Goal: Answer question/provide support

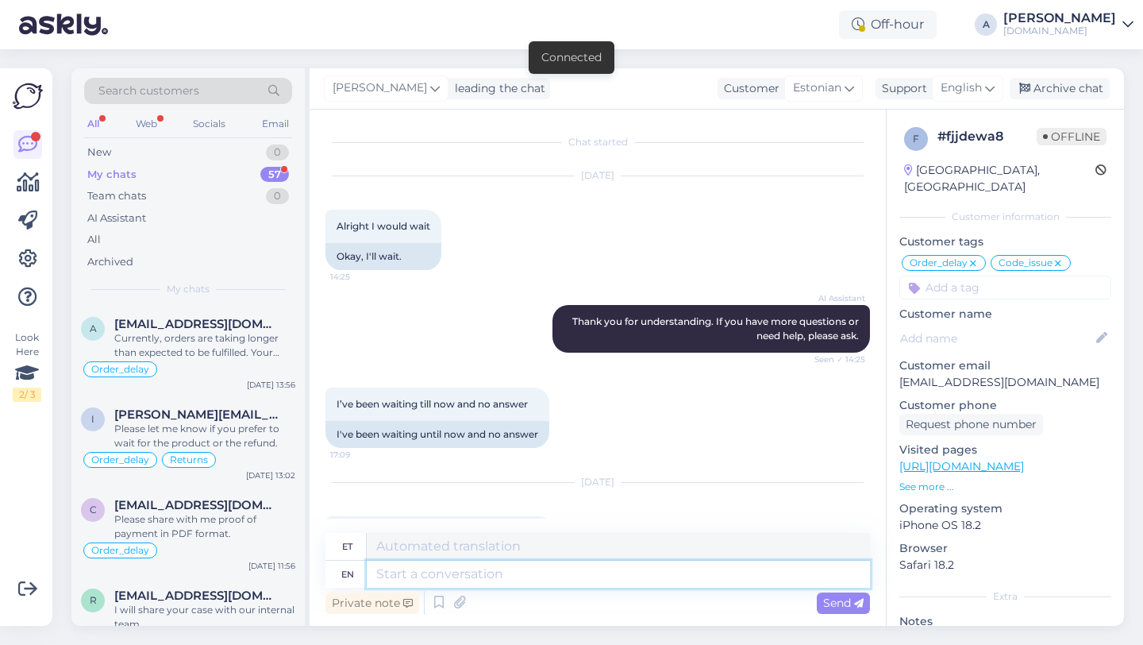
scroll to position [11275, 0]
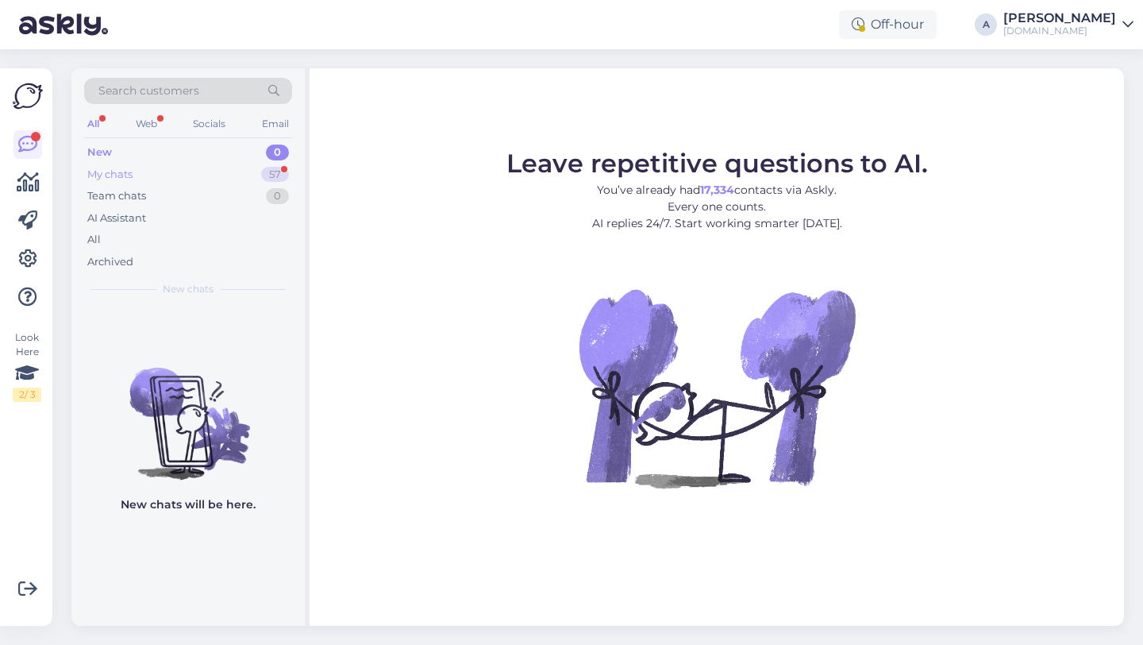
click at [229, 175] on div "My chats 57" at bounding box center [188, 175] width 208 height 22
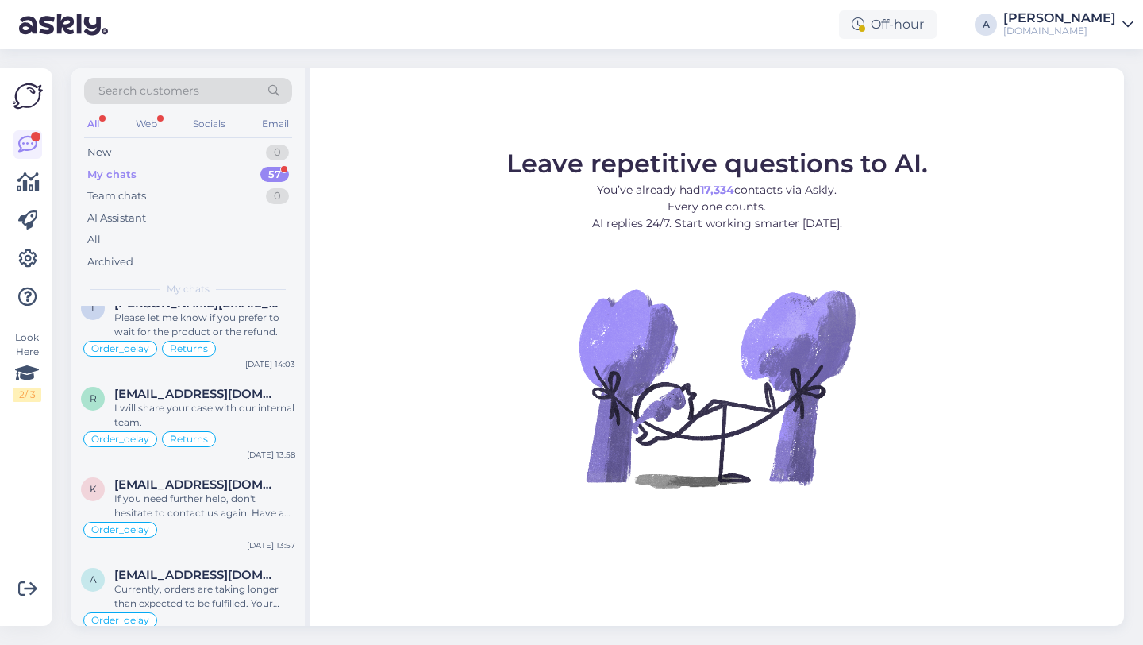
scroll to position [754, 0]
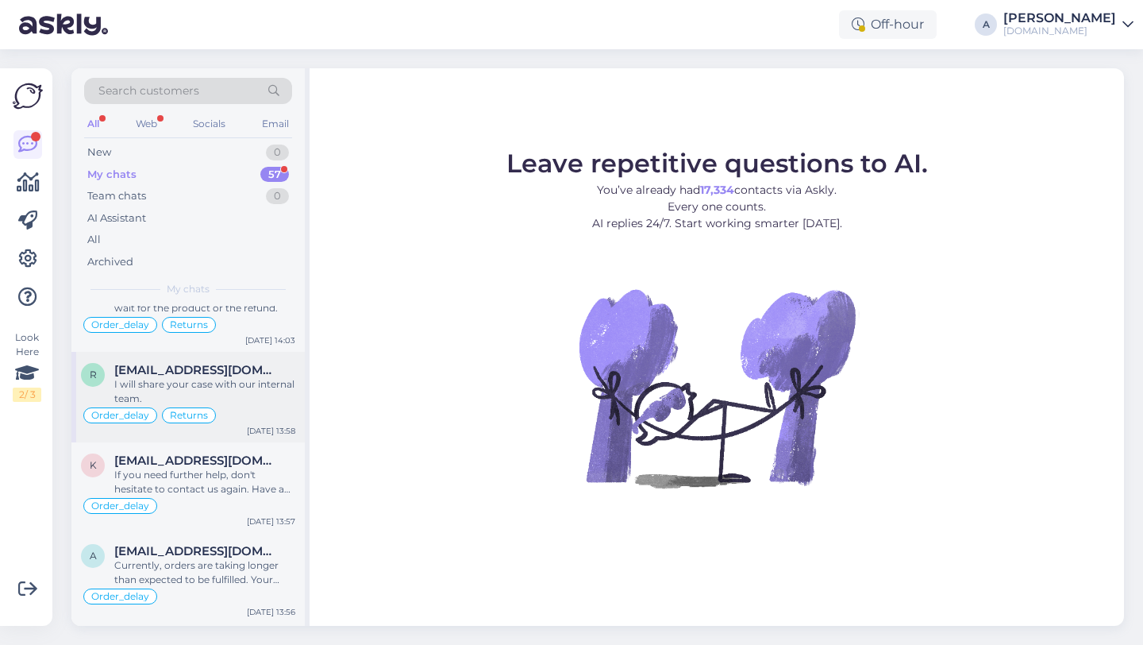
click at [200, 391] on div "I will share your case with our internal team." at bounding box center [204, 391] width 181 height 29
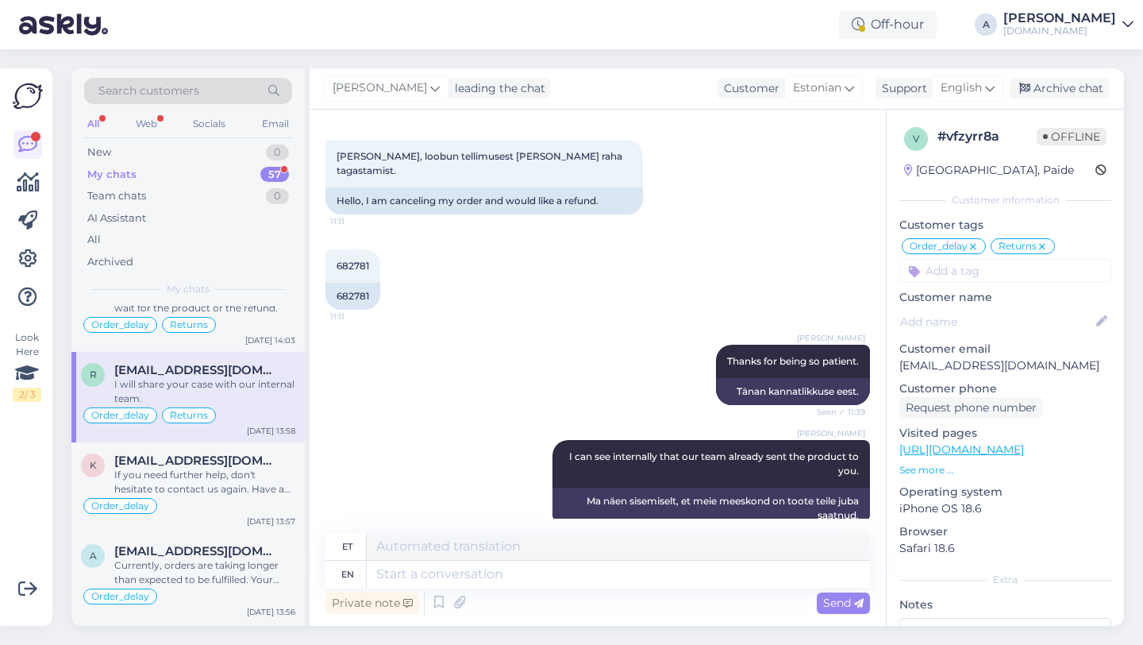
scroll to position [1684, 0]
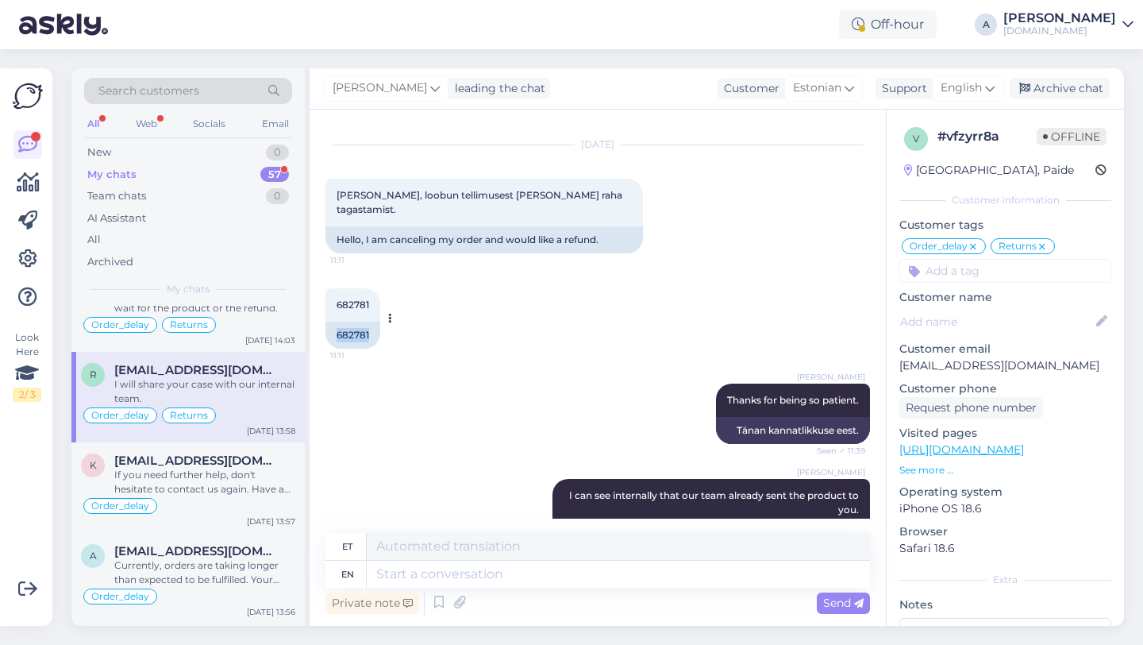
drag, startPoint x: 370, startPoint y: 295, endPoint x: 333, endPoint y: 293, distance: 37.3
click at [325, 293] on div "682781 11:11 682781" at bounding box center [597, 318] width 545 height 95
copy div "682781"
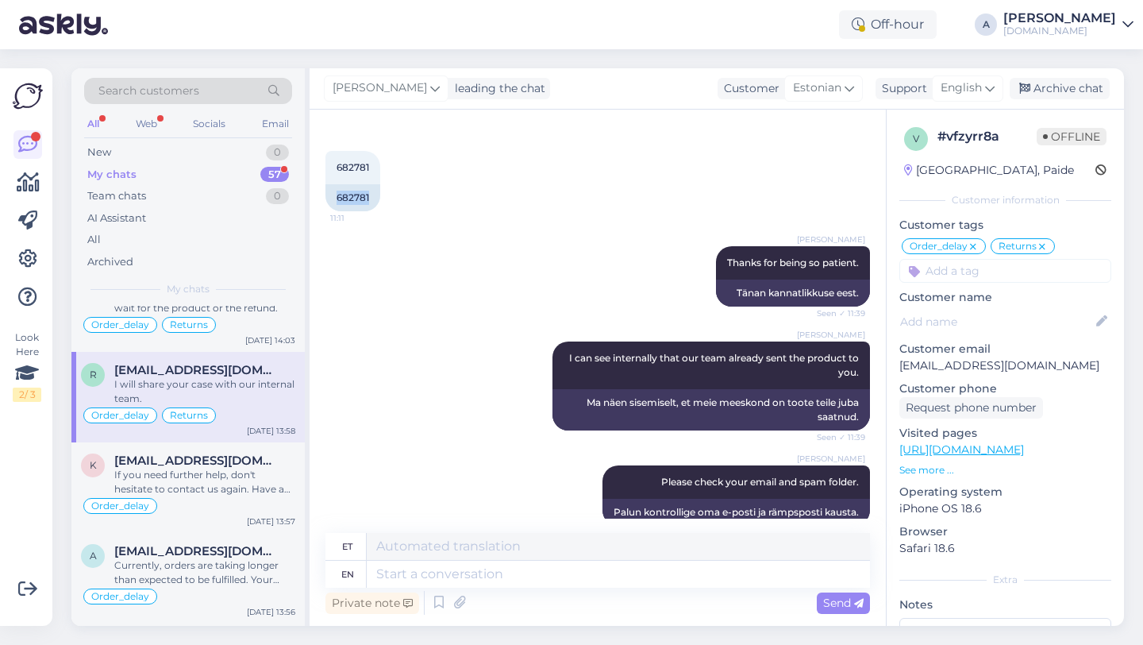
scroll to position [1592, 0]
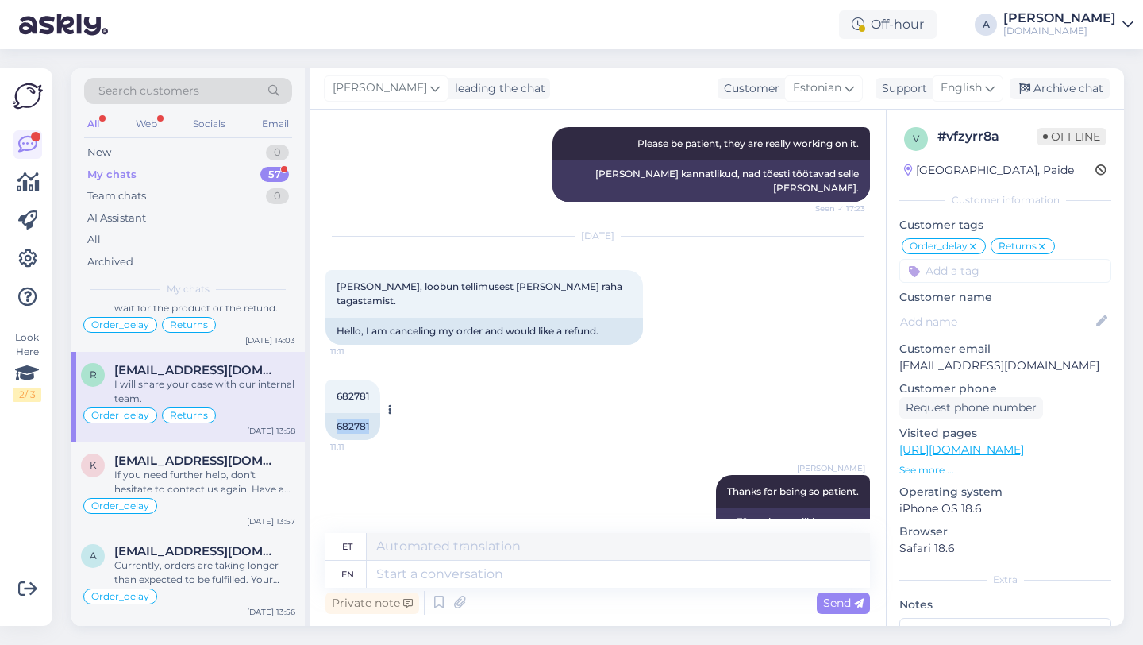
copy div "682781"
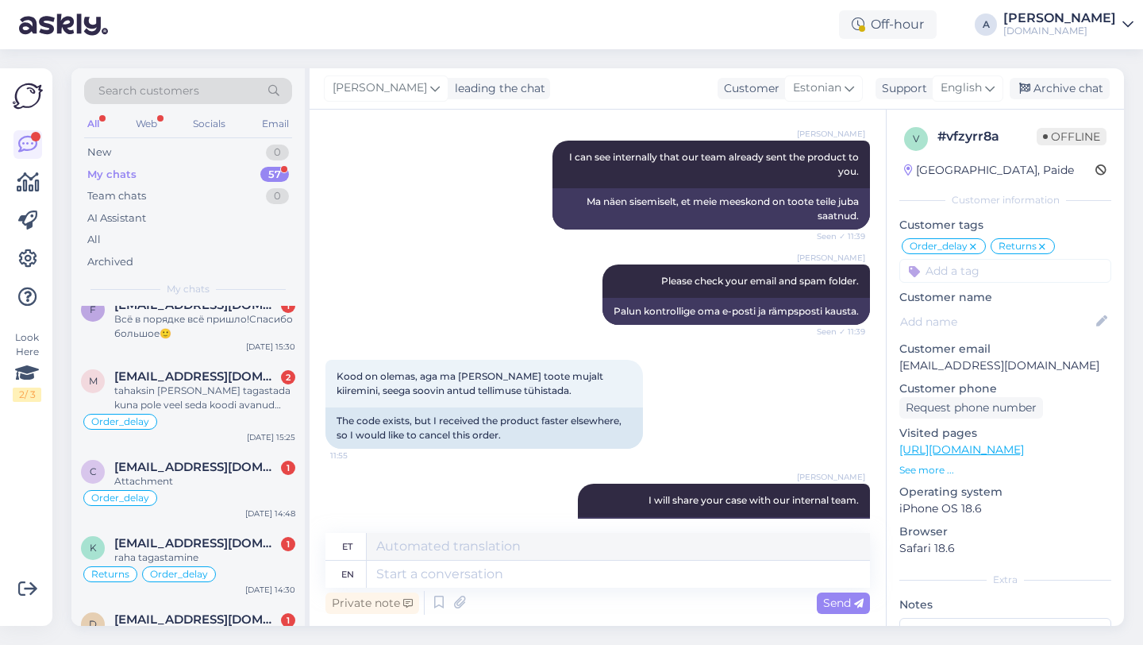
scroll to position [0, 0]
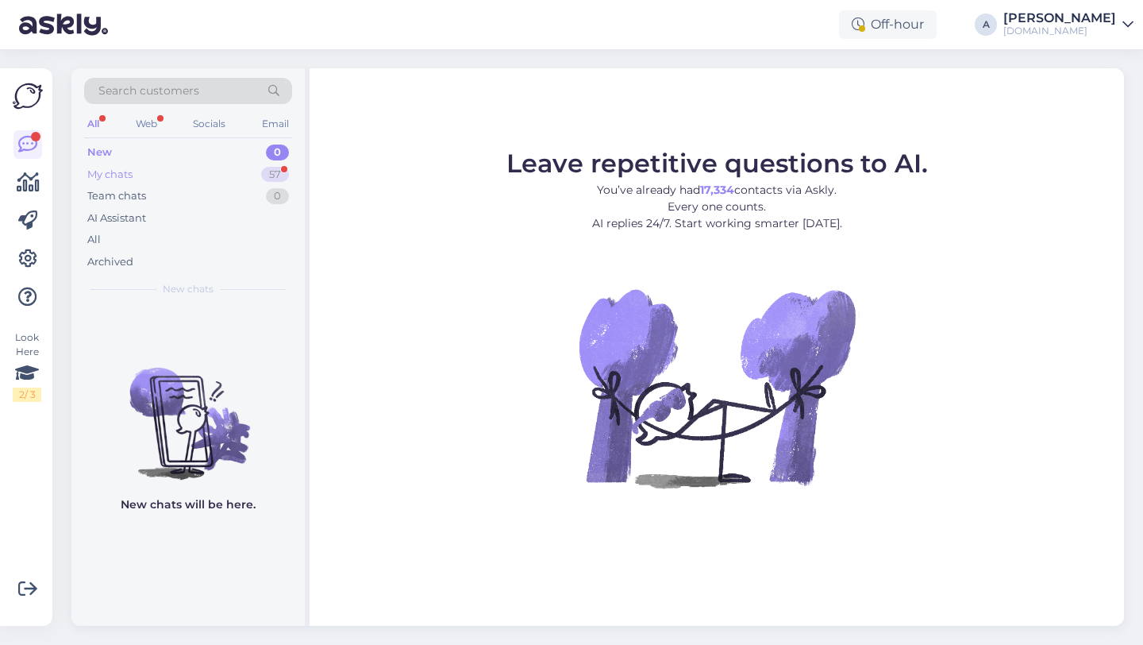
click at [230, 172] on div "My chats 57" at bounding box center [188, 175] width 208 height 22
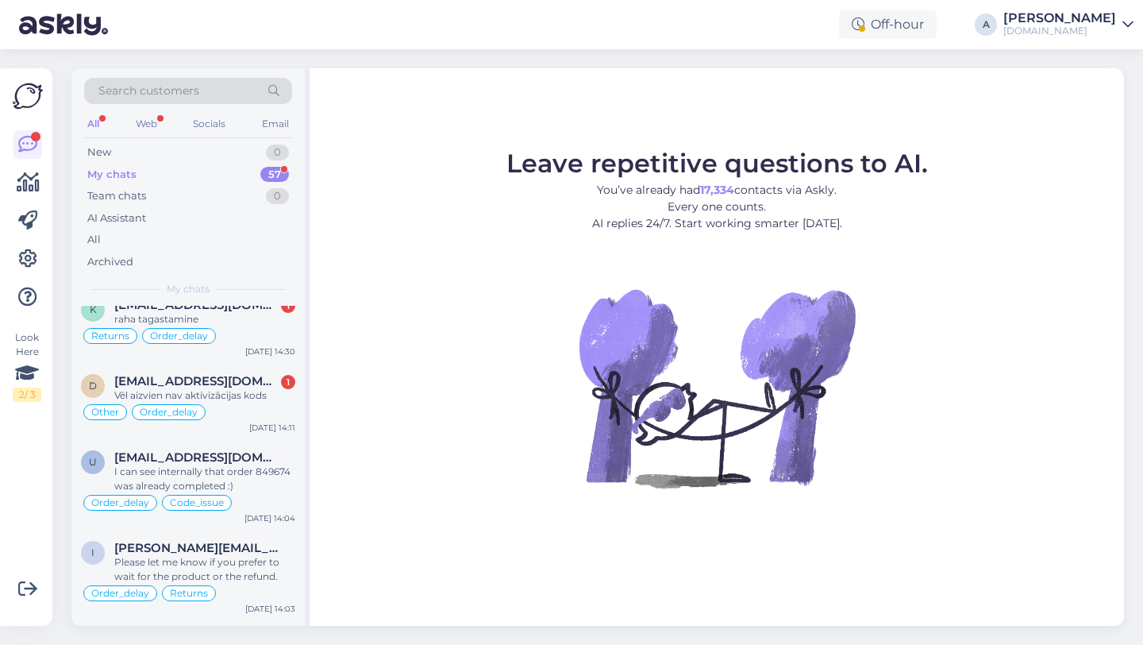
scroll to position [484, 0]
click at [213, 391] on div "Vēl aizvien nav aktivizācijas kods" at bounding box center [204, 397] width 181 height 14
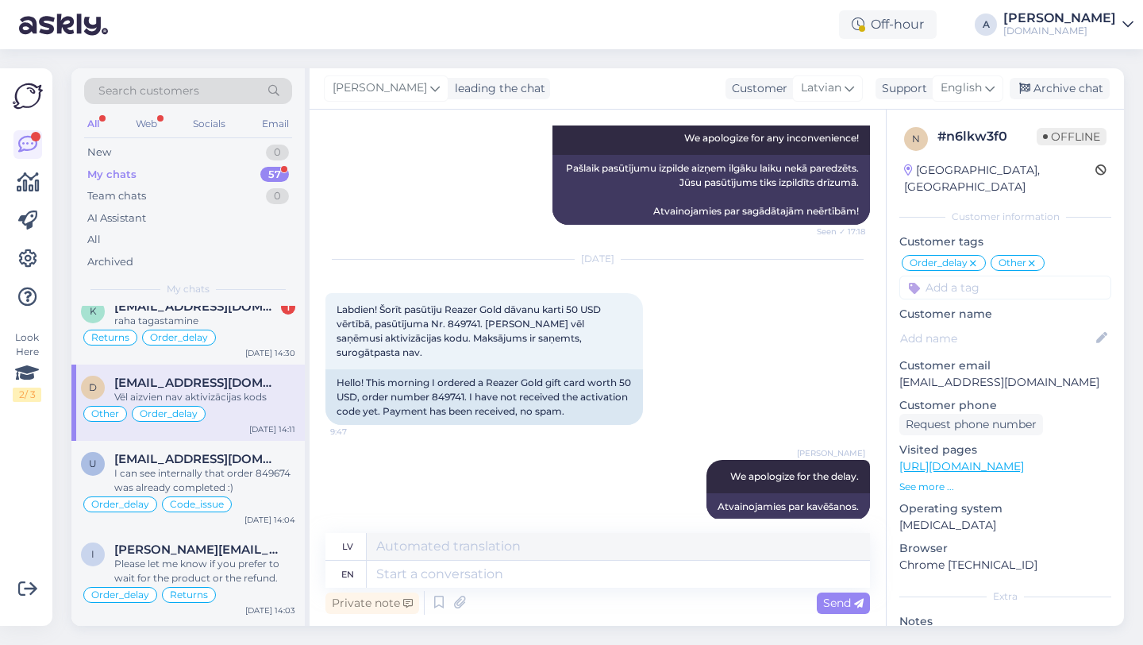
scroll to position [8526, 0]
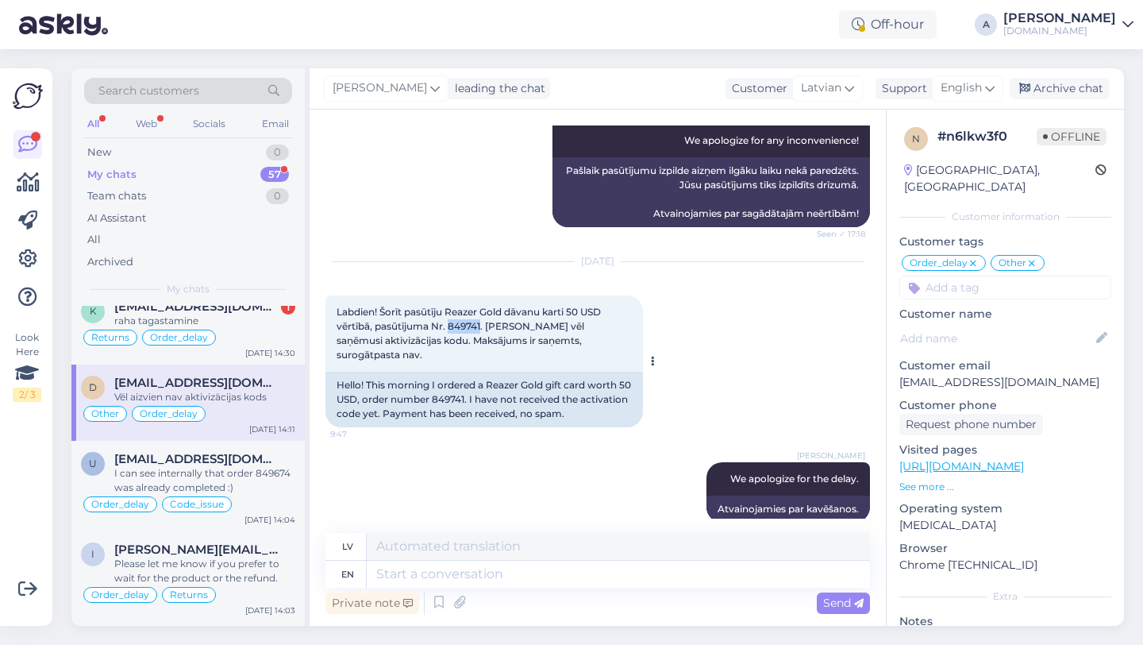
drag, startPoint x: 481, startPoint y: 383, endPoint x: 449, endPoint y: 383, distance: 31.8
click at [449, 360] on span "Labdien! Šorīt pasūtīju Reazer Gold dāvanu karti 50 USD vērtībā, pasūtījuma Nr.…" at bounding box center [470, 333] width 267 height 55
copy span "849741"
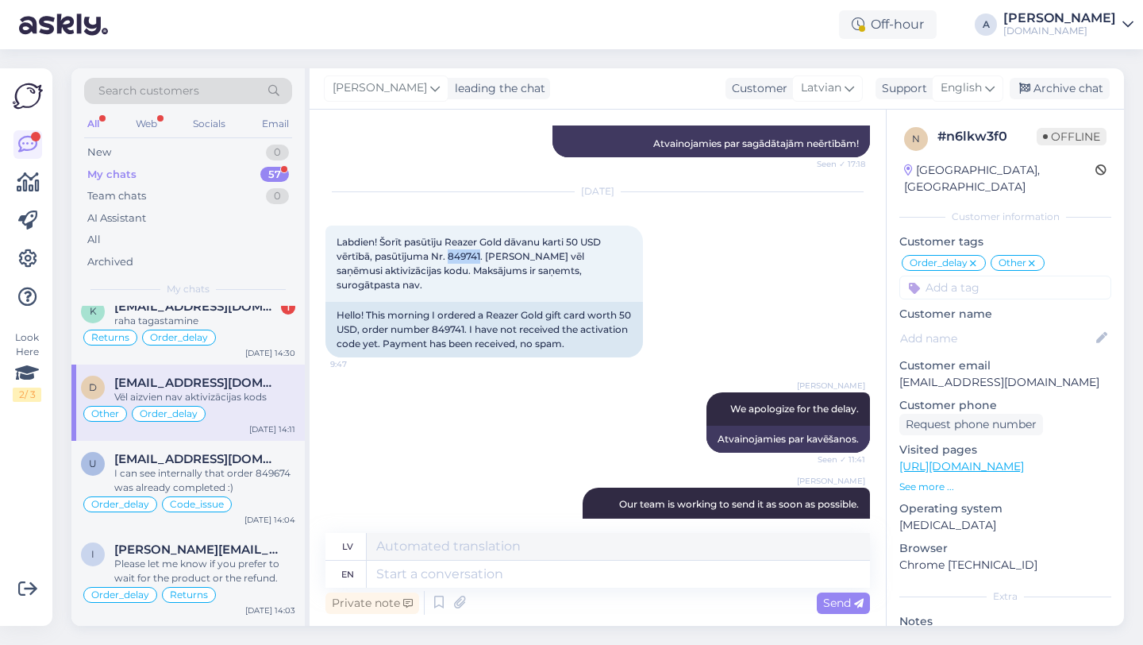
scroll to position [8780, 0]
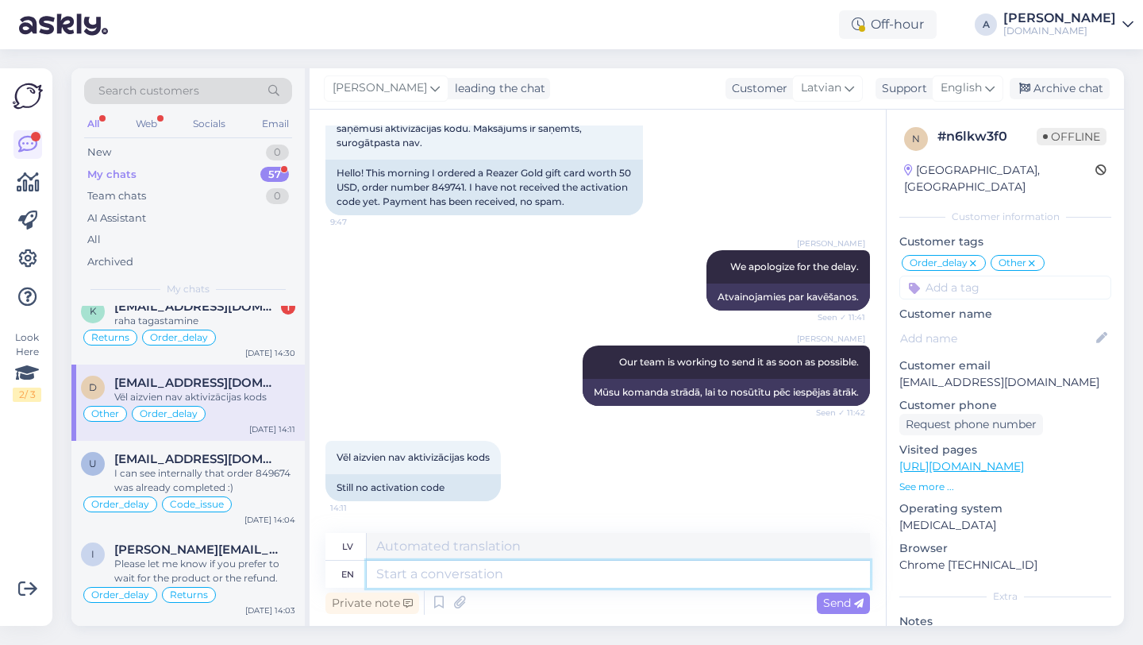
click at [440, 578] on textarea at bounding box center [618, 573] width 503 height 27
type textarea "I ca"
type textarea "Es"
type textarea "I can se"
type textarea "Es varu"
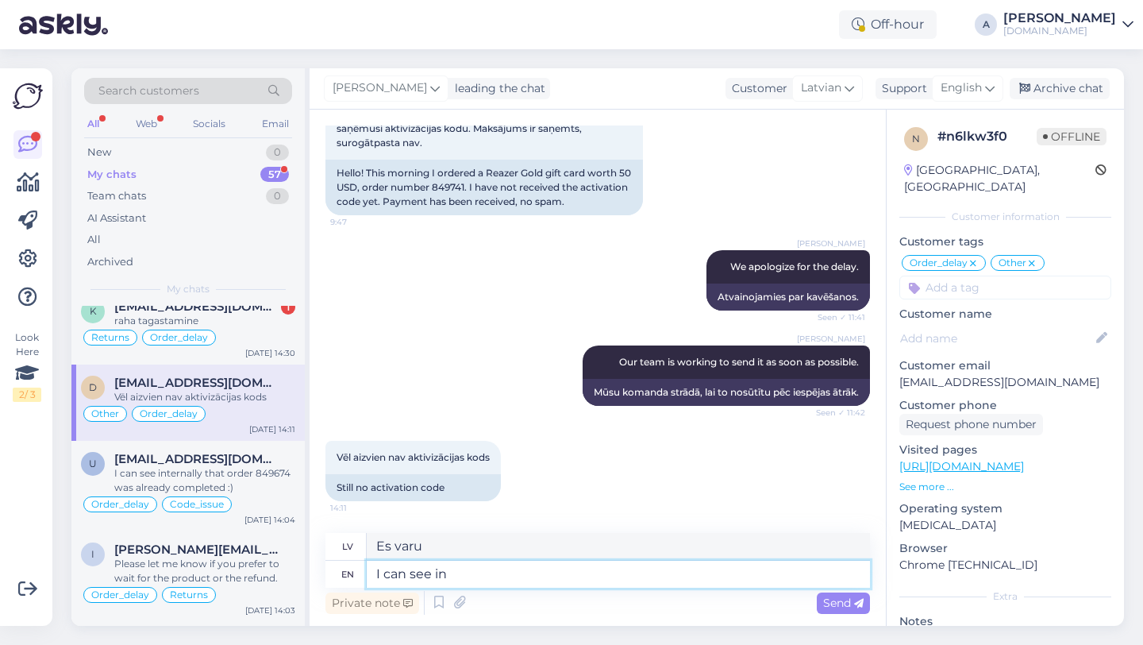
type textarea "I can see int"
type textarea "Es redzu"
type textarea "I can see internally tha"
type textarea "Es varu redzēt iekšēji"
type textarea "I can see internally that"
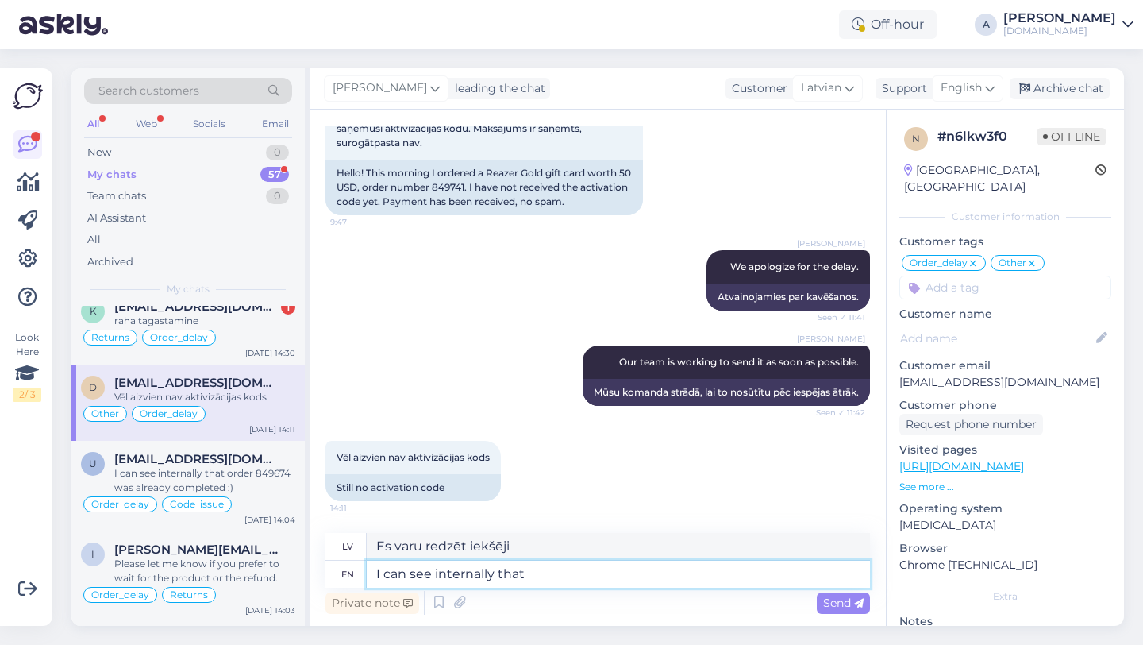
type textarea "Es to varu redzēt iekšēji"
type textarea "I can see internally that our"
type textarea "Es iekšēji redzu, ka mūsu"
type textarea "I can see internally that"
type textarea "Es to varu redzēt iekšēji"
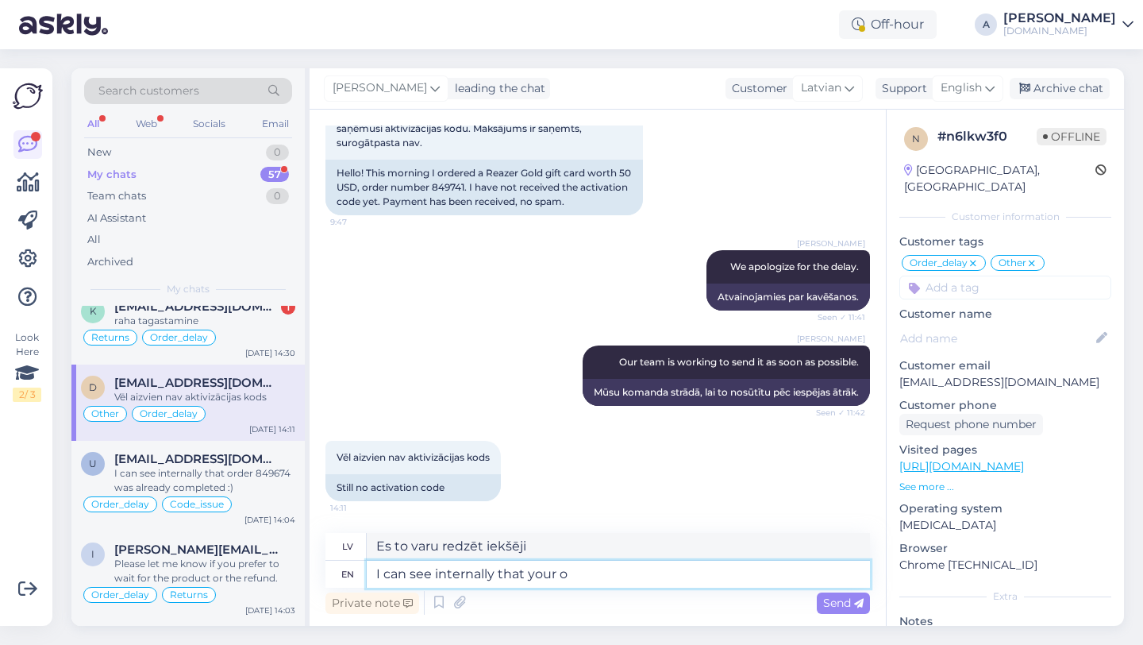
type textarea "I can see internally that your or"
type textarea "Es iekšēji redzu, ka tavs"
type textarea "I can see internally that your order w"
type textarea "Es iekšēji redzu, ka jūsu pasūtījums"
type textarea "I can see internally that your order was"
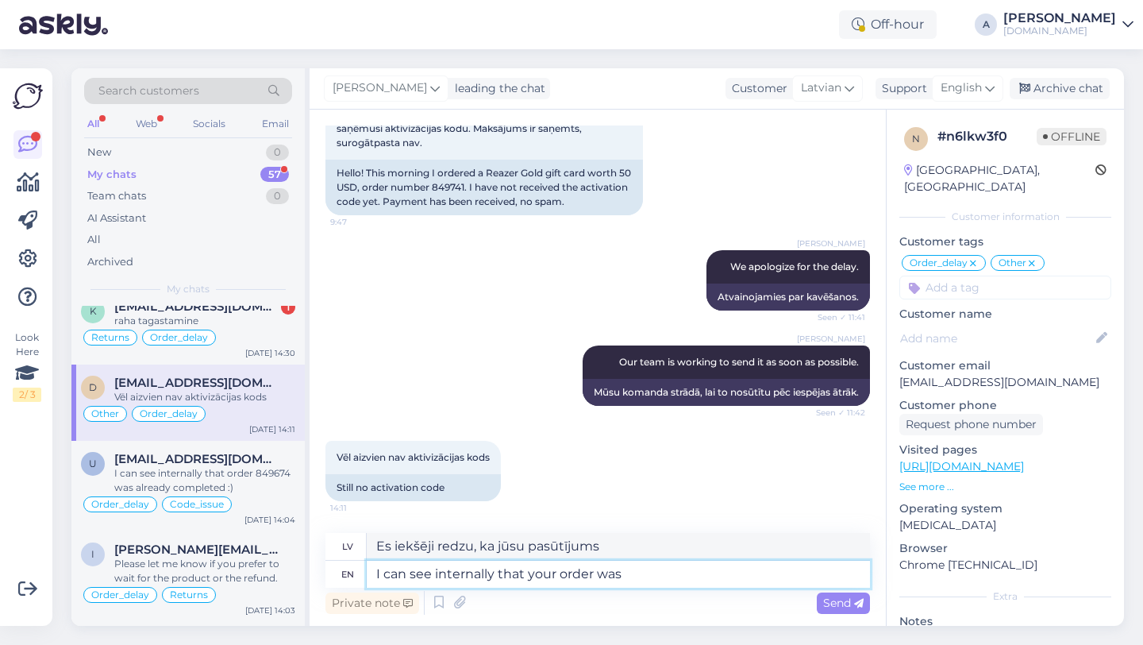
type textarea "Es iekšēji redzu, ka jūsu pasūtījums bija"
type textarea "I can see internally that your order was completed."
type textarea "Es iekšēji redzu, ka jūsu pasūtījums ir izpildīts."
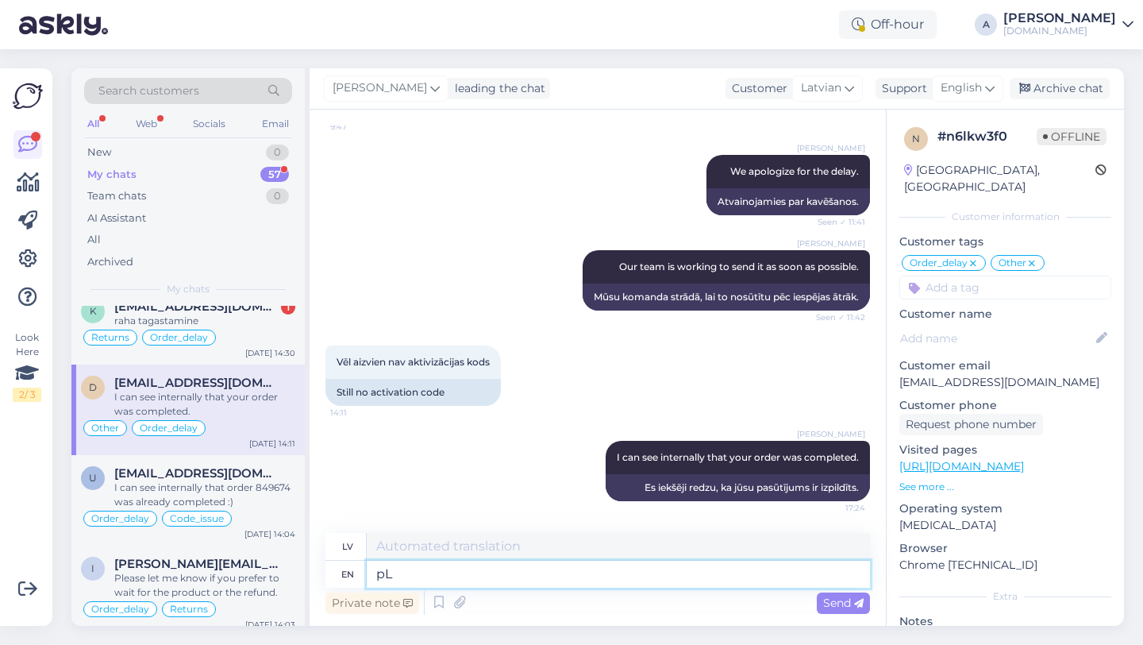
type textarea "p"
type textarea "Please c"
type textarea "Lūdzu"
type textarea "Please check"
type textarea "Lūdzu, pārbaudiet"
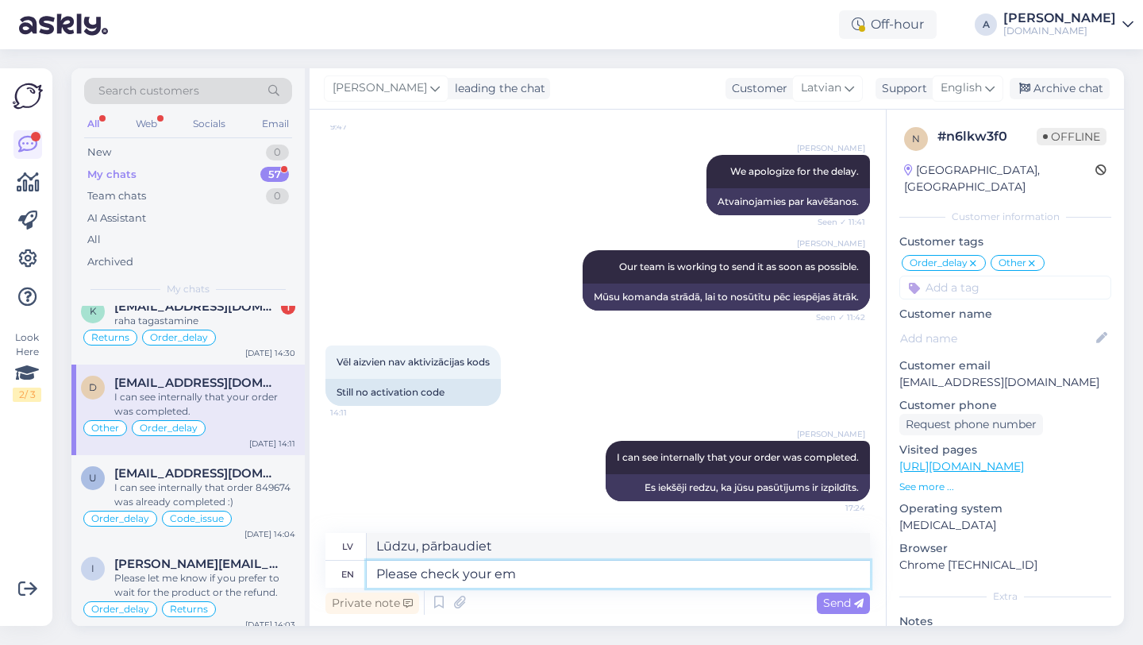
type textarea "Please check your ema"
type textarea "Lūdzu, pārbaudiet savu"
type textarea "Please check your email a"
type textarea "Lūdzu, pārbaudiet savu e-pastu"
type textarea "Please check your email adn"
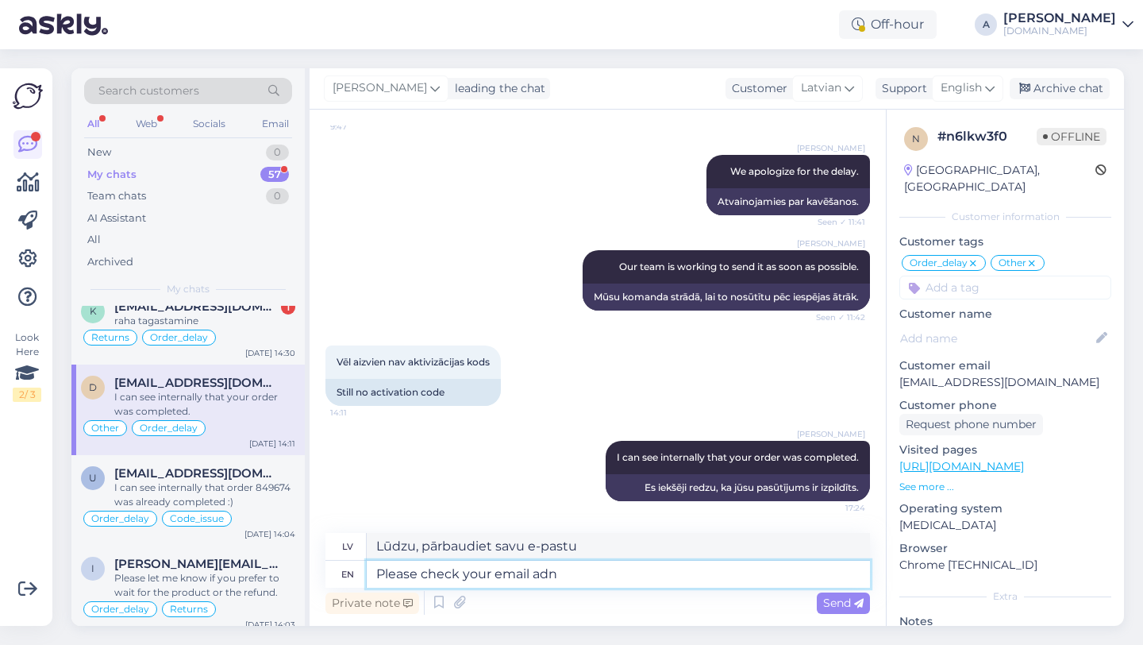
type textarea "Lūdzu, pārbaudiet savu e-pasta adresi un adresi."
type textarea "Please check your email ans a"
type textarea "Lūdzu, pārbaudiet savu e-pasta atbildi"
type textarea "Please check your email and s"
type textarea "Lūdzu, pārbaudiet savu e-pastu un"
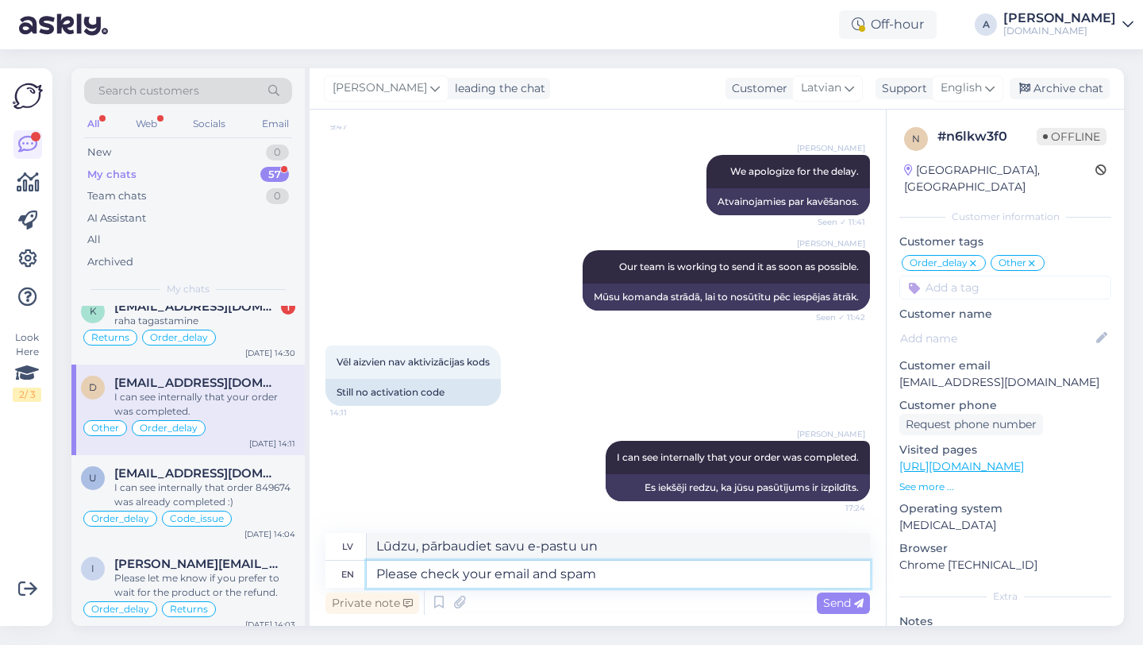
type textarea "Please check your email and spam"
type textarea "Lūdzu, pārbaudiet savu e-pastu un surogātpastu"
type textarea "Please check your email and spam folder."
type textarea "Lūdzu, pārbaudiet savu e-pastu un surogātpasta mapi."
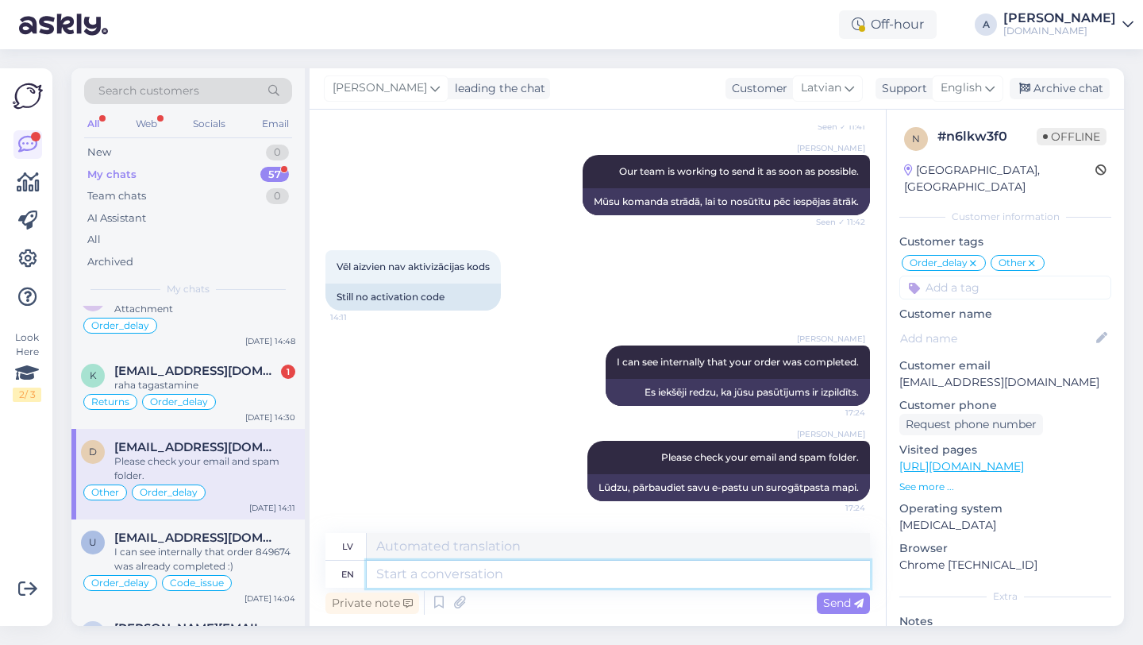
scroll to position [417, 0]
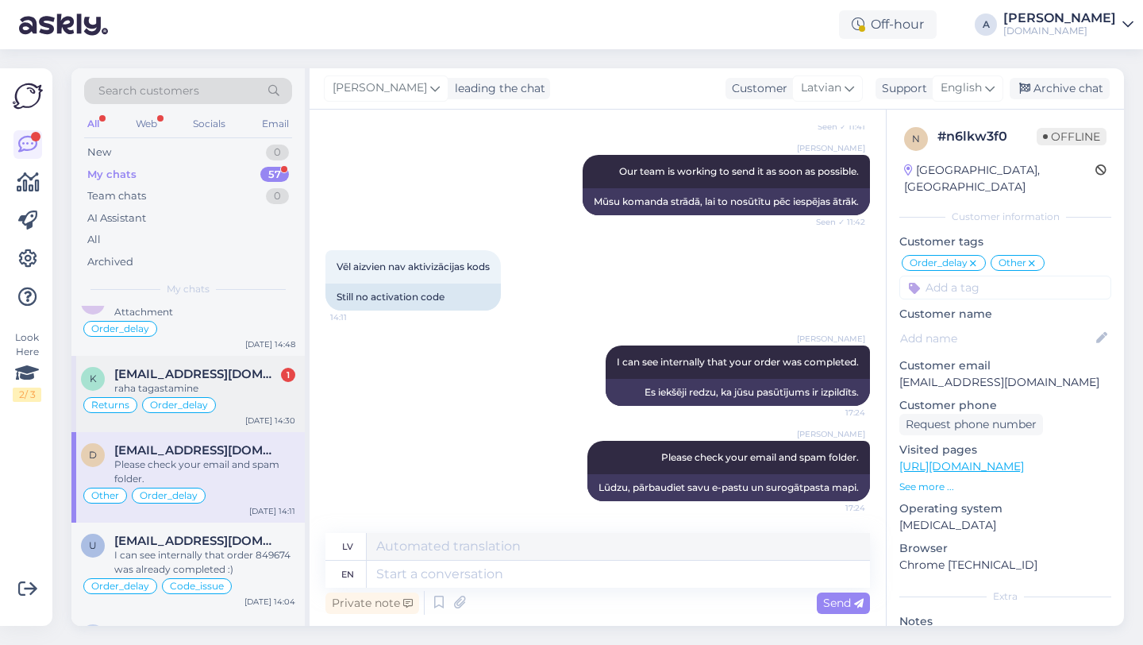
click at [240, 398] on div "Returns Order_delay" at bounding box center [188, 404] width 214 height 19
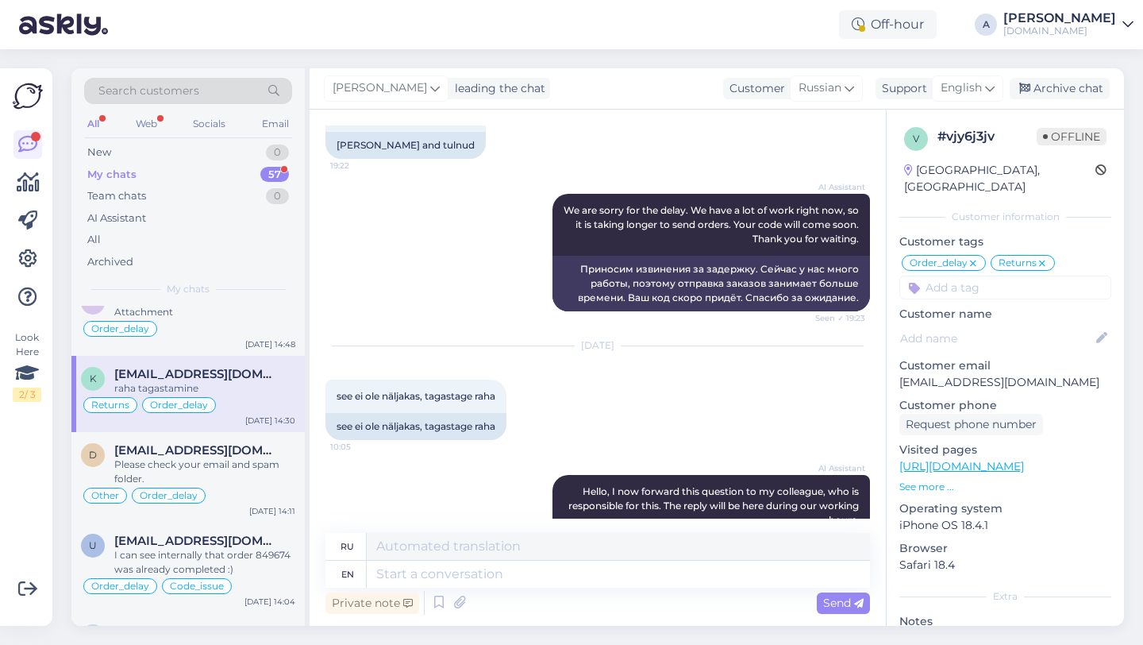
scroll to position [1303, 0]
drag, startPoint x: 502, startPoint y: 411, endPoint x: 352, endPoint y: 405, distance: 151.0
click at [330, 412] on div "see ei ole näljakas, tagastage raha" at bounding box center [415, 425] width 181 height 27
copy div "see ei ole näljakas, tagastage raha"
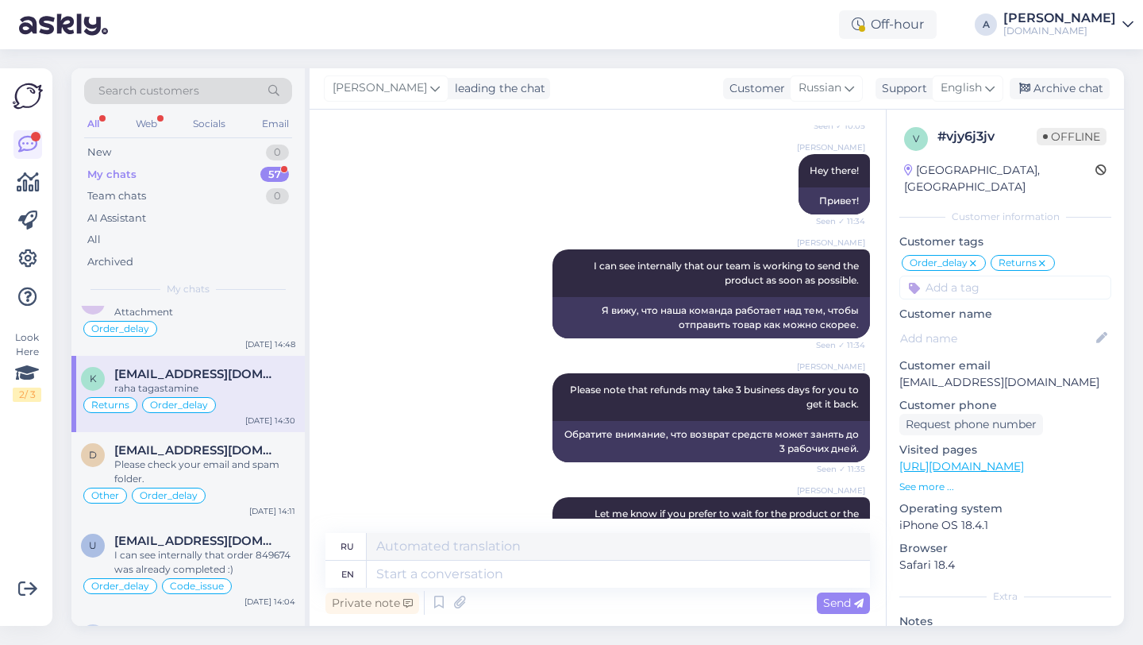
scroll to position [1941, 0]
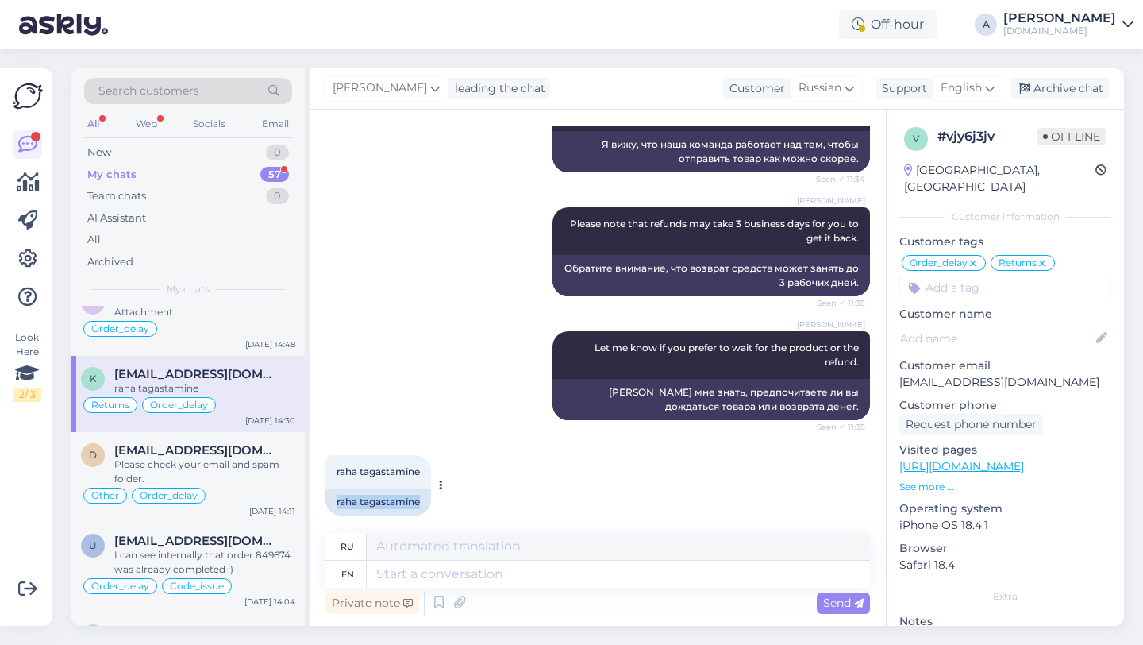
drag, startPoint x: 422, startPoint y: 488, endPoint x: 331, endPoint y: 487, distance: 91.3
click at [325, 488] on div "raha tagastamine" at bounding box center [378, 501] width 106 height 27
copy div "raha tagastamine"
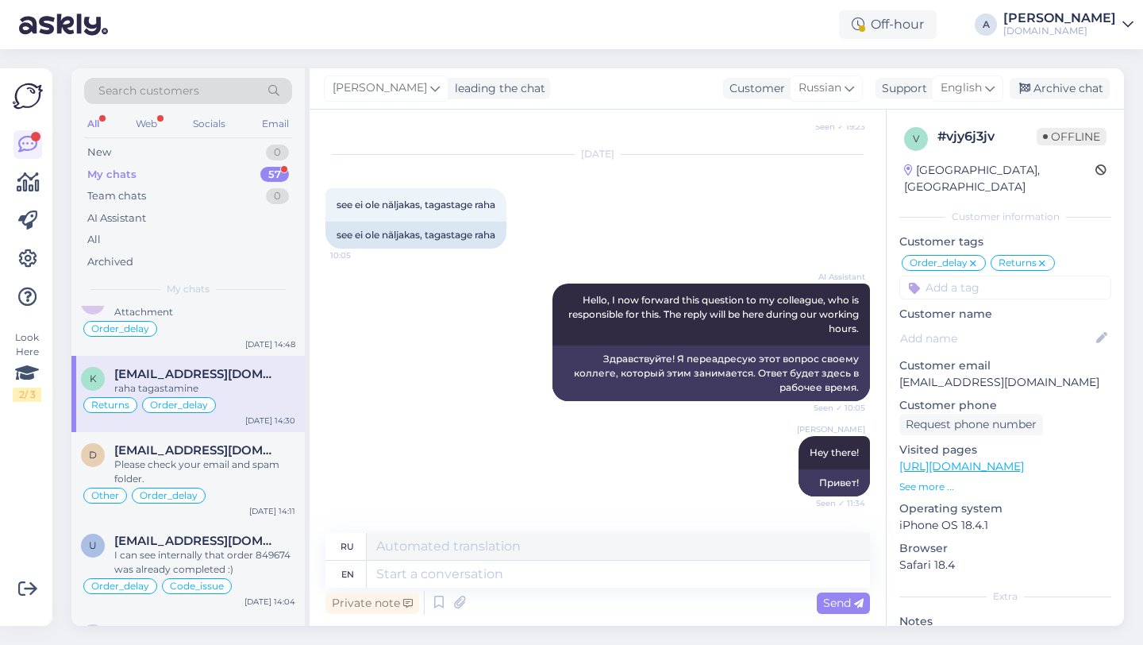
scroll to position [1357, 0]
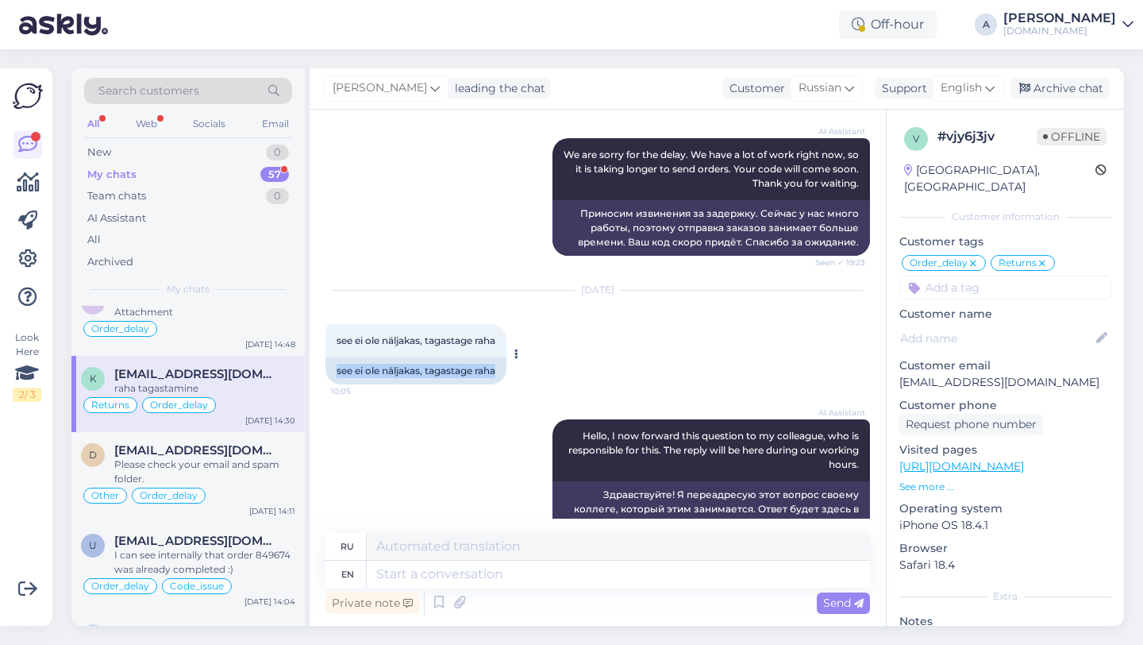
drag, startPoint x: 506, startPoint y: 355, endPoint x: 348, endPoint y: 350, distance: 157.2
click at [320, 351] on div "Chat started [DATE] Tere, tellisin [PERSON_NAME], kõik on makstud, aga kood sii…" at bounding box center [598, 368] width 576 height 516
copy div "see ei ole näljakas, tagastage raha"
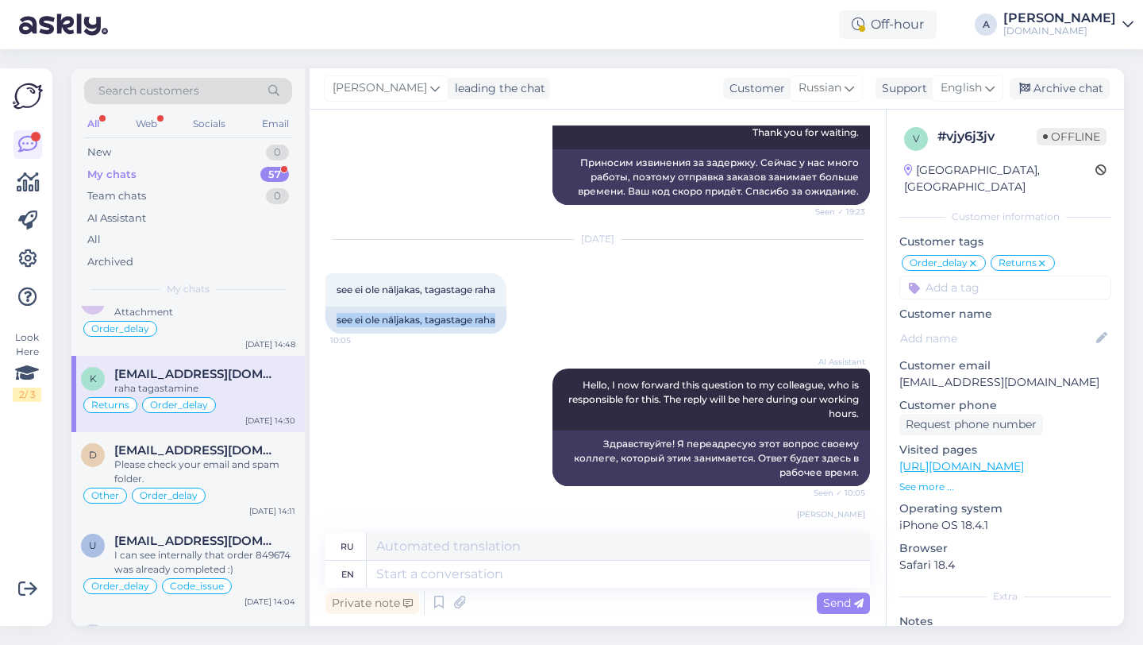
scroll to position [1941, 0]
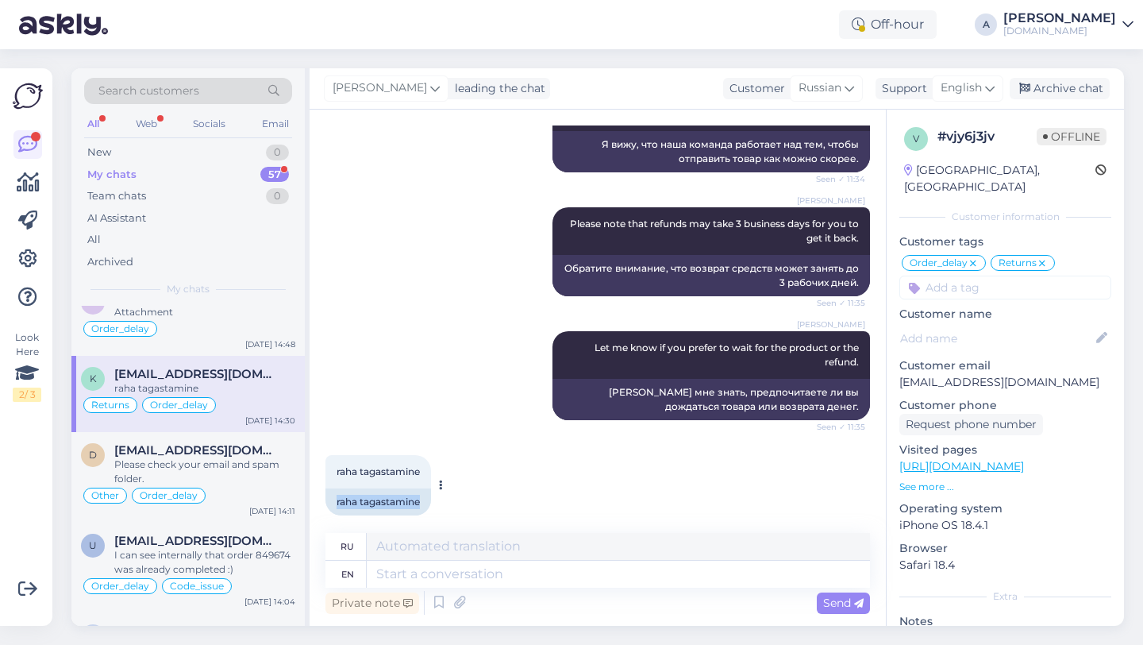
drag, startPoint x: 435, startPoint y: 483, endPoint x: 333, endPoint y: 481, distance: 101.6
click at [333, 481] on div "raha tagastamine 14:30 raha tagastamine" at bounding box center [378, 485] width 106 height 60
copy div "raha tagastamine"
click at [846, 89] on icon at bounding box center [850, 87] width 10 height 17
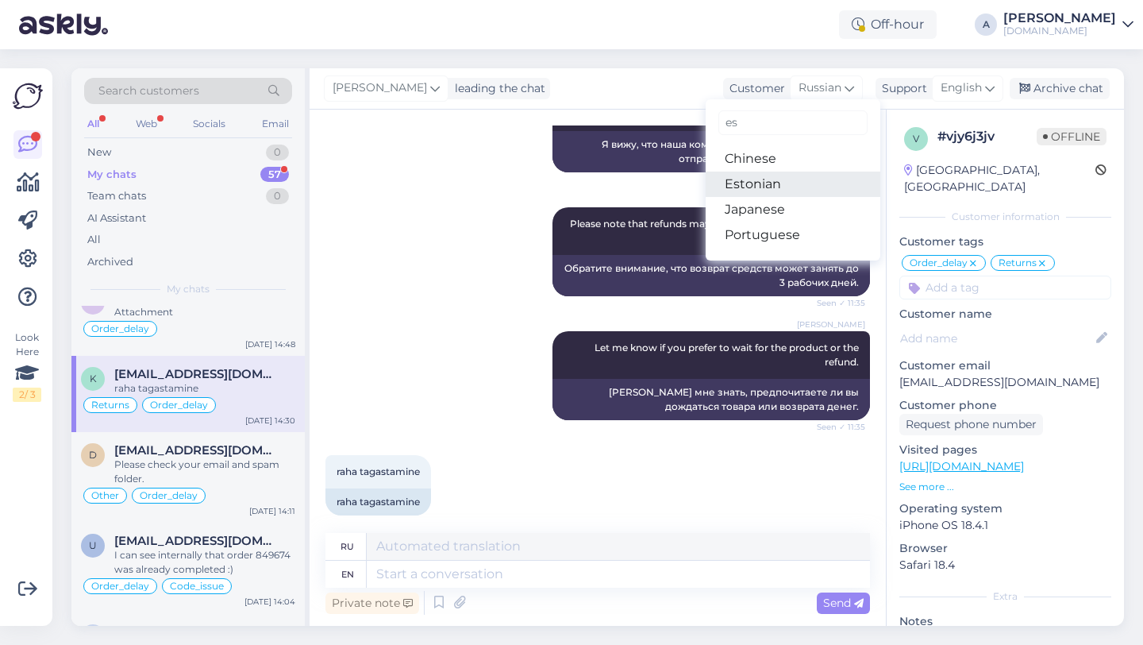
type input "es"
click at [778, 187] on link "Estonian" at bounding box center [793, 183] width 175 height 25
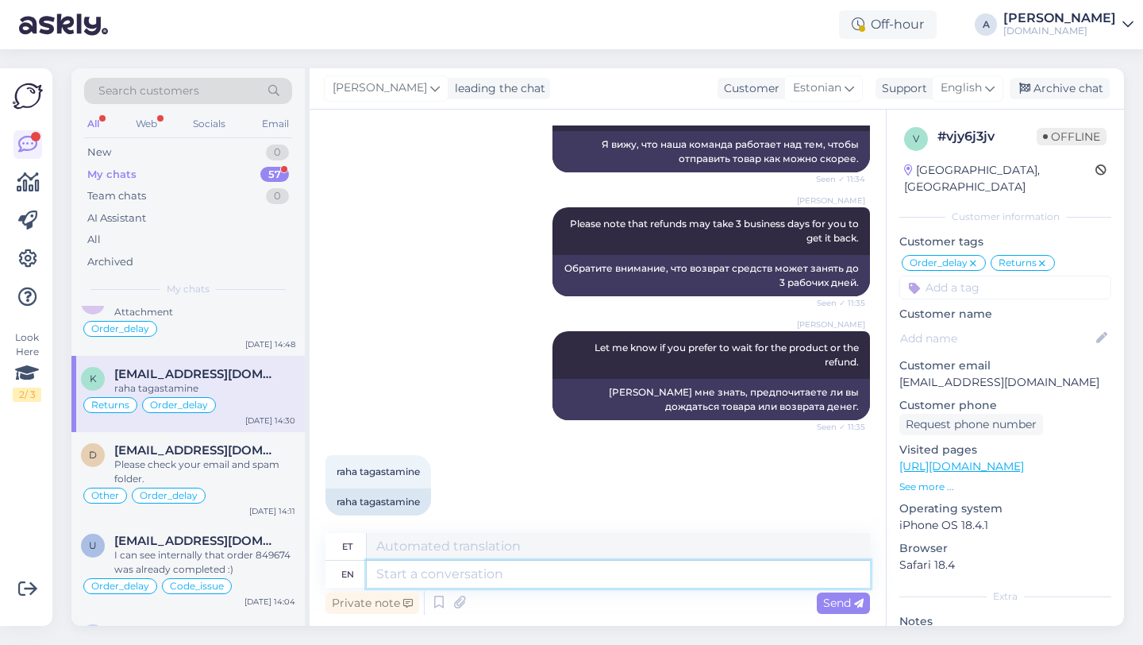
click at [482, 574] on textarea at bounding box center [618, 573] width 503 height 27
type textarea "I'"
type textarea "[PERSON_NAME]"
type textarea "I'll le"
type textarea "Ma teen"
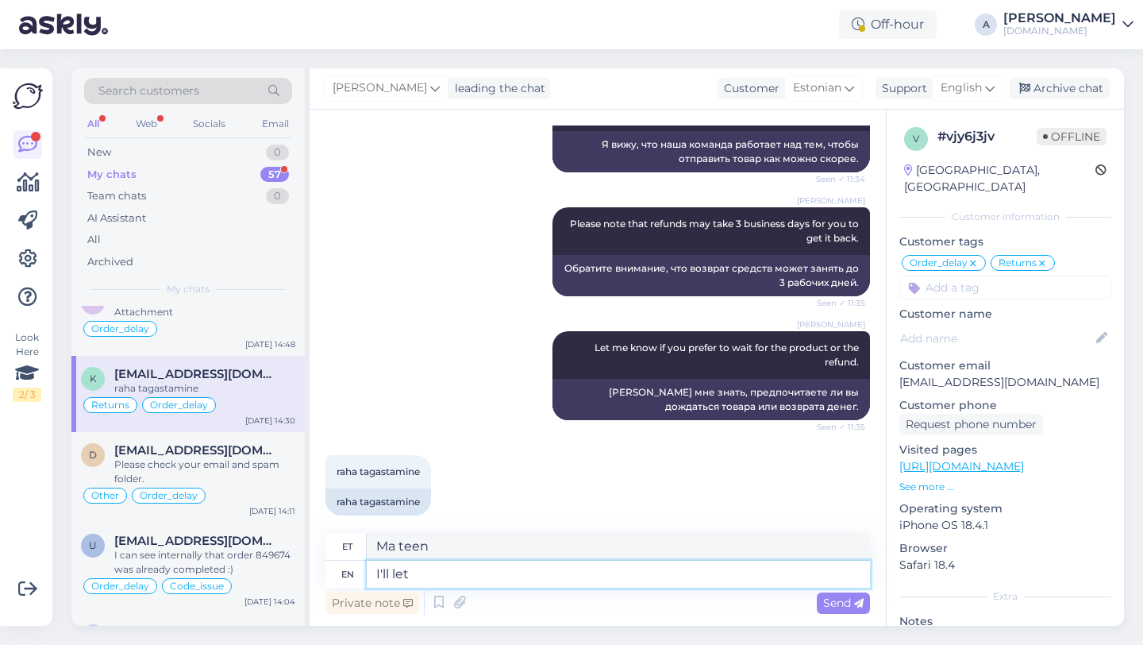
type textarea "I'll let"
type textarea "Ma lasen"
type textarea "I'll let our te"
type textarea "Ma lasen meie"
type textarea "I'll let our team k"
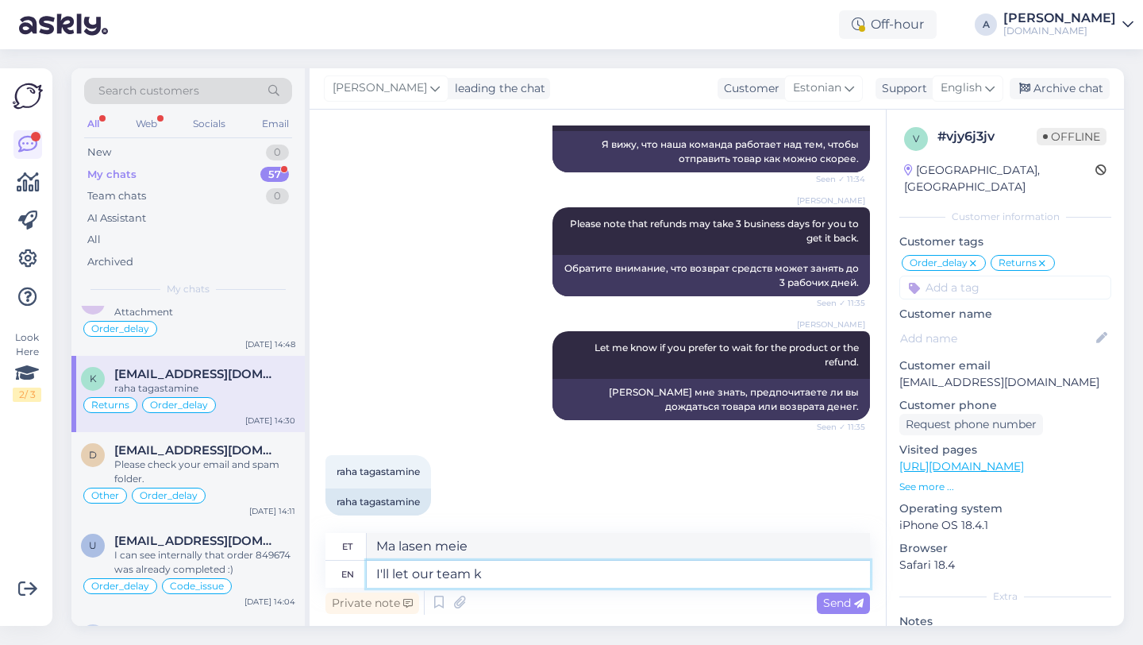
type textarea "Ma lasen meie meeskonnal"
type textarea "I'll let our team know."
type textarea "Ma [PERSON_NAME] meie meeskonnale teada."
type textarea "I'll let our te"
type textarea "Ma lasen meie meeskonnal"
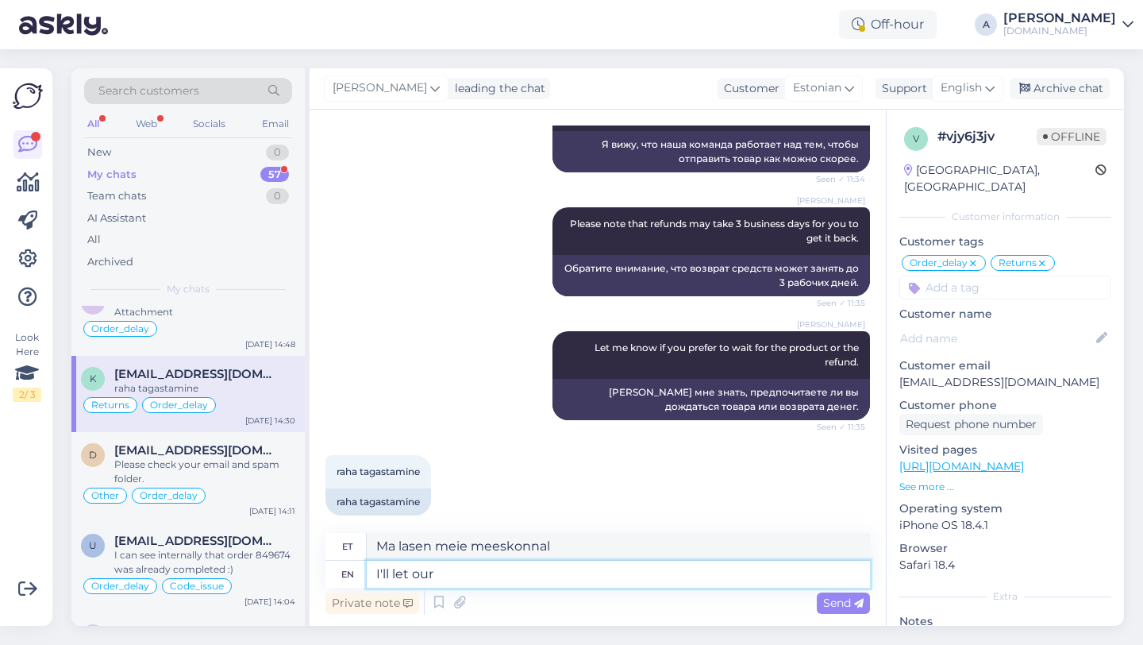
type textarea "I'll let our"
type textarea "Ma lasen meie"
type textarea "I'll let"
type textarea "Ma lasen"
type textarea "I'll"
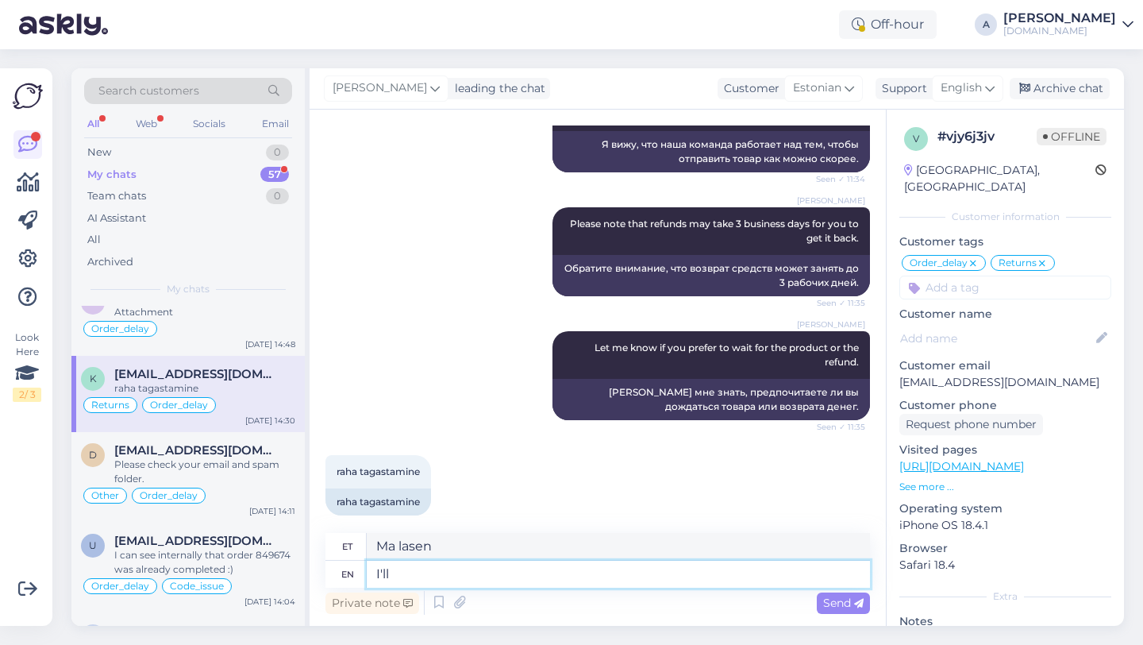
type textarea "Ma teen"
type textarea "I'll share"
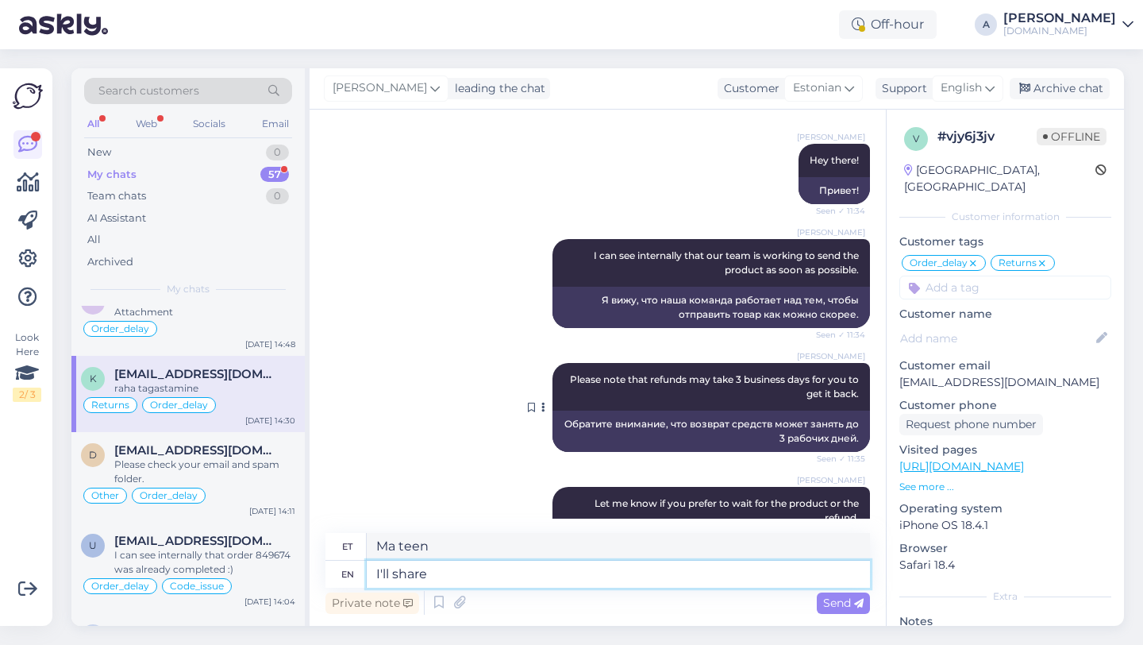
type textarea "Ma jagan"
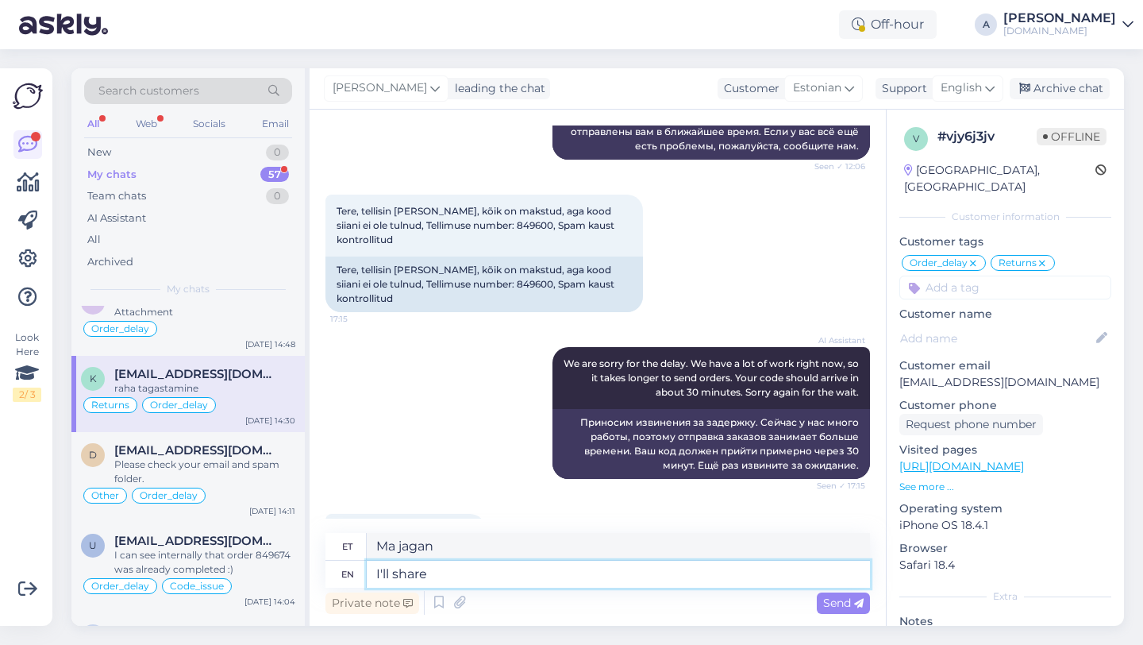
scroll to position [887, 0]
drag, startPoint x: 503, startPoint y: 286, endPoint x: 468, endPoint y: 286, distance: 34.9
click at [468, 286] on div "Tere, tellisin [PERSON_NAME], kõik on makstud, aga kood siiani ei ole tulnud, T…" at bounding box center [484, 284] width 318 height 56
copy div "849600"
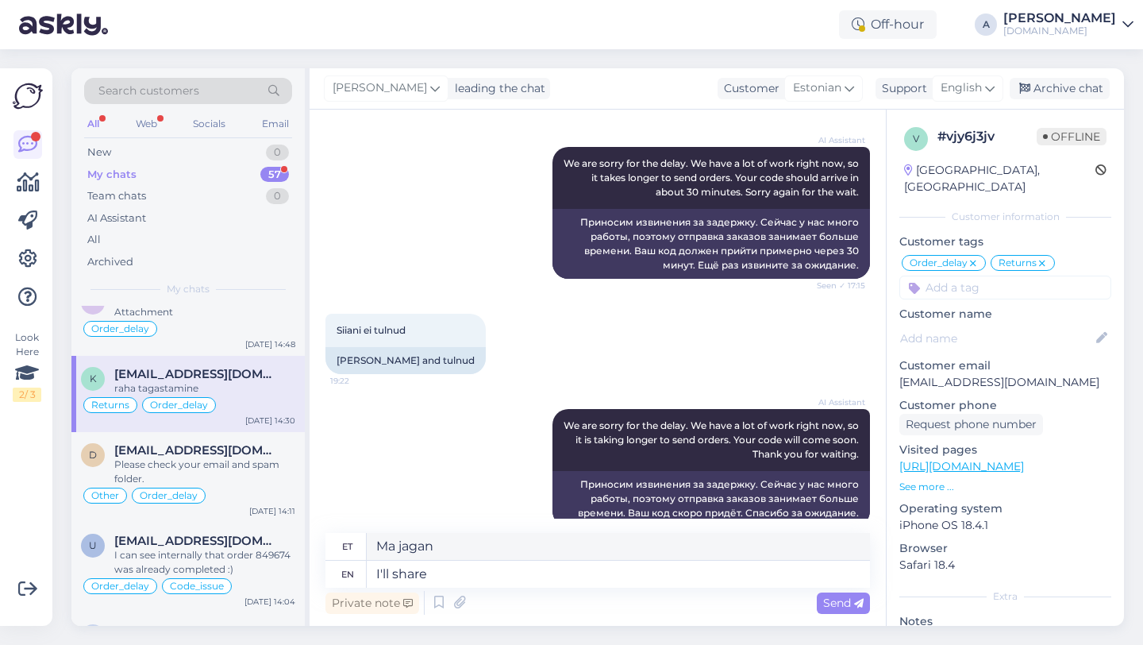
scroll to position [1941, 0]
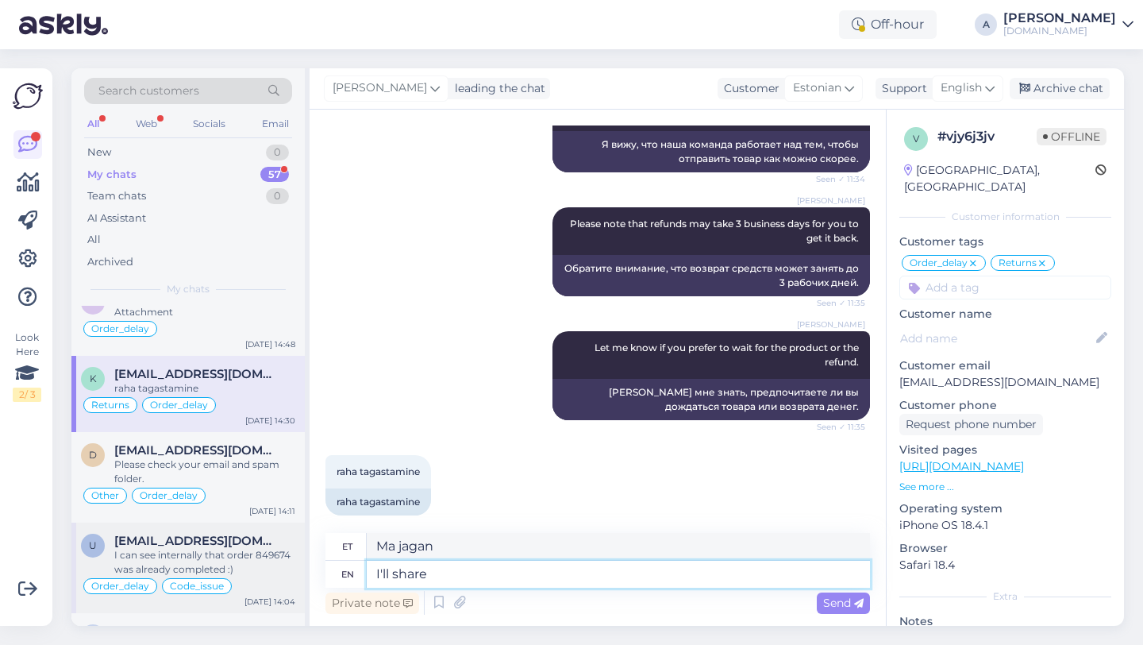
drag, startPoint x: 464, startPoint y: 572, endPoint x: 279, endPoint y: 569, distance: 185.0
click at [279, 571] on div "Search customers All Web Socials Email New 0 My chats 57 Team chats 0 AI Assist…" at bounding box center [597, 346] width 1053 height 557
type textarea "I can s"
type textarea "Ma saan"
type textarea "I can se"
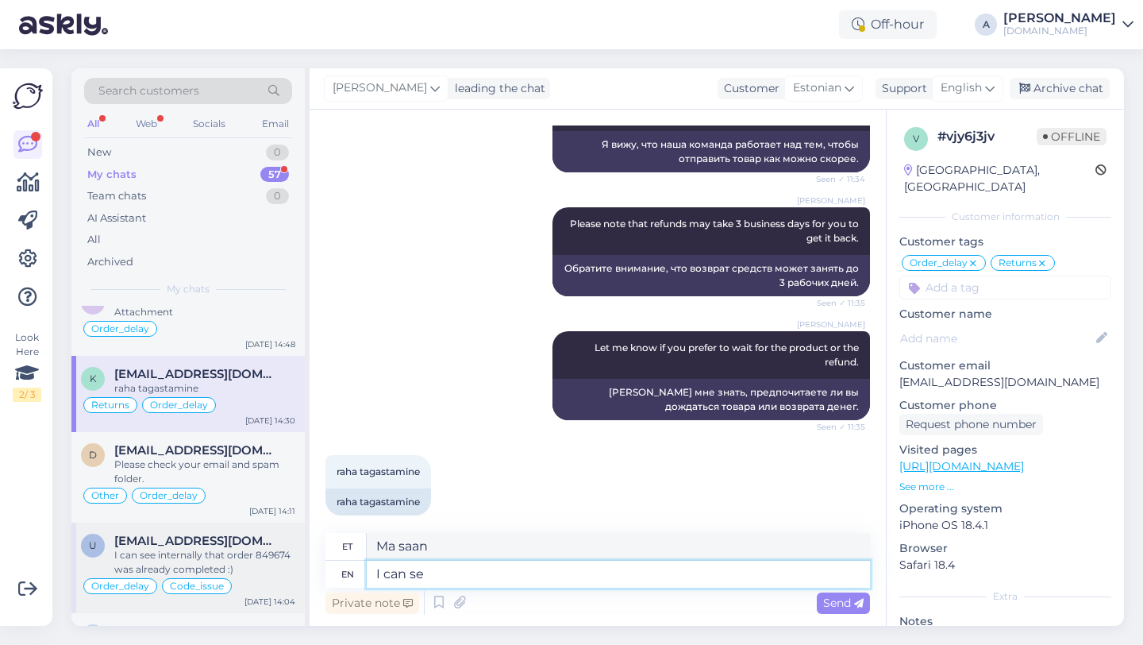
type textarea "[PERSON_NAME]"
type textarea "I can see in"
type textarea "Ma näen"
type textarea "I can see internally th"
type textarea "Ma näen sisemiselt"
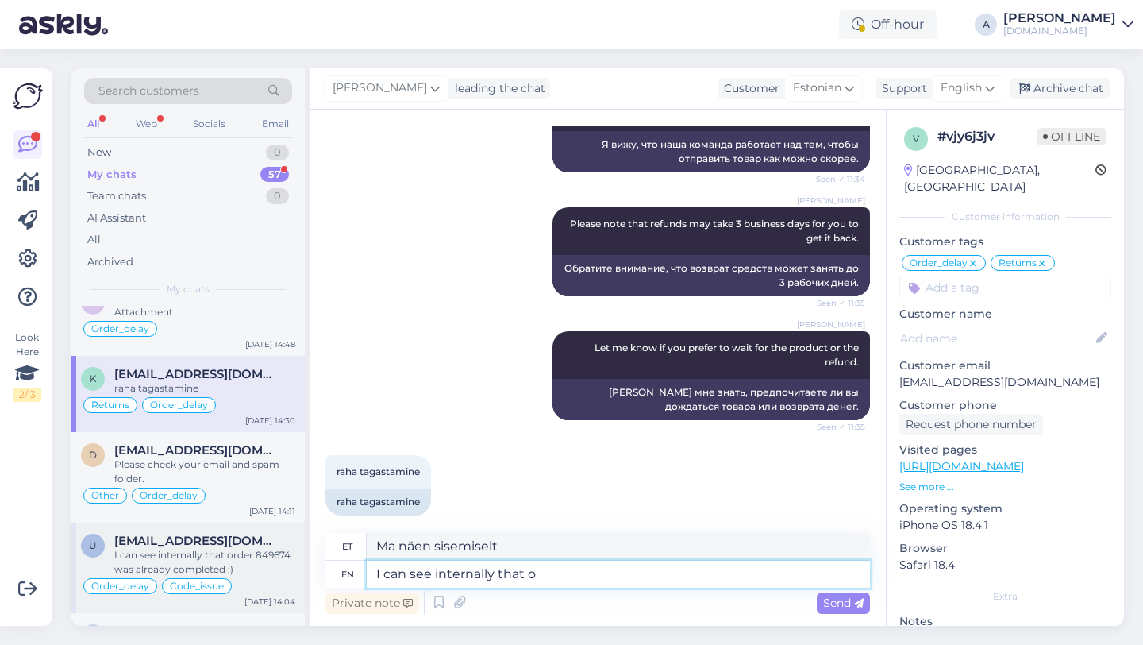
type textarea "I can see internally that or"
type textarea "Ma näen seda sisemiselt"
paste textarea "849600"
type textarea "I can see internally that order 849600"
type textarea "Ma näen sisemiselt seda järjekorda"
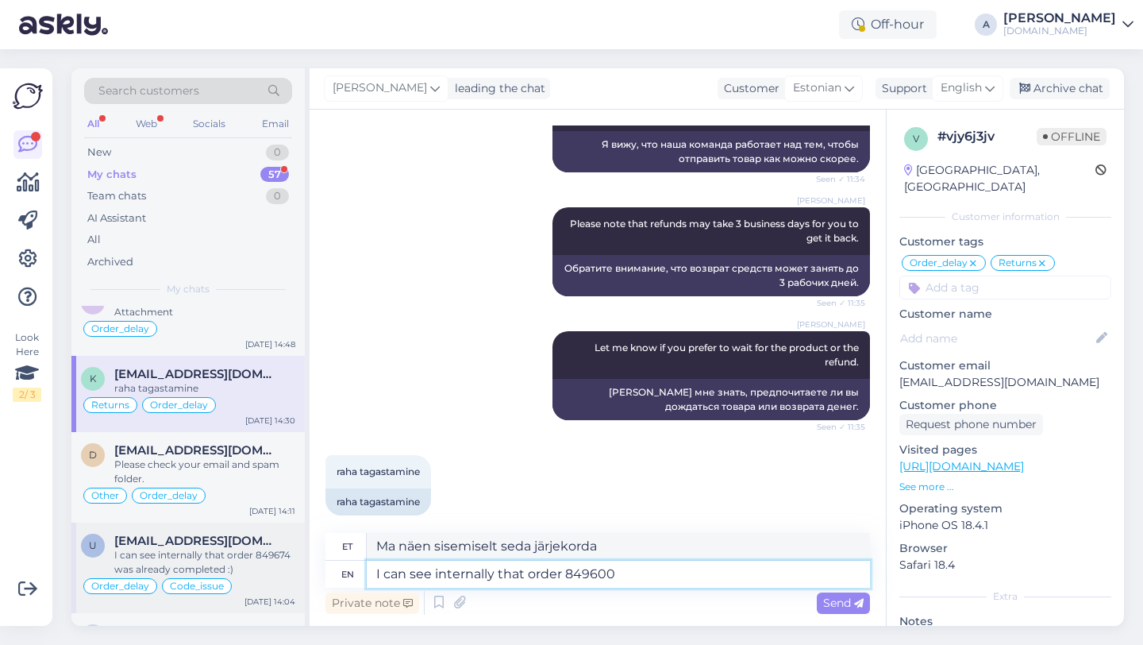
type textarea "I can see internally that order 849600"
type textarea "Ma näen sisemiselt, et tellimus 849600"
type textarea "I can see internally that order 849600 was"
type textarea "Ma näen sisemiselt, et tellimus 849600 oli"
type textarea "I can see internally that order 849600 was already co"
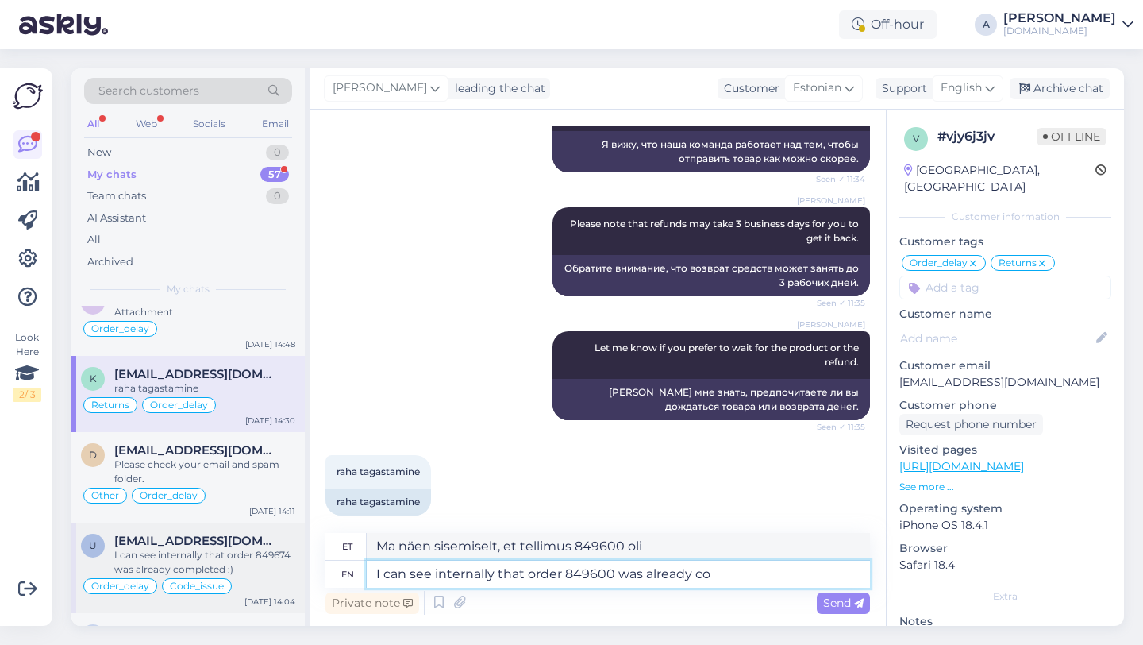
type textarea "Ma näen sisemiselt, et tellimus 849600 oli juba tehtud."
type textarea "I can see internally that order 849600 was already completed."
type textarea "Ma näen sisemiselt, et tellimus 849600 on juba täidetud."
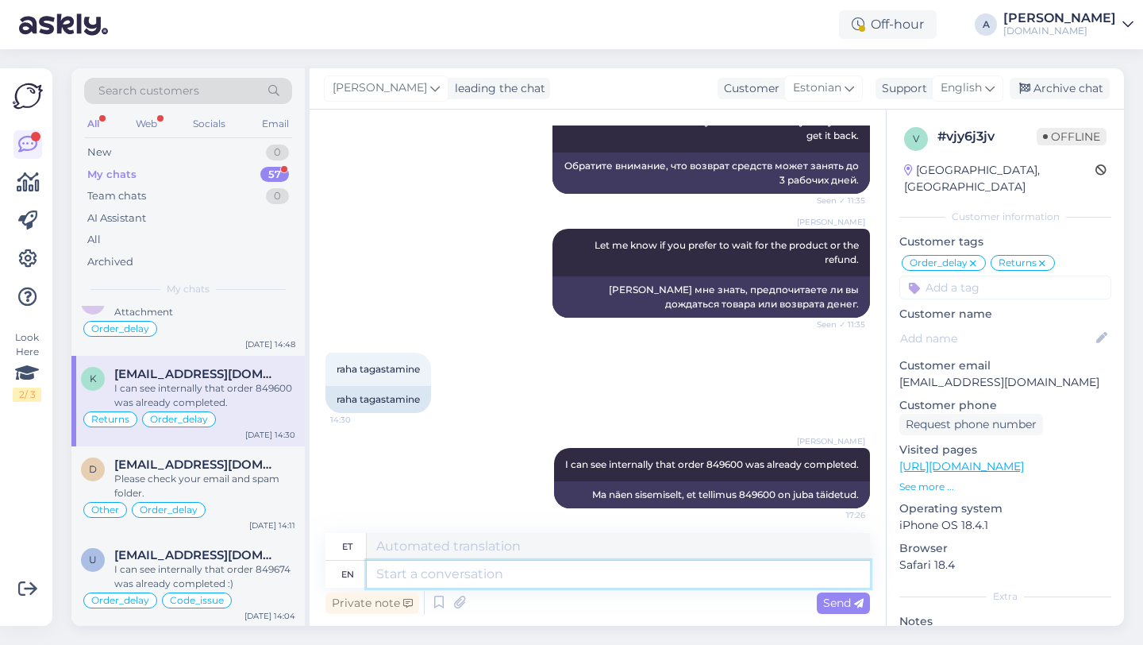
scroll to position [2050, 0]
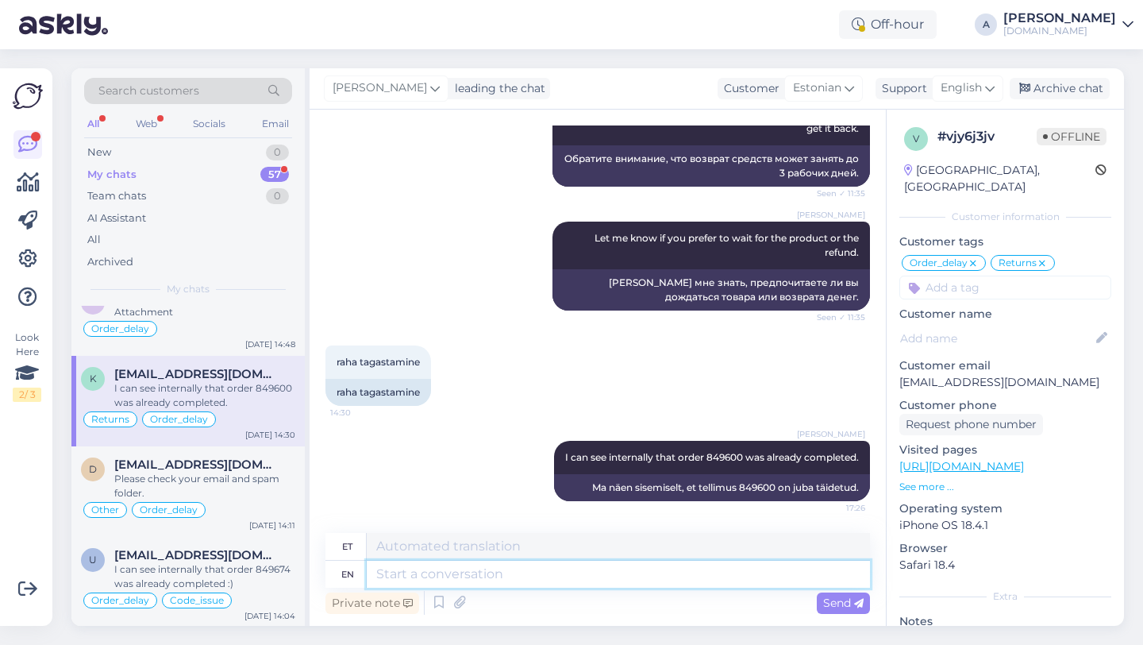
click at [484, 569] on textarea at bounding box center [618, 573] width 503 height 27
type textarea "Please che"
type textarea "Palun"
type textarea "Please check"
type textarea "Palun kontrollige"
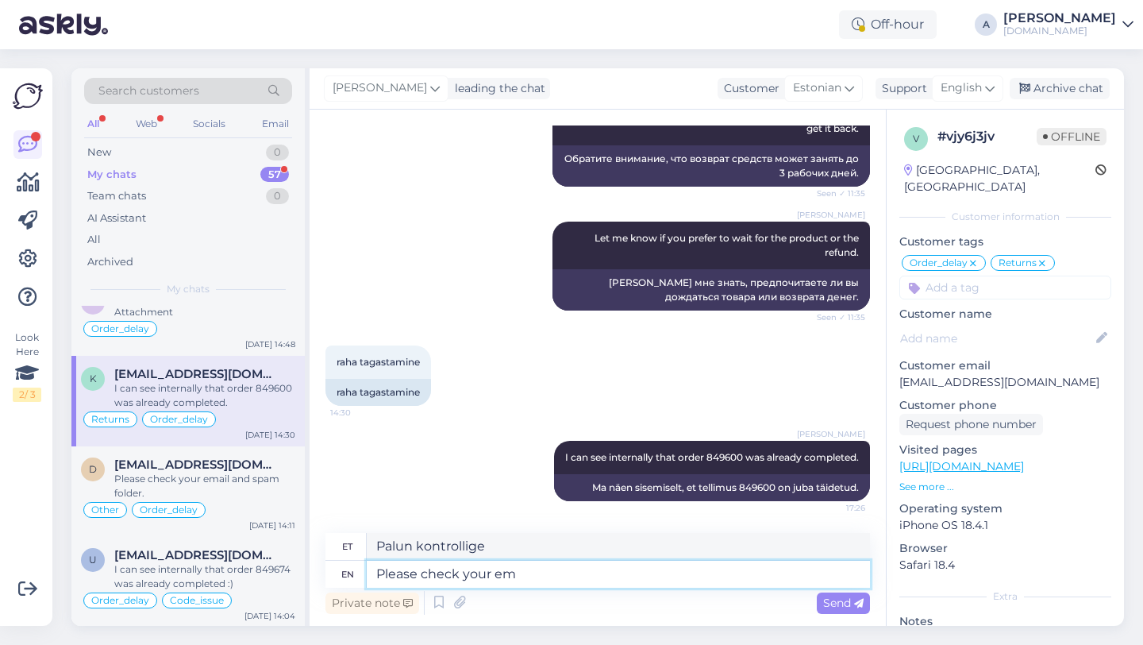
type textarea "Please check your ema"
type textarea "Palun kontrollige oma"
type textarea "Please check your email"
type textarea "Palun kontrollige oma e-posti"
type textarea "Please check your email and spa"
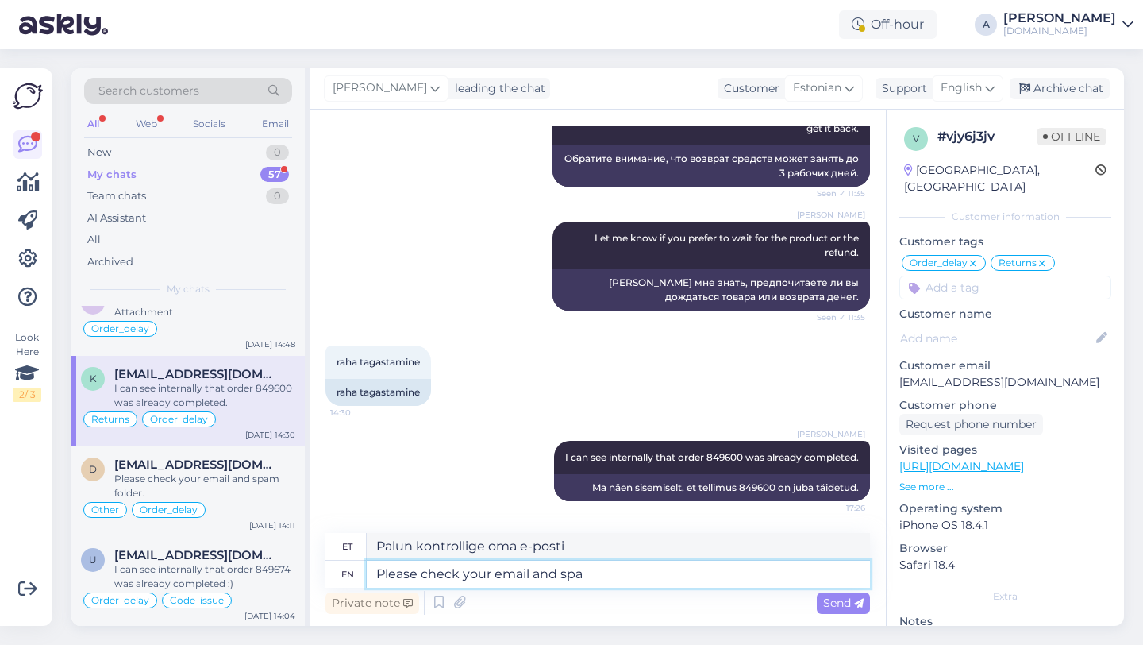
type textarea "Palun kontrollige oma e-posti ja"
type textarea "Please check your email and spam fo"
type textarea "Palun kontrollige oma e-posti ja rämpsposti"
type textarea "Please check your email and spam folder."
type textarea "Palun kontrollige oma e-posti ja rämpsposti kausta."
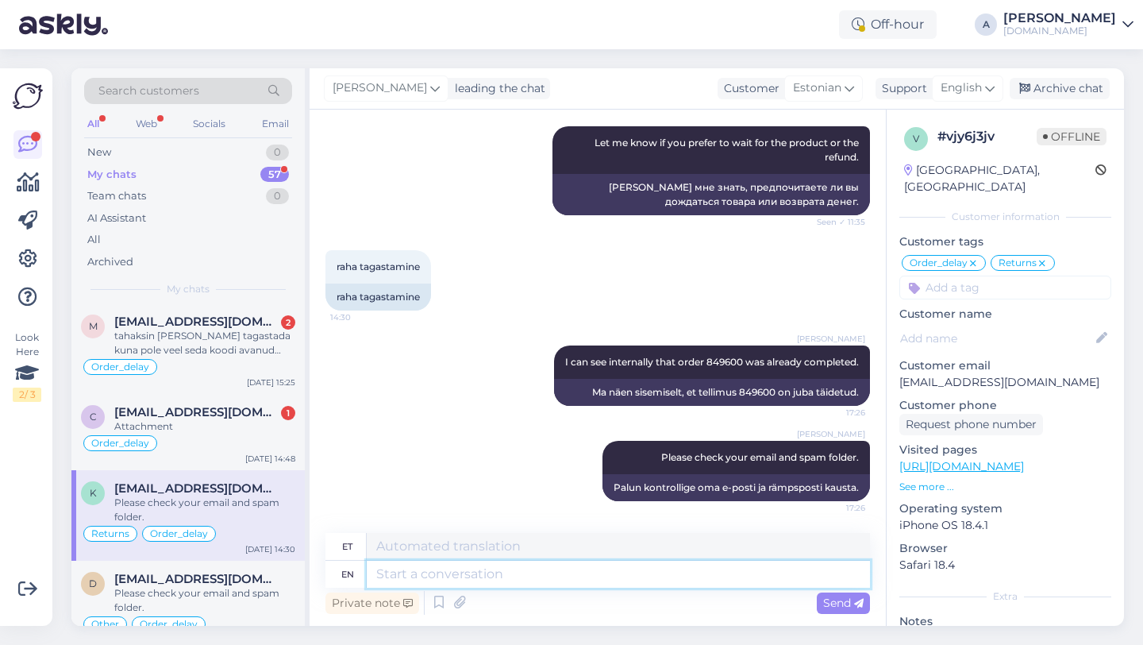
scroll to position [294, 0]
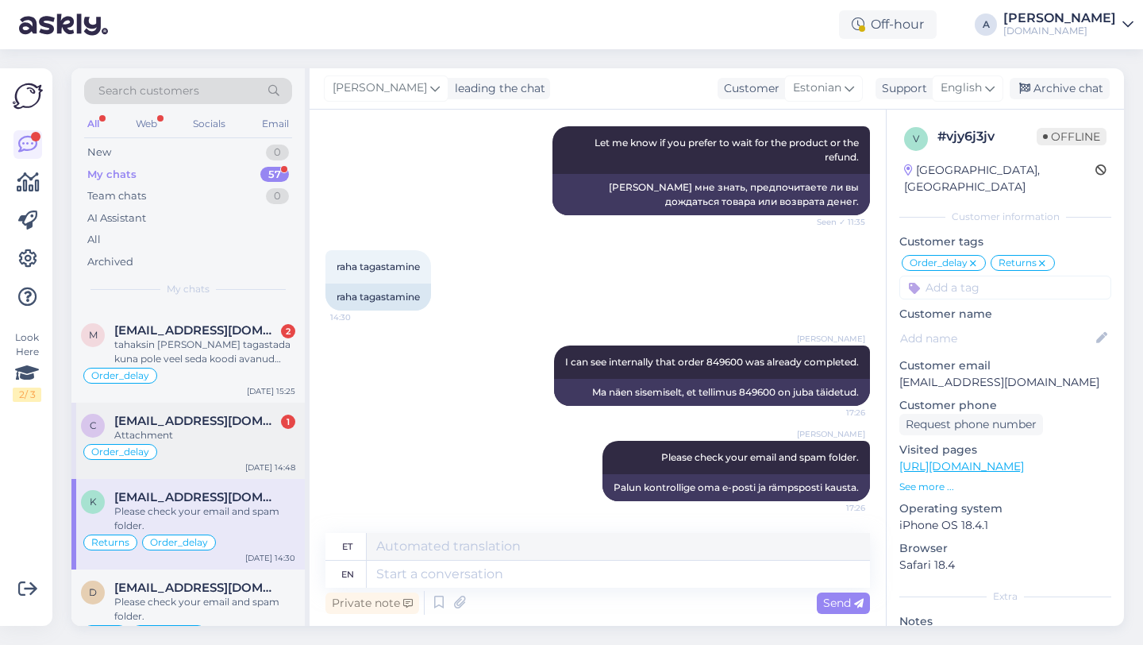
click at [229, 418] on span "[EMAIL_ADDRESS][DOMAIN_NAME]" at bounding box center [196, 421] width 165 height 14
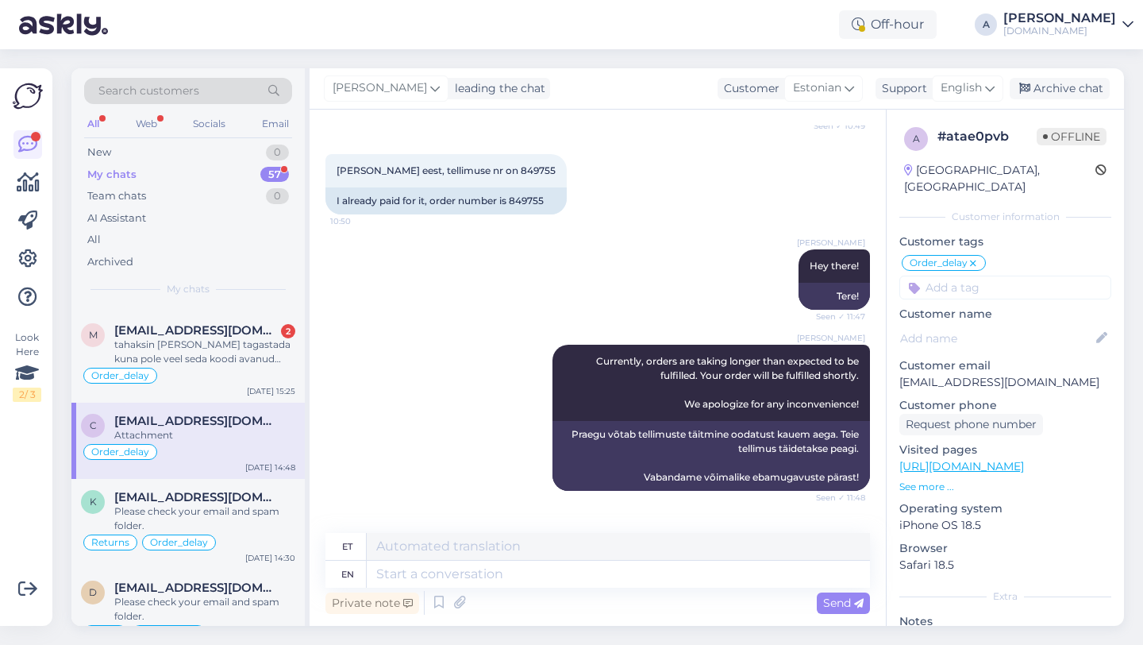
scroll to position [2220, 0]
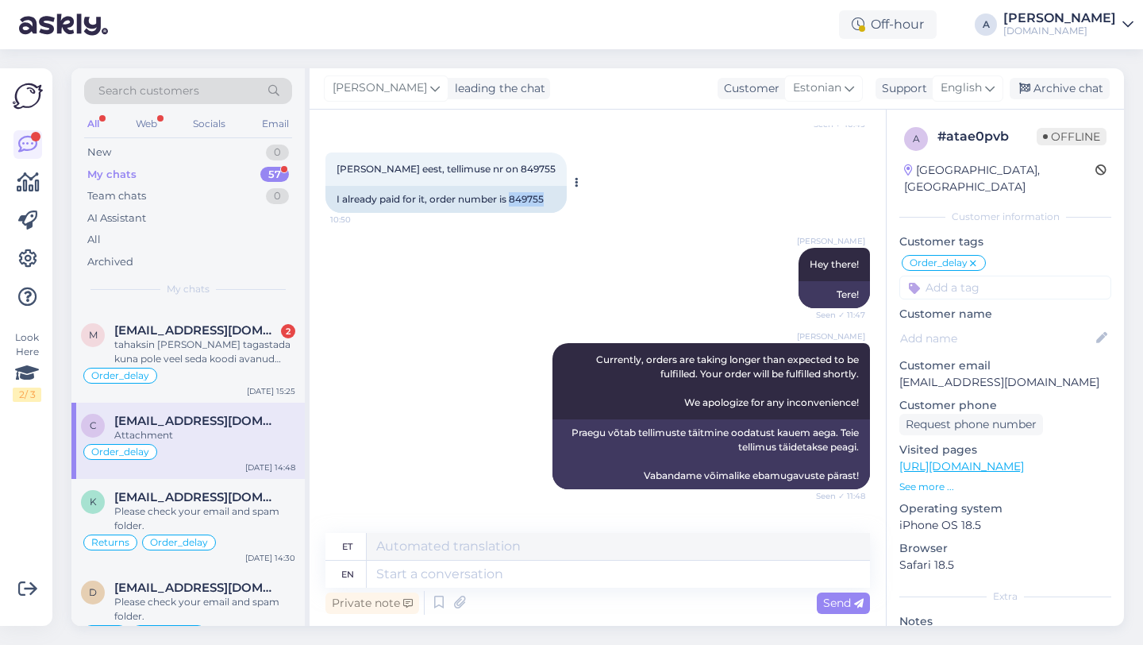
drag, startPoint x: 552, startPoint y: 230, endPoint x: 513, endPoint y: 230, distance: 38.9
click at [513, 213] on div "I already paid for it, order number is 849755" at bounding box center [445, 199] width 241 height 27
copy div "849755"
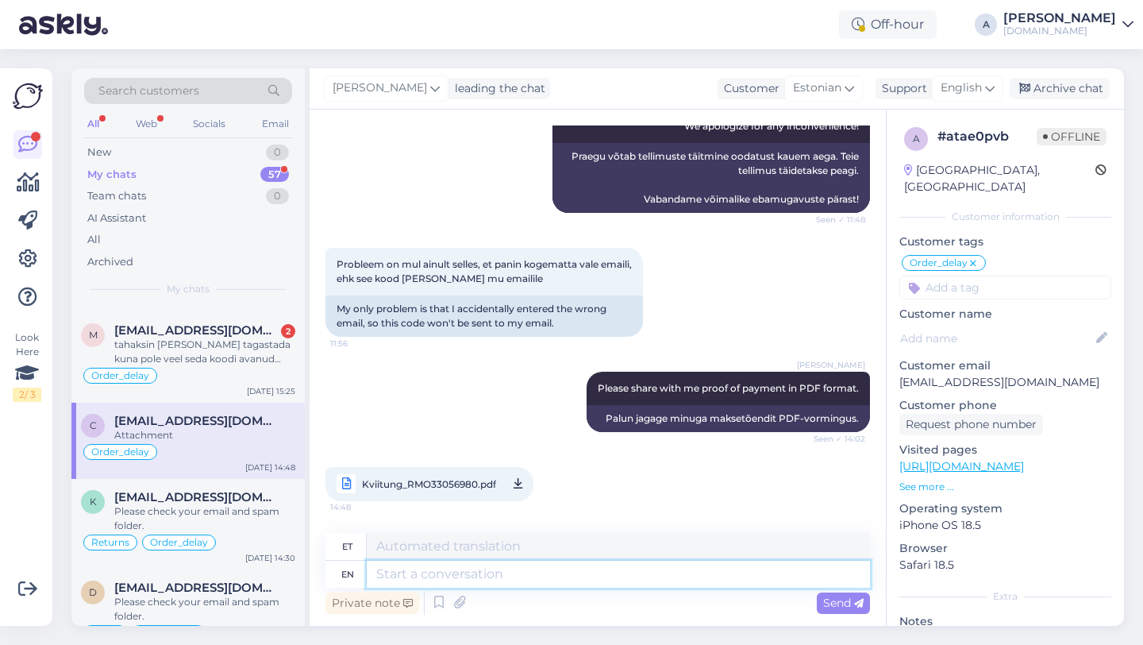
click at [436, 576] on textarea at bounding box center [618, 573] width 503 height 27
type textarea "What"
type textarea "Mis"
type textarea "What was"
type textarea "Mis oli"
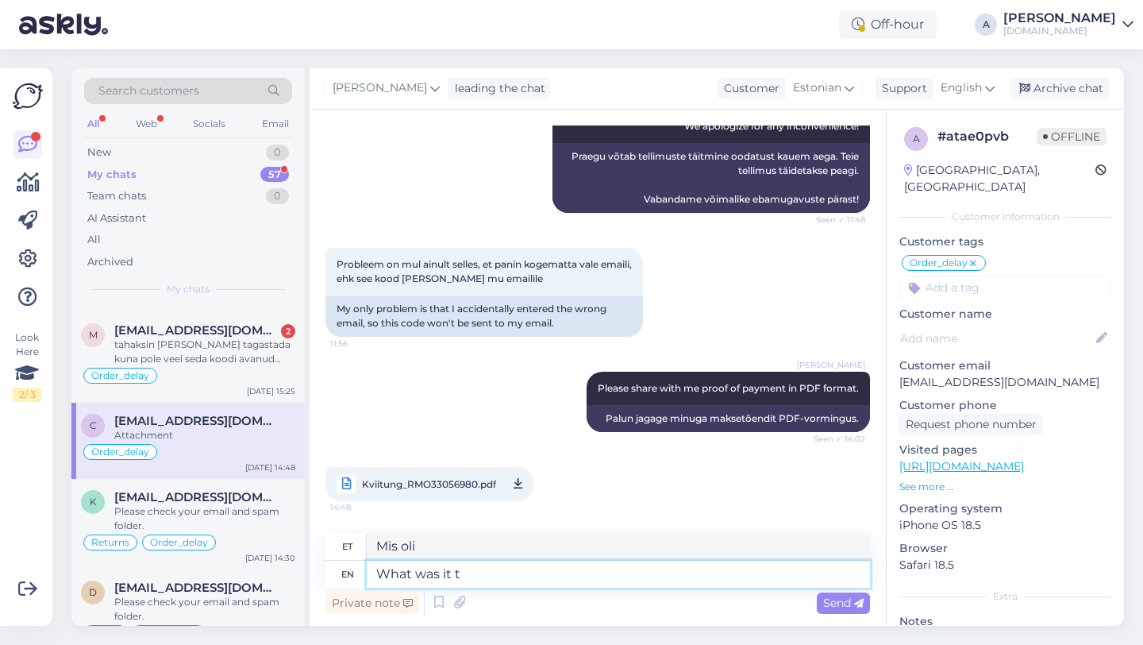
type textarea "What was it th"
type textarea "Mis see oli"
type textarea "What was it that you"
type textarea "Mis see oli, et sa"
type textarea "What was it that you bought?"
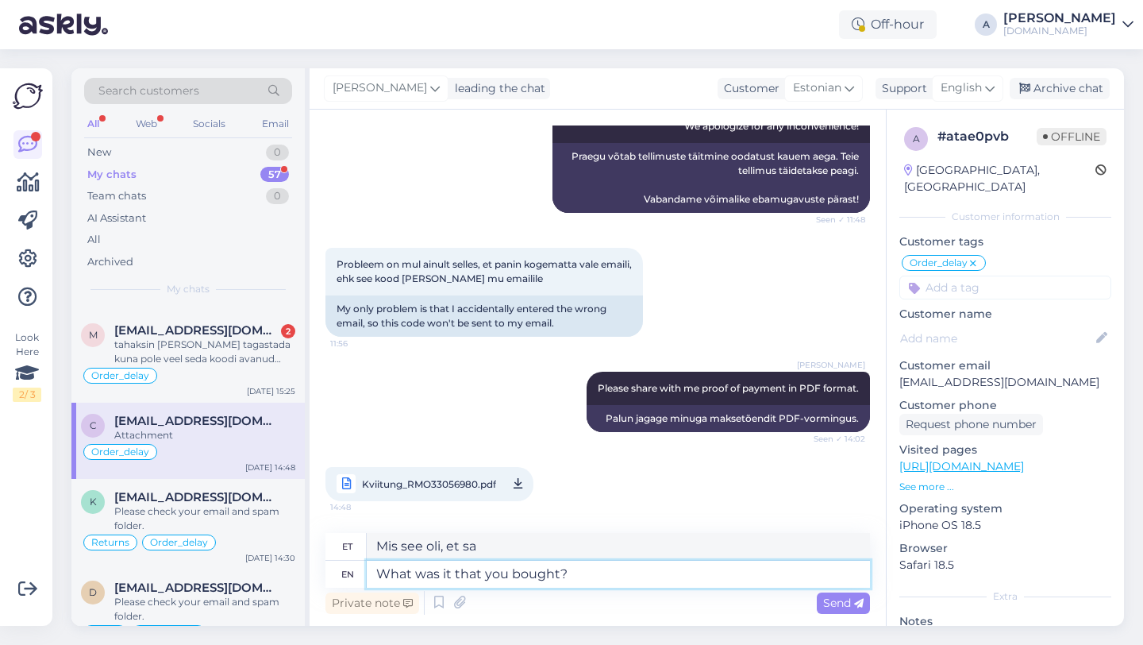
type textarea "Mis see oli, mille sa ostsid?"
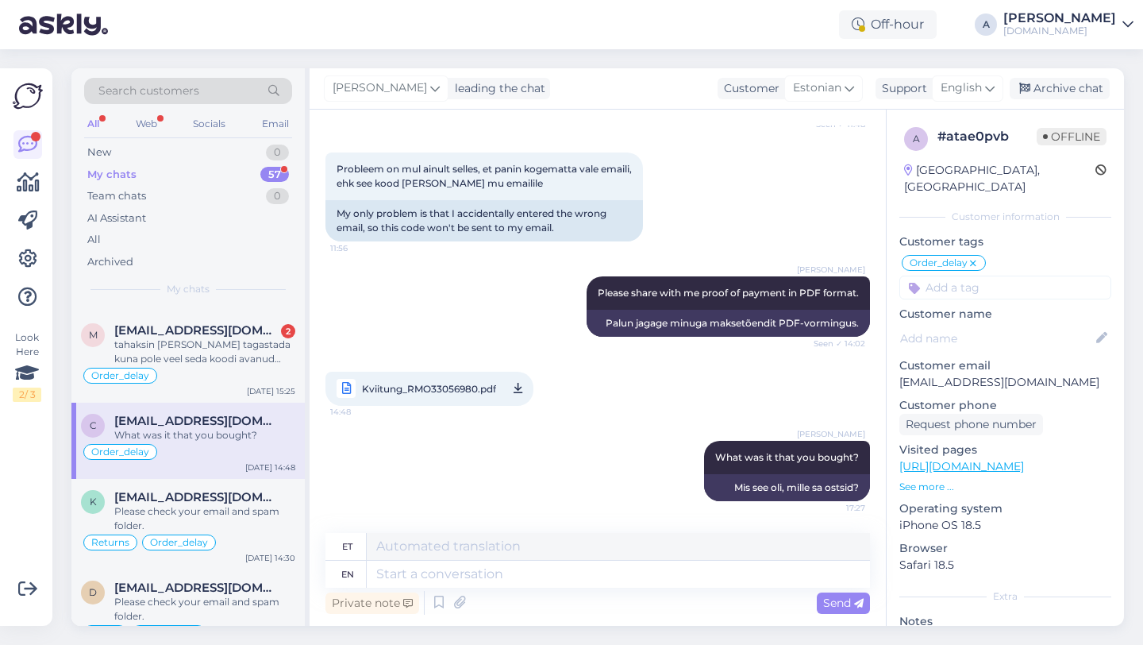
click at [398, 388] on span "Kviitung_RMO33056980.pdf" at bounding box center [429, 389] width 134 height 20
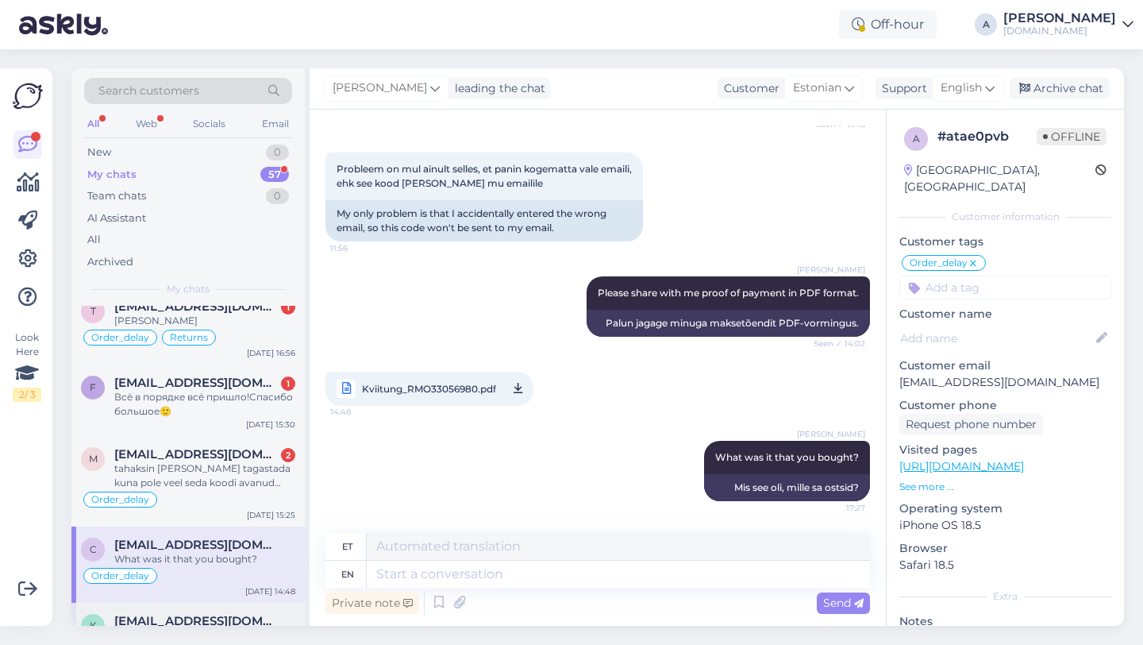
scroll to position [169, 0]
click at [235, 479] on div "tahaksin [PERSON_NAME] tagastada kuna pole veel seda koodi avanud [PERSON_NAME]…" at bounding box center [204, 476] width 181 height 29
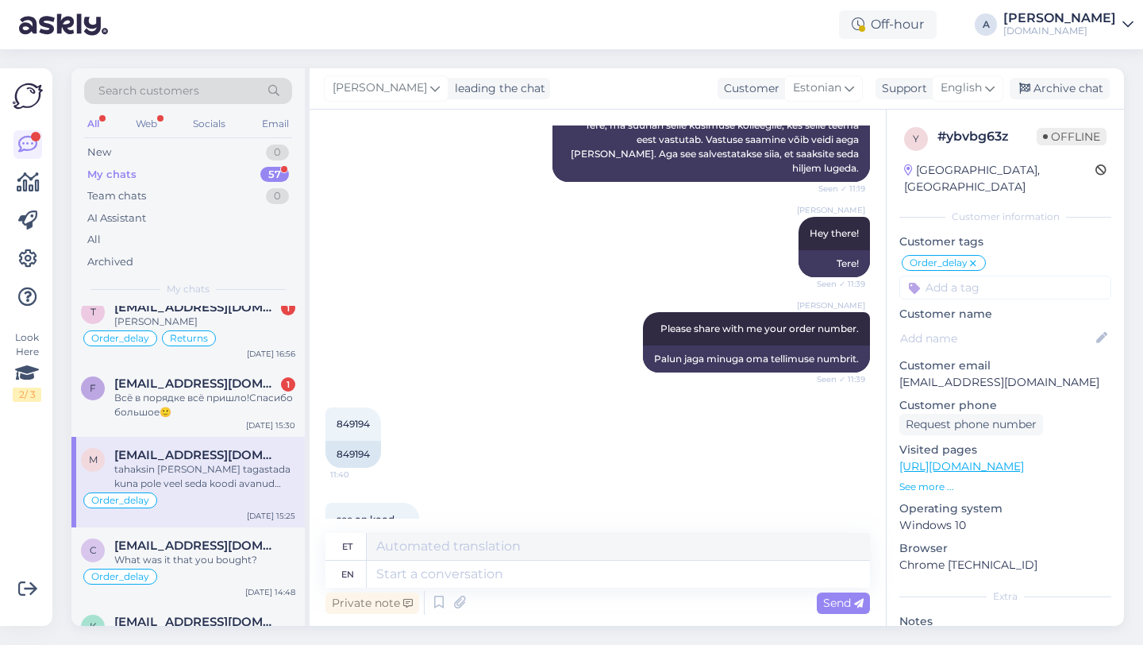
scroll to position [293, 0]
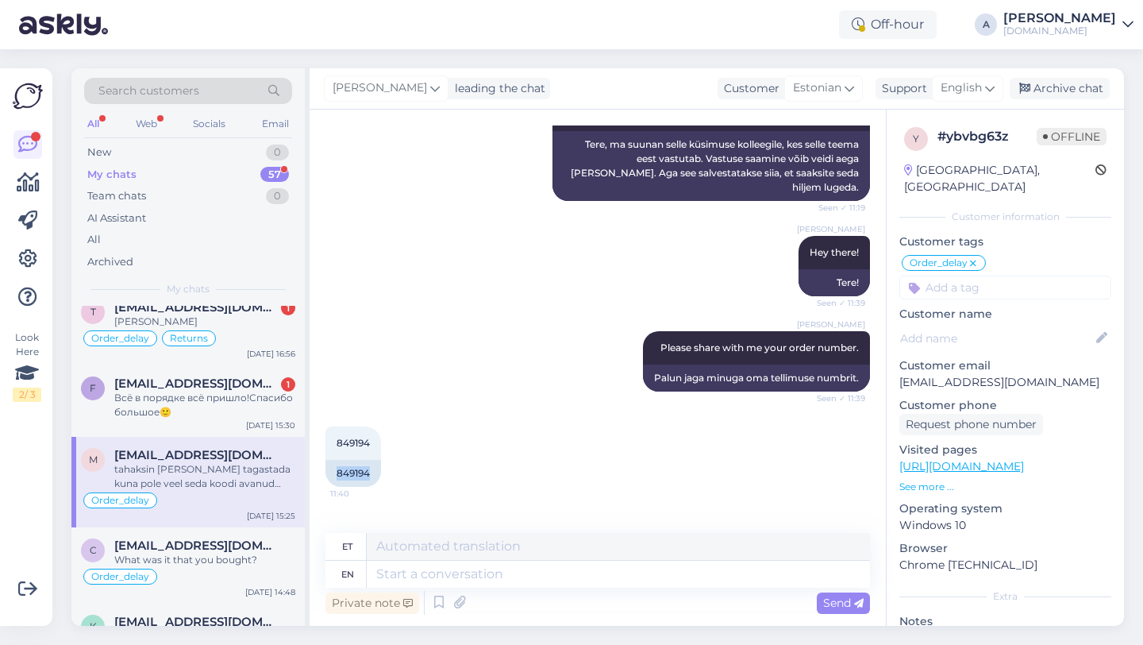
drag, startPoint x: 372, startPoint y: 462, endPoint x: 323, endPoint y: 457, distance: 48.7
click at [323, 457] on div "Chat started [DATE] ma tellisin endale siit lehelt mängu nimega farming simulat…" at bounding box center [598, 368] width 576 height 516
copy div "849194"
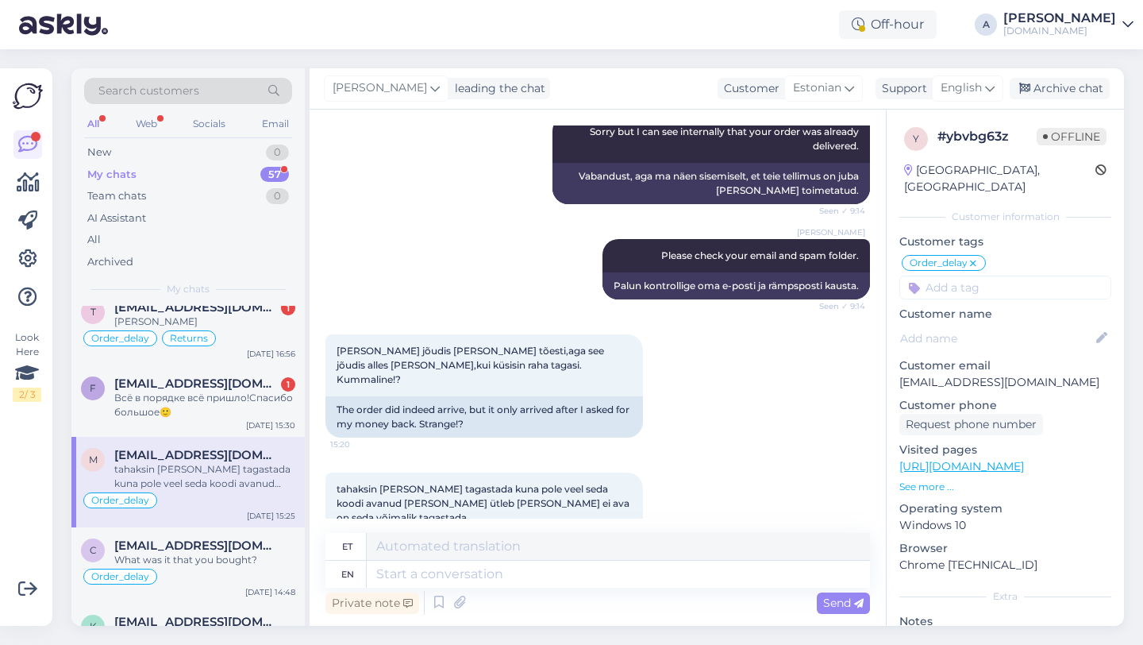
scroll to position [4622, 0]
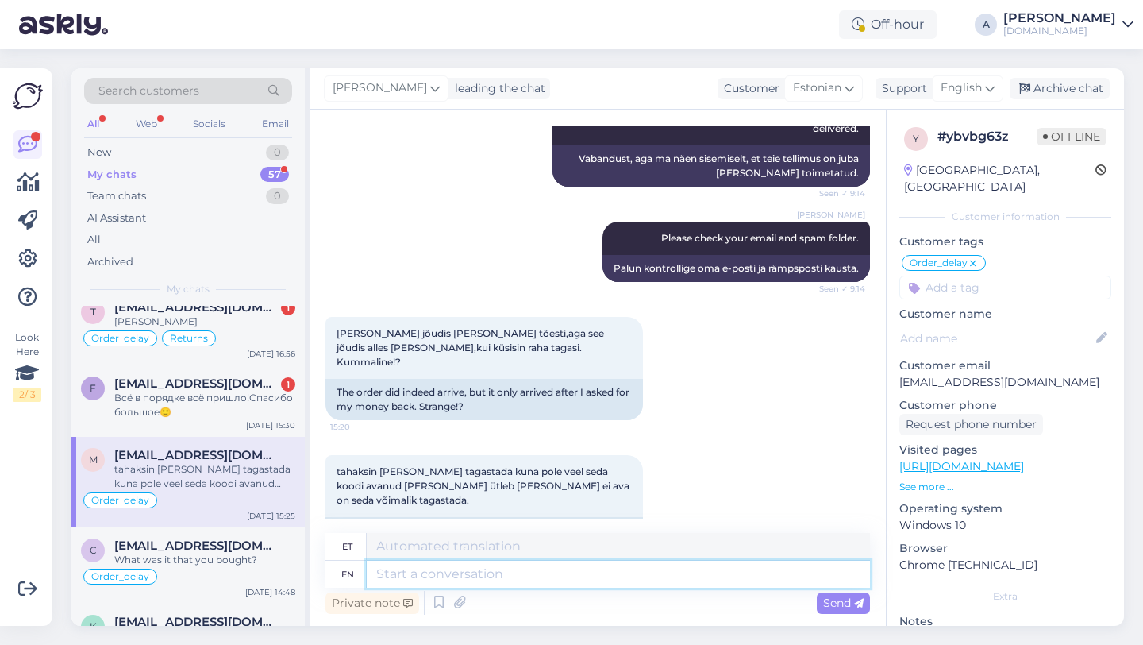
click at [502, 579] on textarea at bounding box center [618, 573] width 503 height 27
type textarea "I wi"
type textarea "[PERSON_NAME]"
type textarea "I will"
type textarea "Ma teen seda"
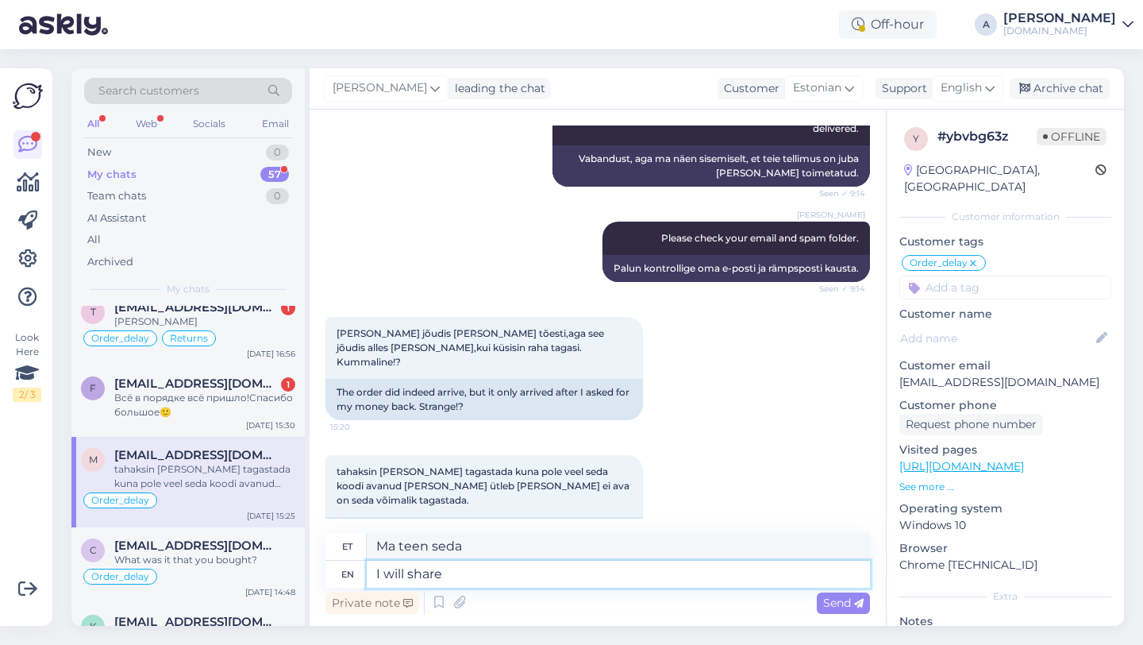
type textarea "I will share"
type textarea "Ma jagan"
type textarea "I will share your"
type textarea "Ma jagan sinu"
type textarea "I will share your request"
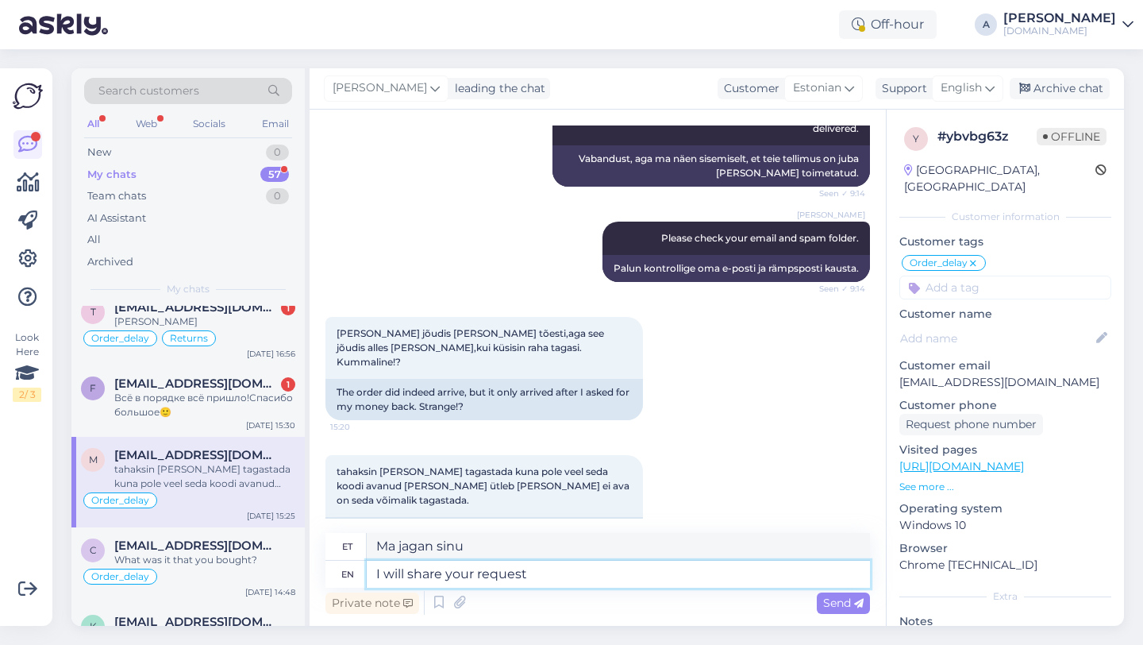
type textarea "[PERSON_NAME] palvet"
type textarea "I will share your request with our i"
type textarea "[PERSON_NAME] palvet meiega"
type textarea "I will share your request with our inter"
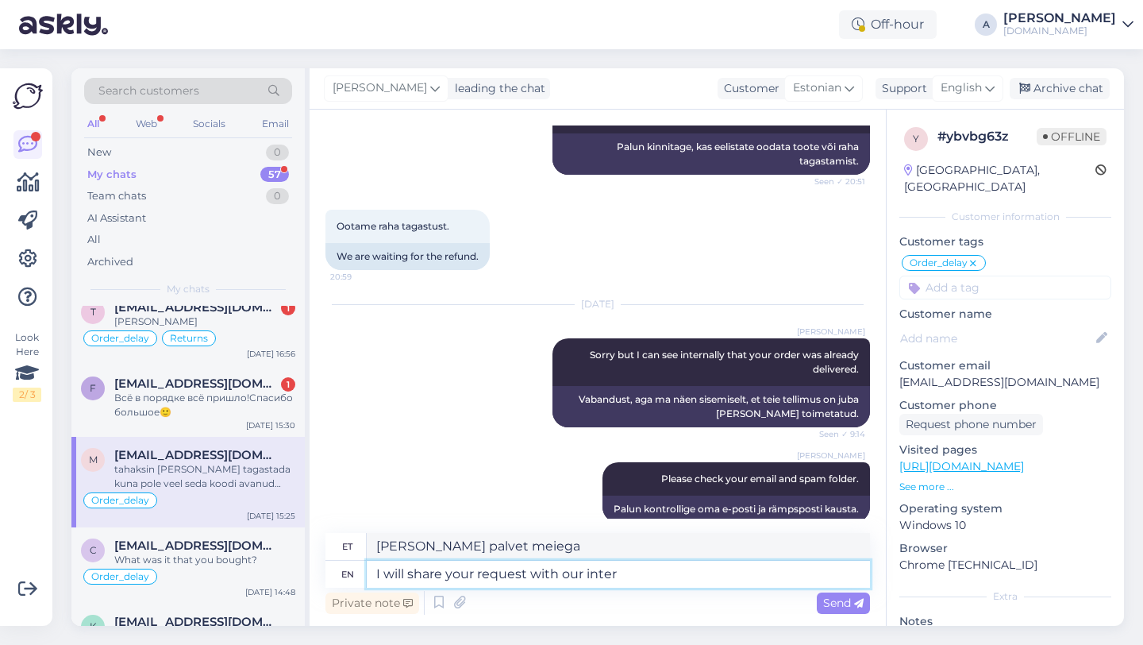
type textarea "[PERSON_NAME] soovi meie interiga"
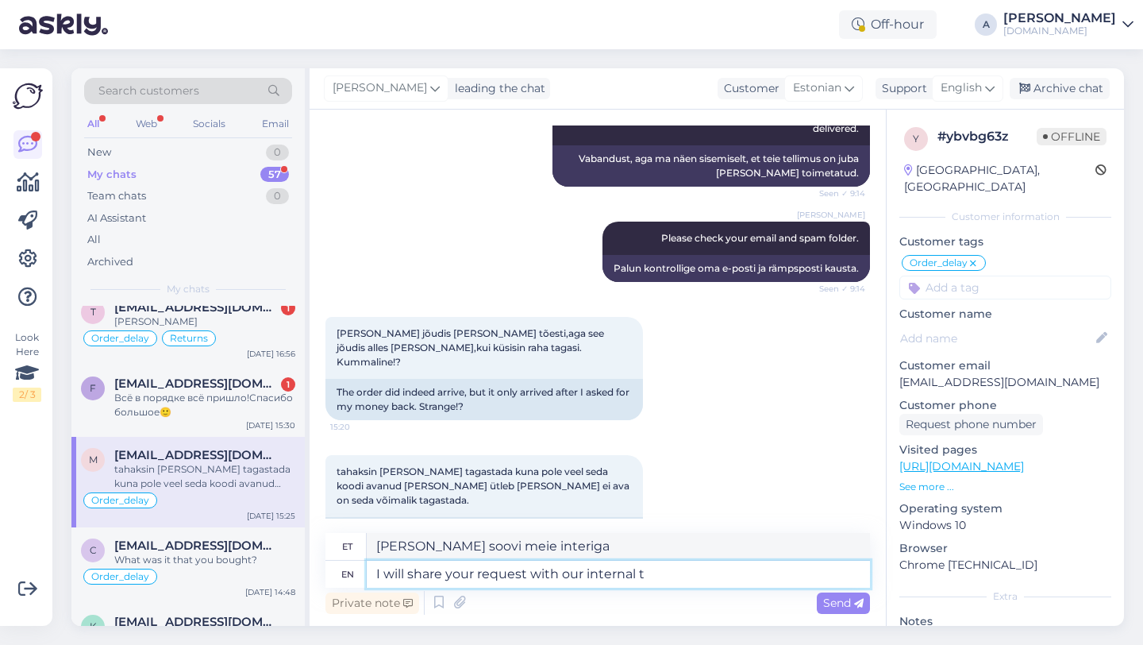
type textarea "I will share your request with our internal te"
type textarea "[PERSON_NAME] soovi meie siseosakonnaga"
type textarea "I will share your request with our internal team."
type textarea "[PERSON_NAME] soovi meie sisemise meeskonnaga."
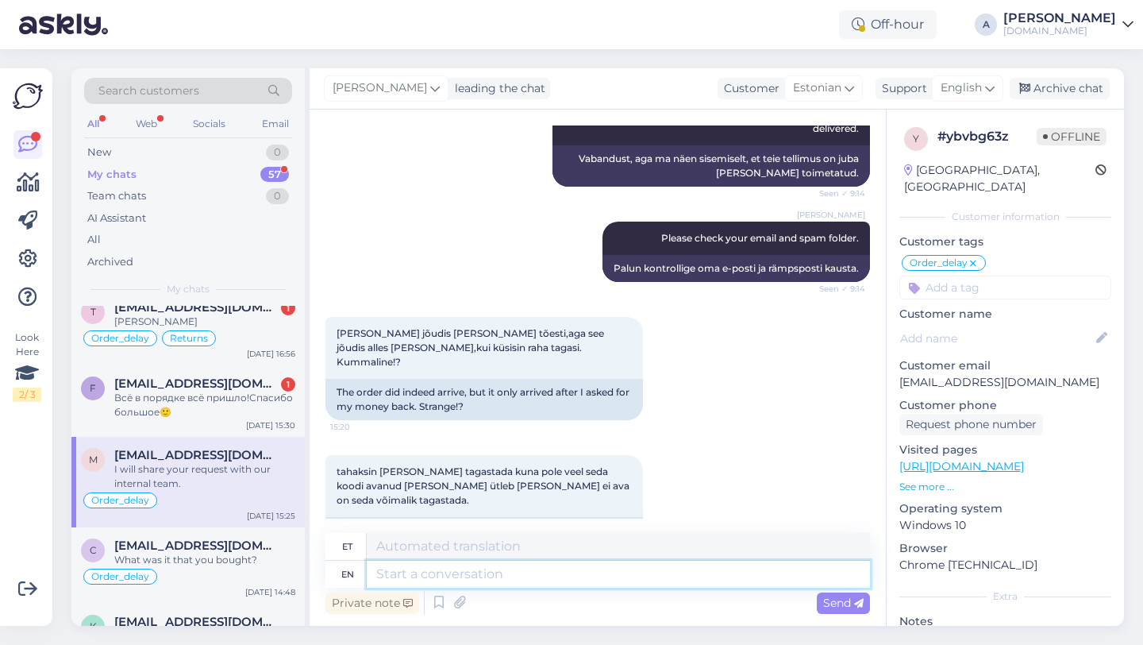
scroll to position [4718, 0]
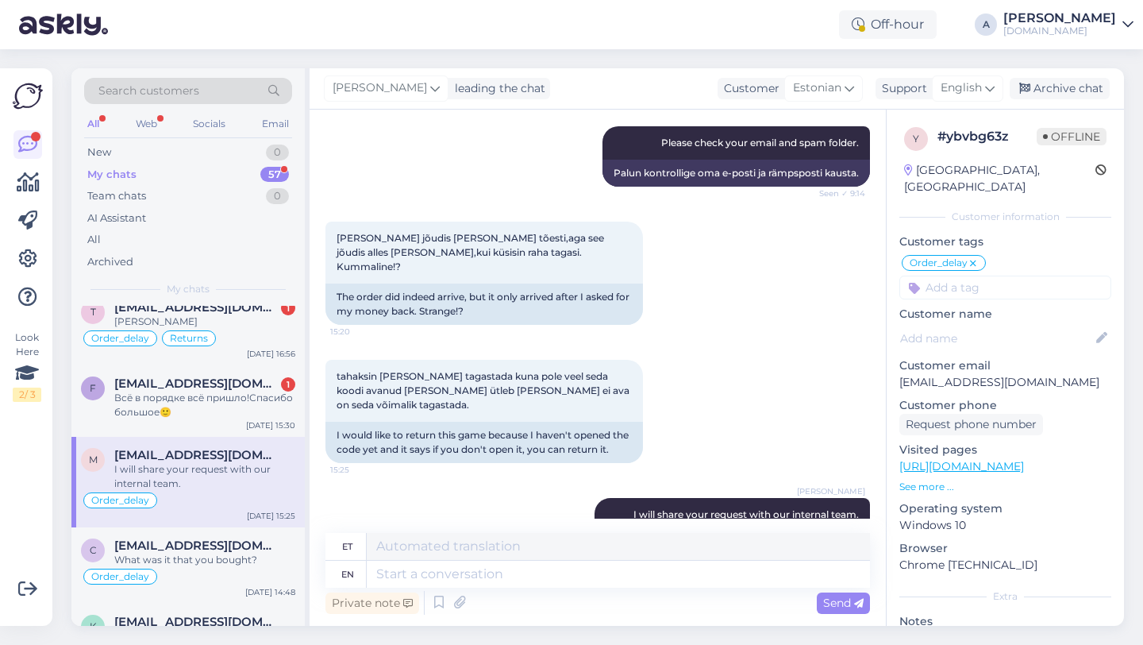
click at [986, 275] on input at bounding box center [1005, 287] width 212 height 24
type input "re"
click at [964, 325] on span "Returns" at bounding box center [949, 330] width 38 height 10
click at [240, 410] on div "Всё в порядке всё пришло!Спасибо большое🙂" at bounding box center [204, 405] width 181 height 29
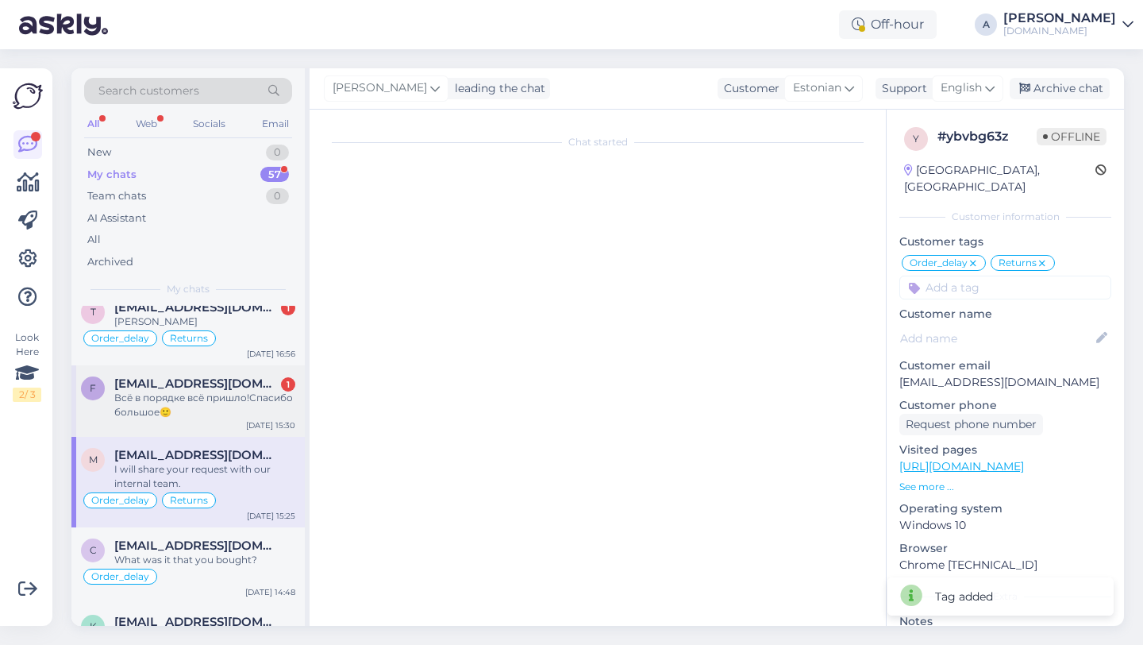
scroll to position [250, 0]
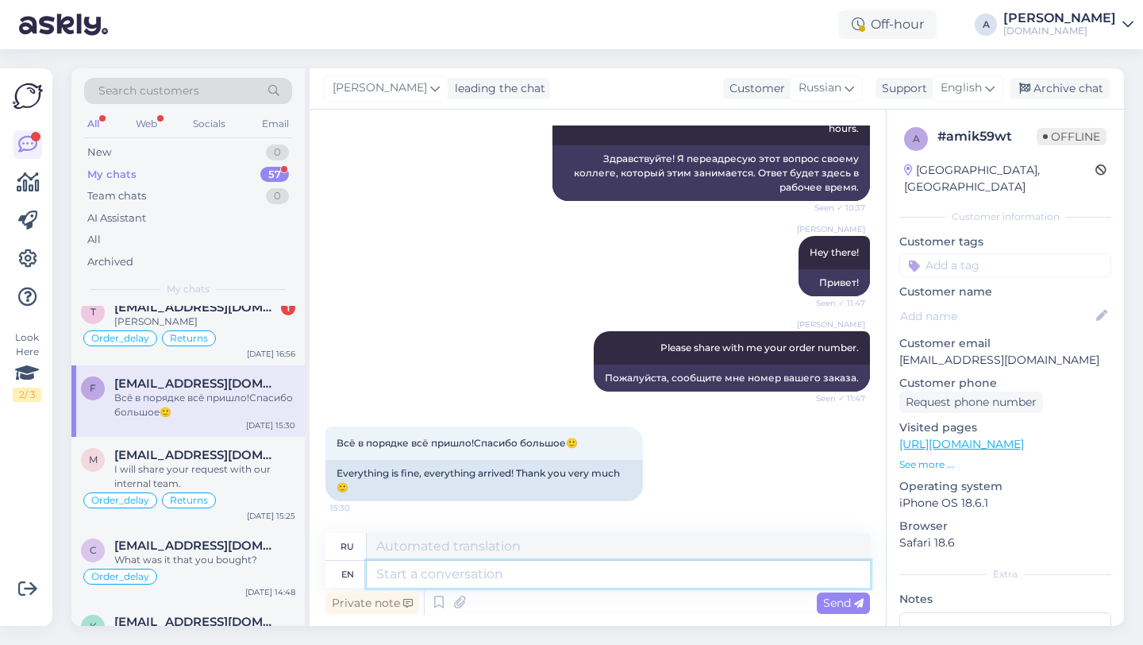
click at [411, 575] on textarea at bounding box center [618, 573] width 503 height 27
type textarea "You're w"
type textarea "Ты"
type textarea "You're welcome!"
type textarea "Пожалуйста!"
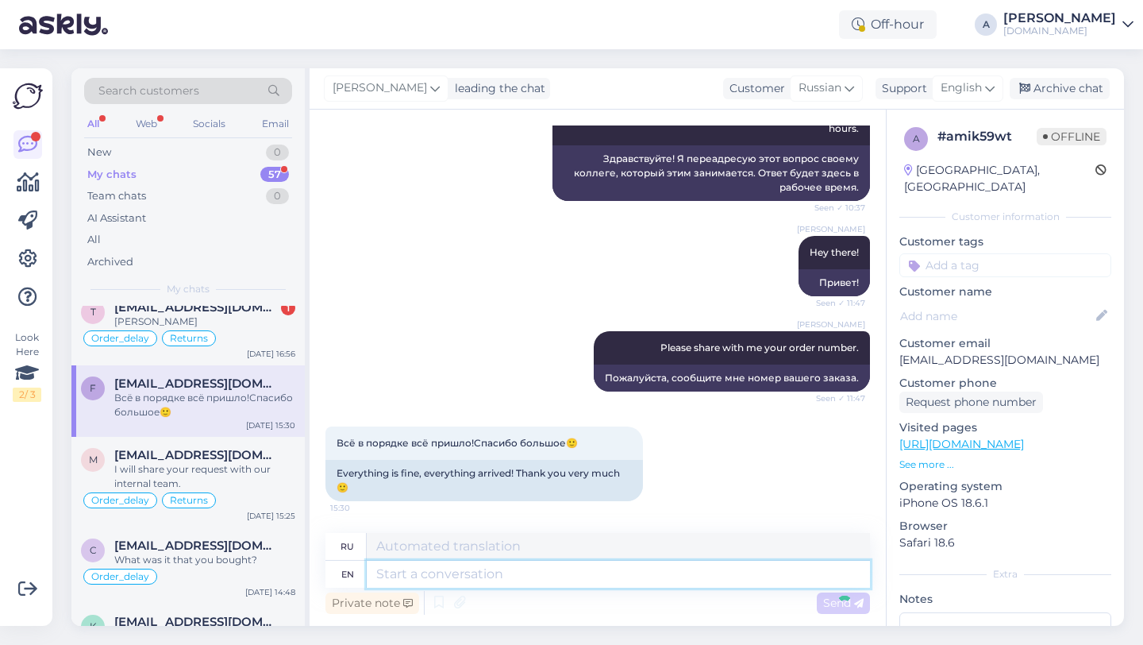
scroll to position [345, 0]
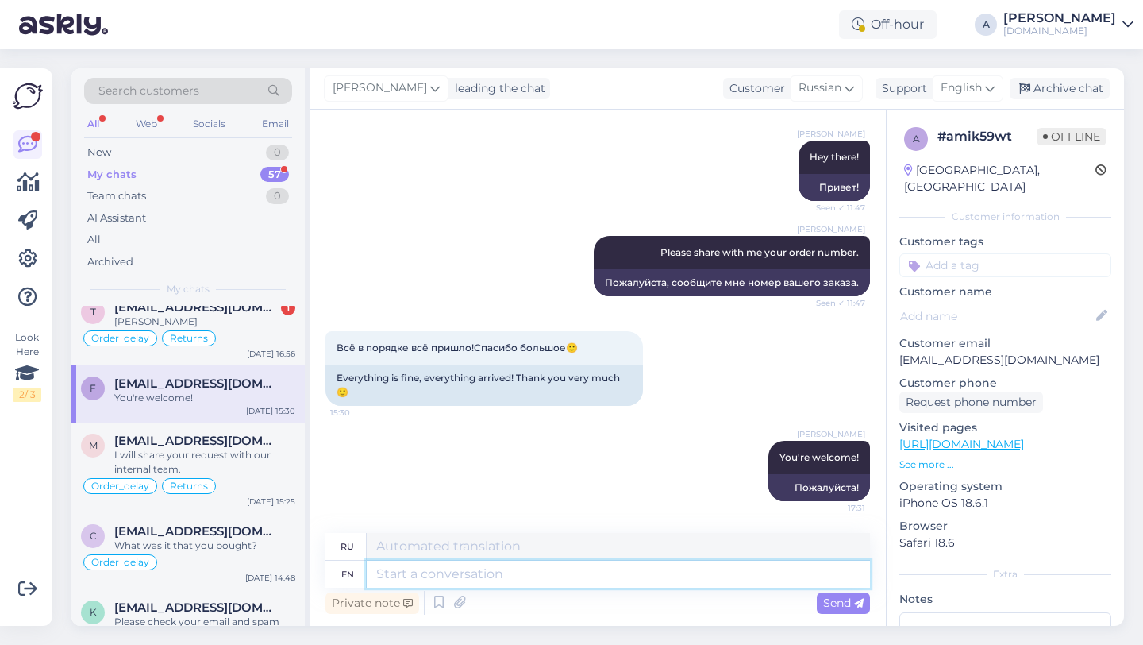
paste textarea "If you need further help, don't hesitate to contact us again. Have a great day!"
type textarea "If you need further help, don't hesitate to contact us again. Have a great day!"
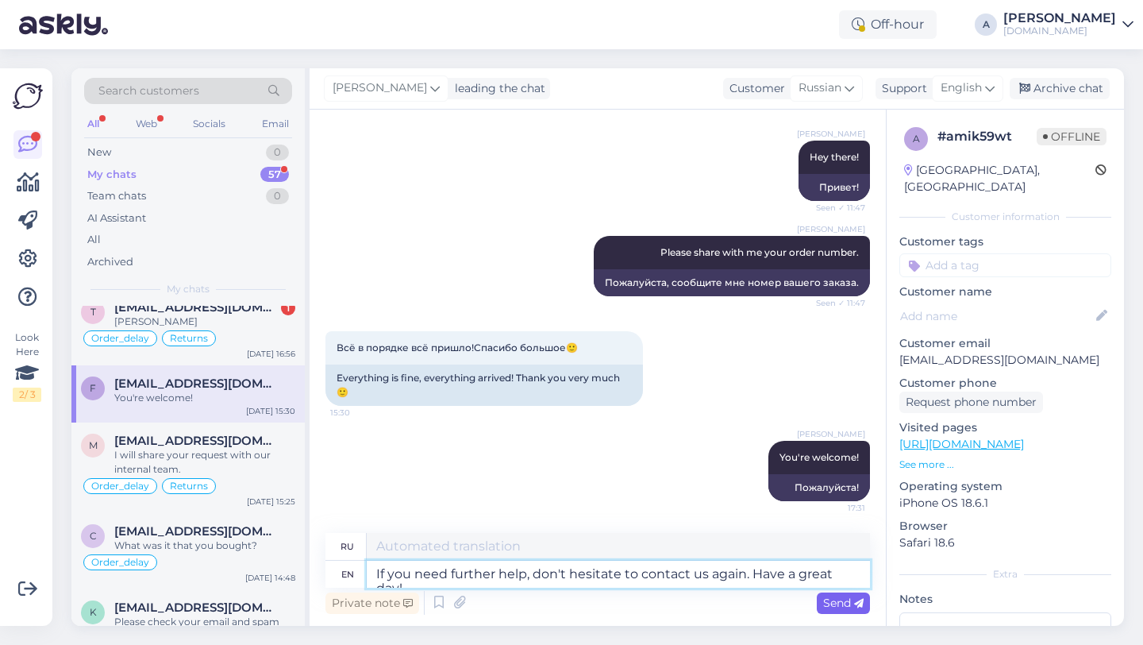
type textarea "Если вам понадобится дополнительная помощь, обращайтесь к нам снова. Хорошего д…"
type textarea "If you need further help, don't hesitate to contact us again. Have a great day!"
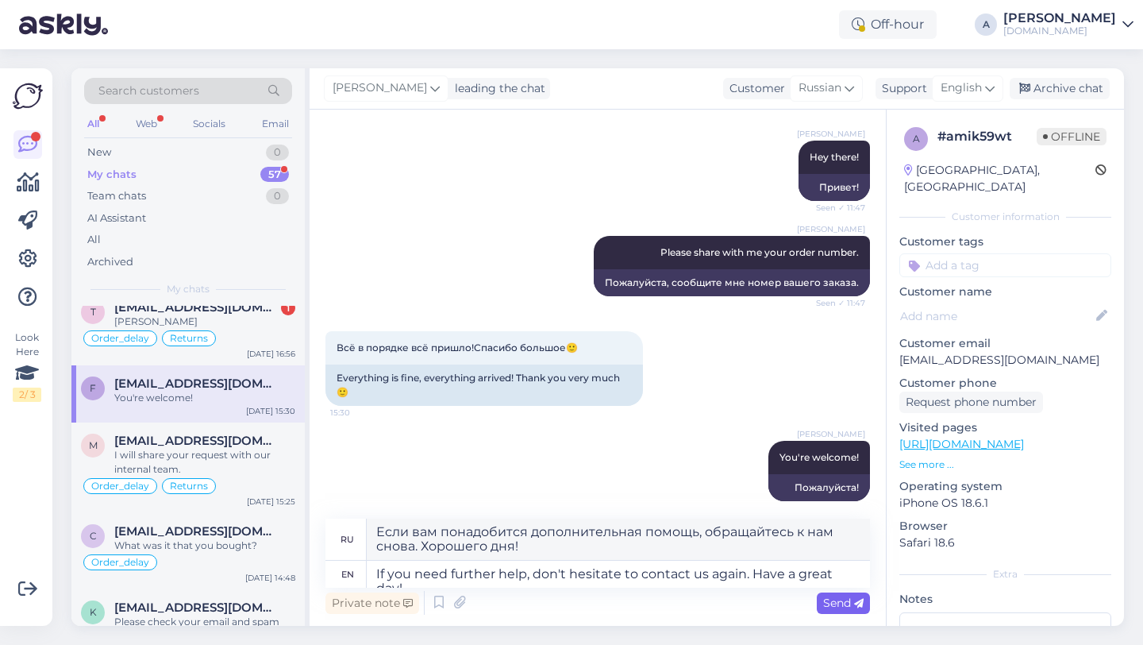
click at [838, 608] on span "Send" at bounding box center [843, 602] width 40 height 14
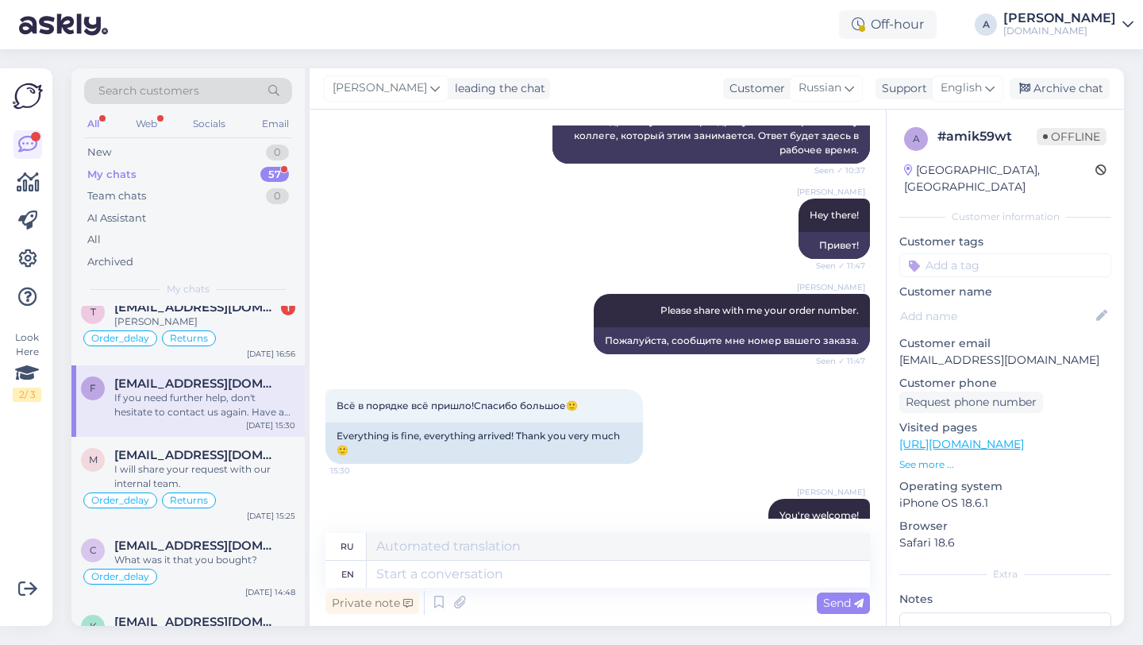
scroll to position [469, 0]
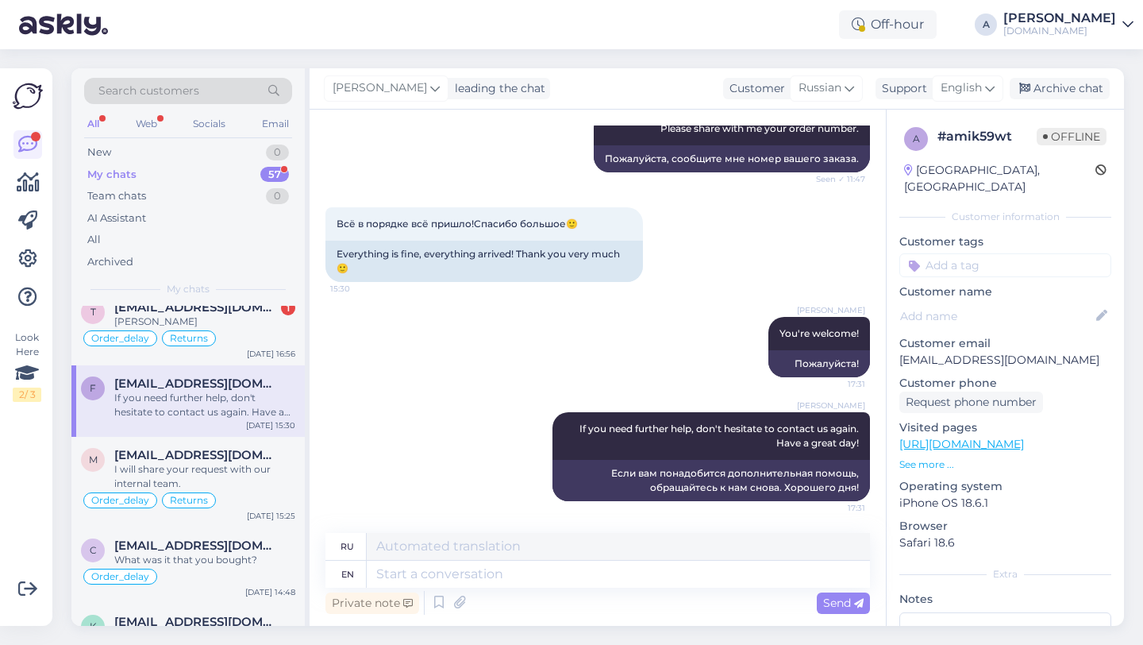
click at [1001, 253] on input at bounding box center [1005, 265] width 212 height 24
type input "orde"
click at [1029, 302] on span "Order_delay" at bounding box center [1005, 307] width 58 height 10
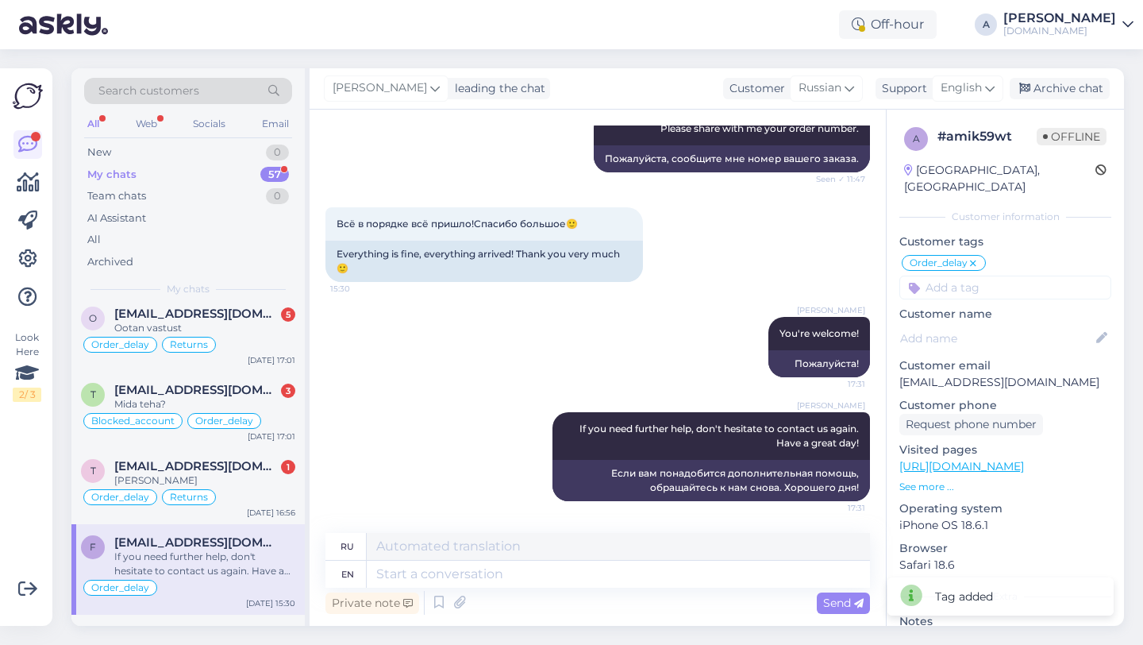
scroll to position [8, 0]
click at [231, 483] on div "[PERSON_NAME]" at bounding box center [204, 482] width 181 height 14
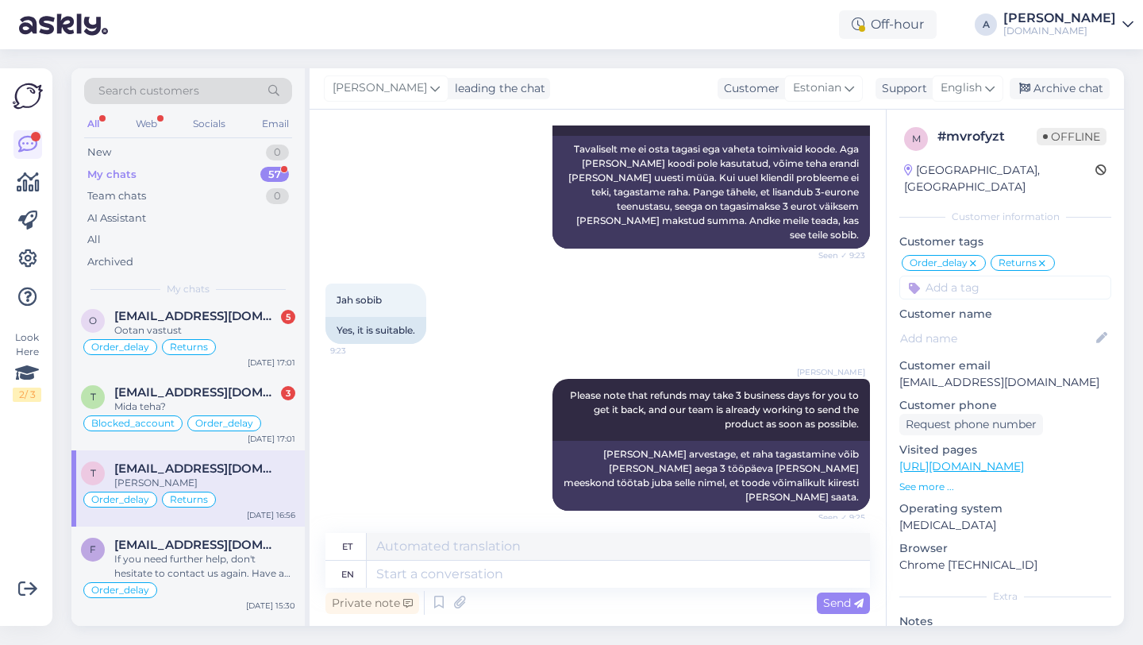
scroll to position [629, 0]
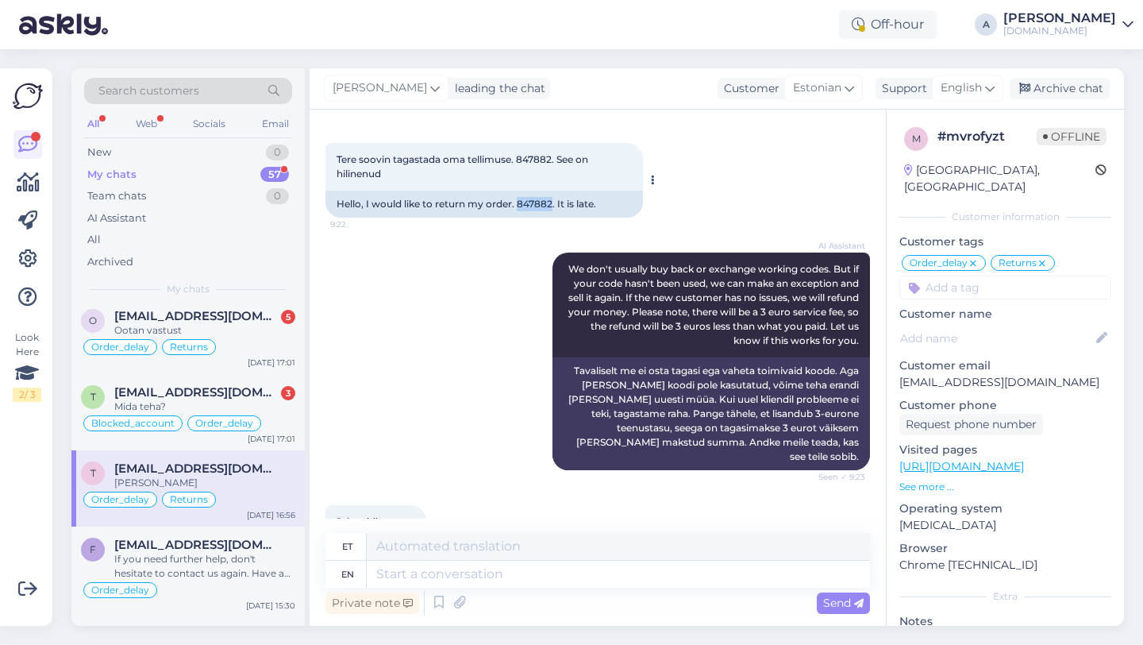
drag, startPoint x: 551, startPoint y: 202, endPoint x: 519, endPoint y: 202, distance: 31.8
click at [519, 202] on div "Hello, I would like to return my order. 847882. It is late." at bounding box center [484, 204] width 318 height 27
copy div "847882"
click at [460, 572] on textarea at bounding box center [618, 573] width 503 height 27
type textarea "Was"
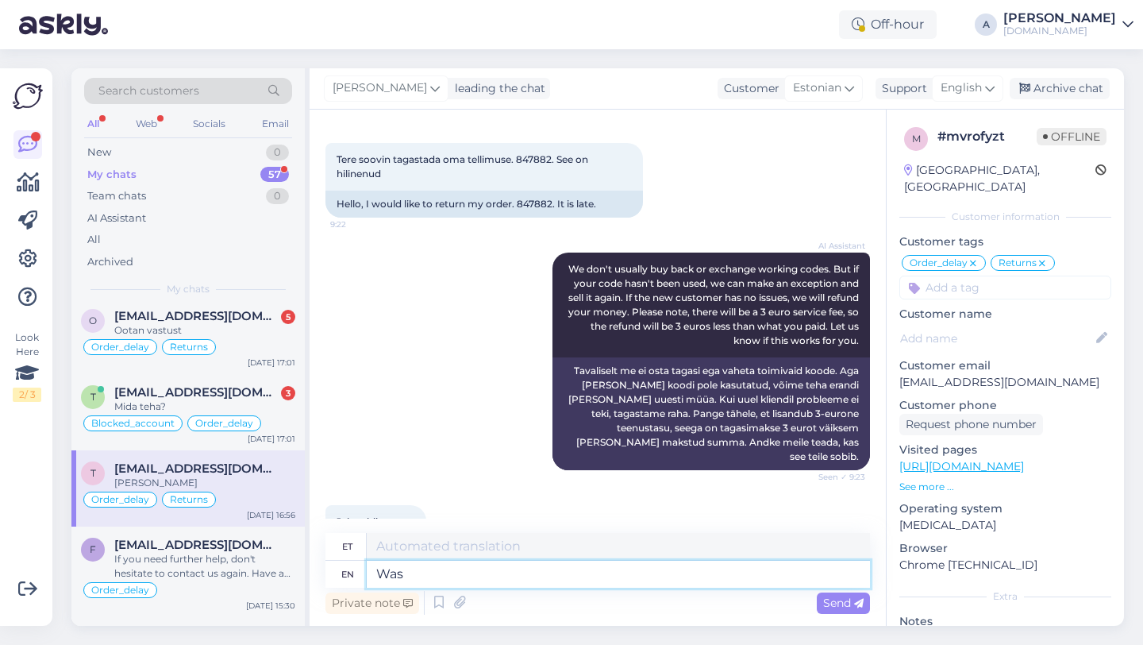
type textarea "Oli"
type textarea "W"
type textarea "The"
type textarea "See"
type textarea "The refund was"
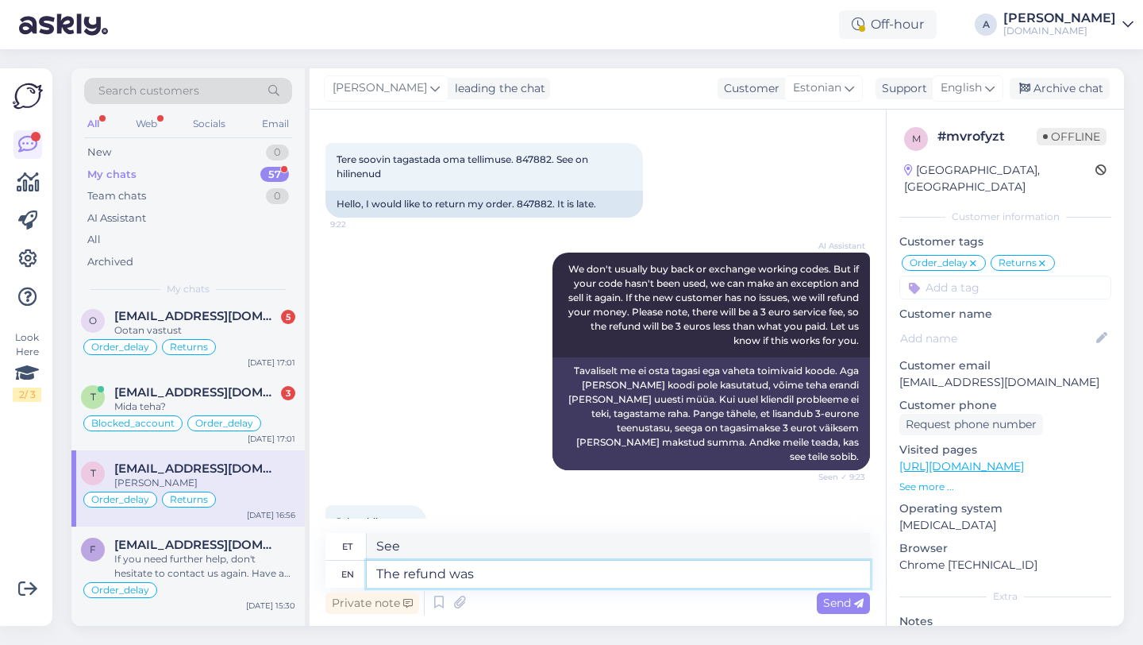
type textarea "Tagasimakse"
type textarea "The refund was"
type textarea "Tagasimakse oli"
type textarea "The refund was approved."
type textarea "Tagasimakse kiideti heaks."
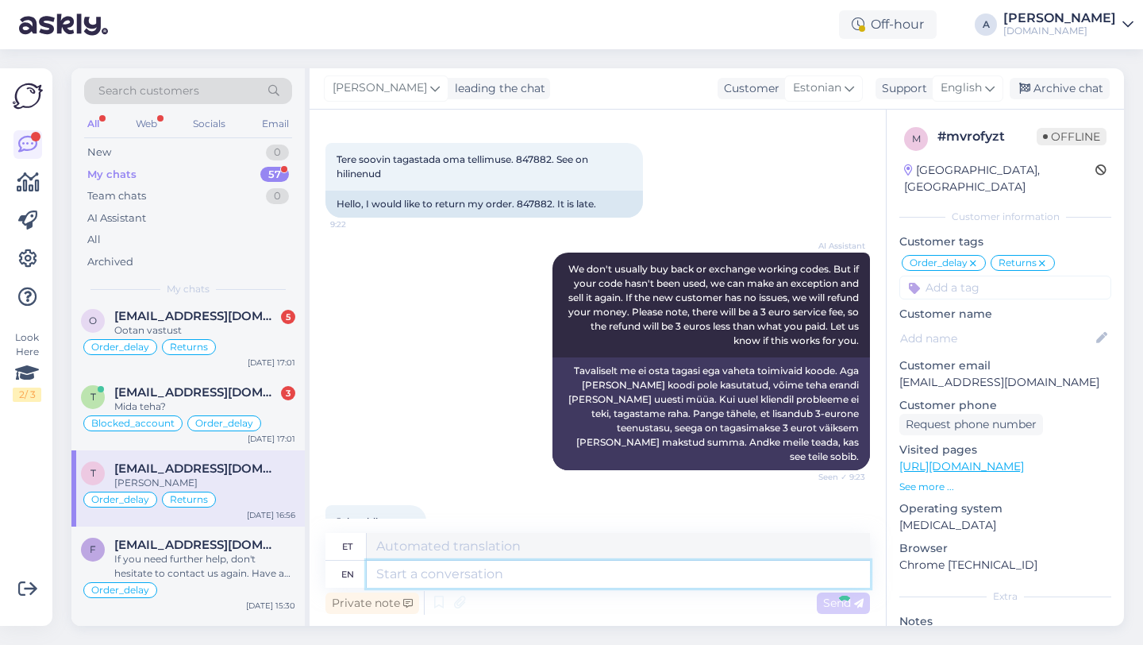
scroll to position [1336, 0]
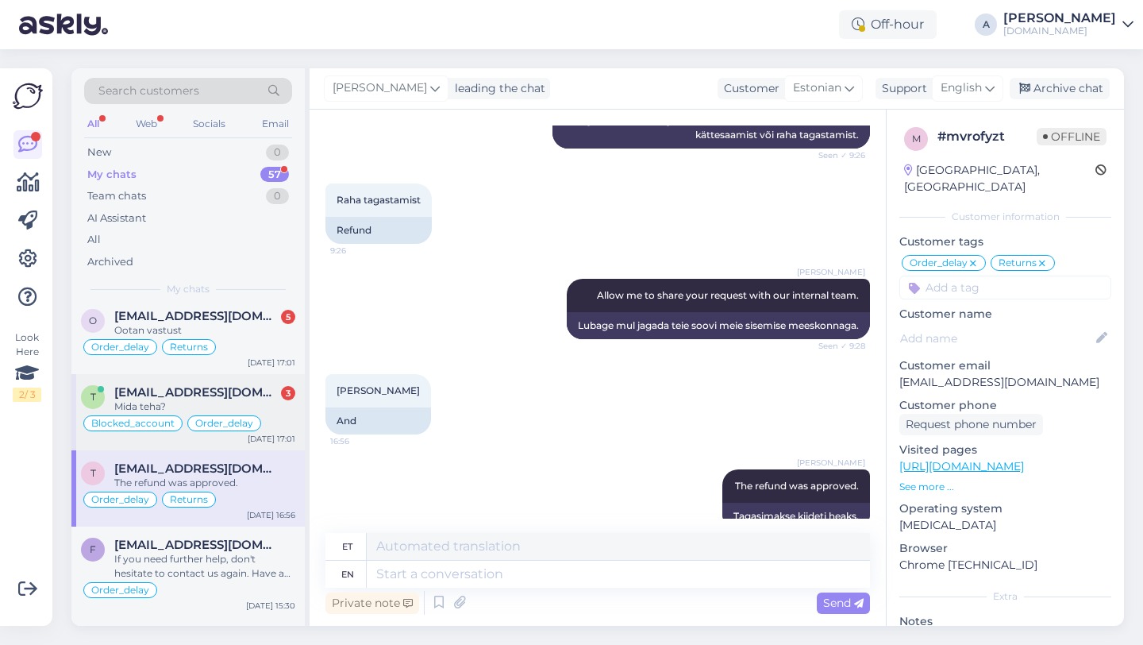
click at [170, 406] on div "Mida teha?" at bounding box center [204, 406] width 181 height 14
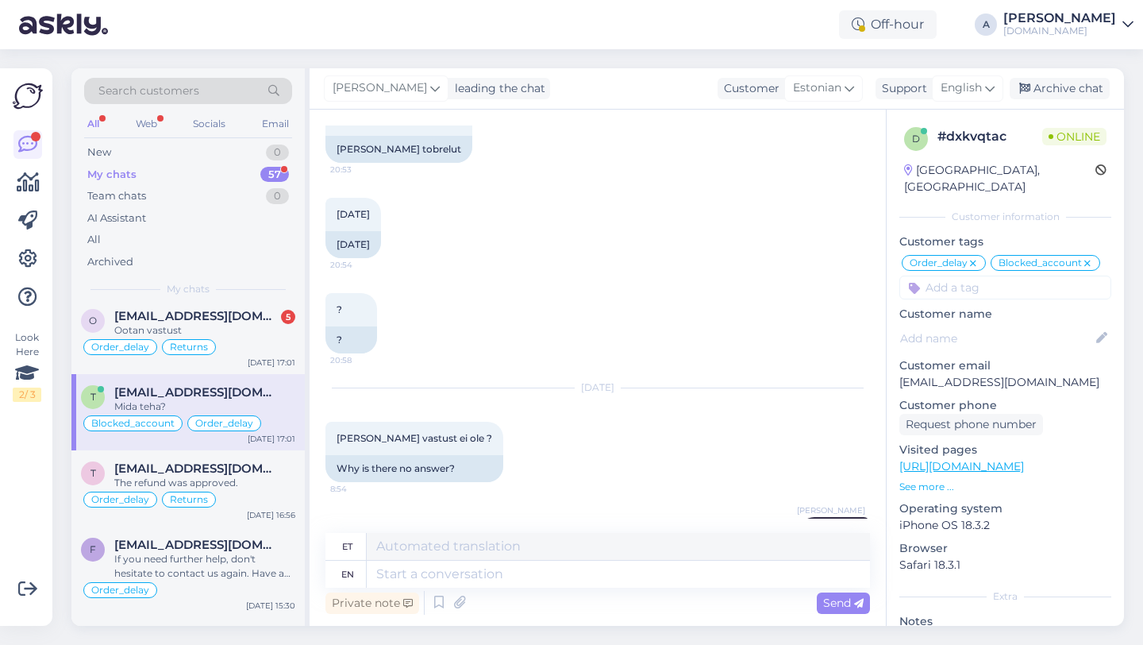
scroll to position [2241, 0]
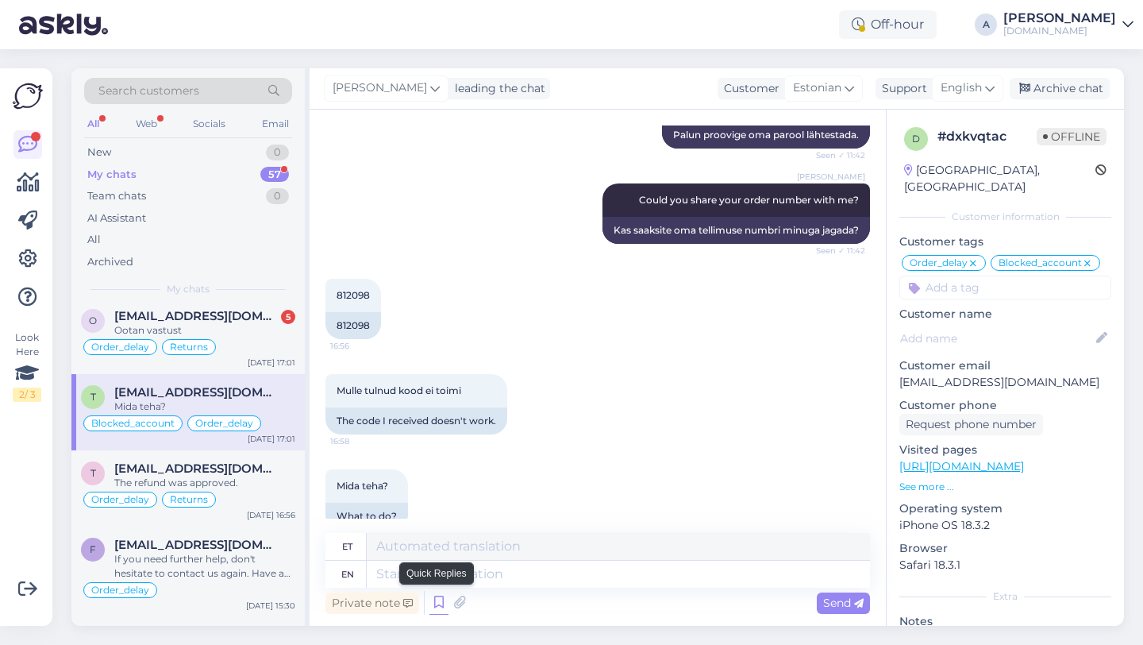
click at [433, 605] on icon at bounding box center [438, 603] width 19 height 24
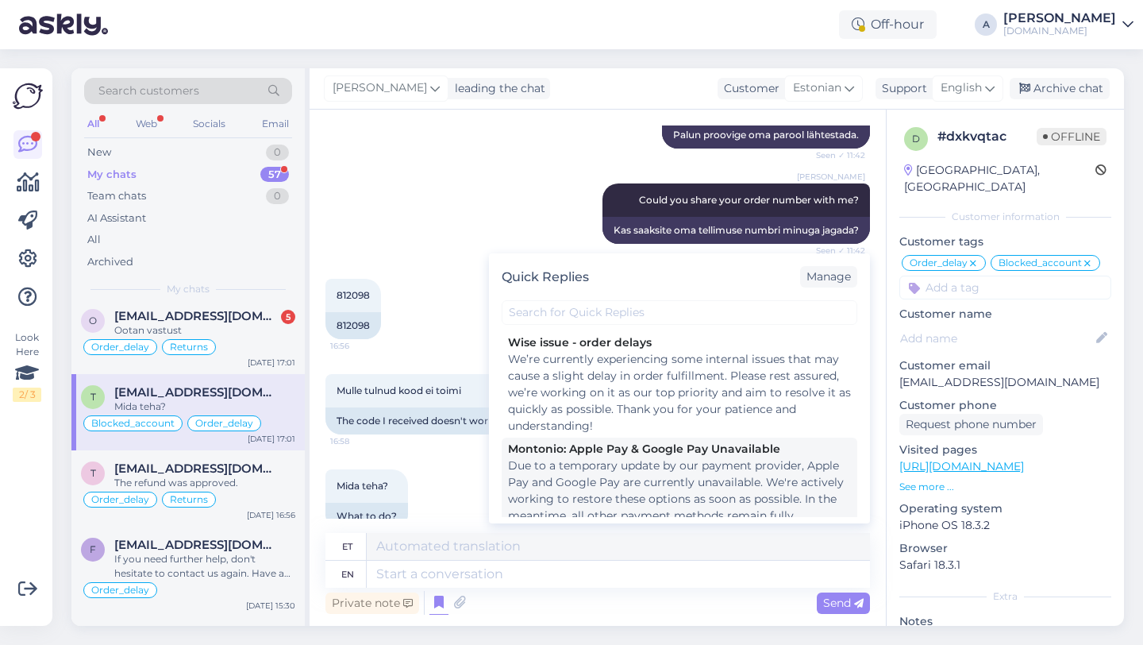
scroll to position [2204, 0]
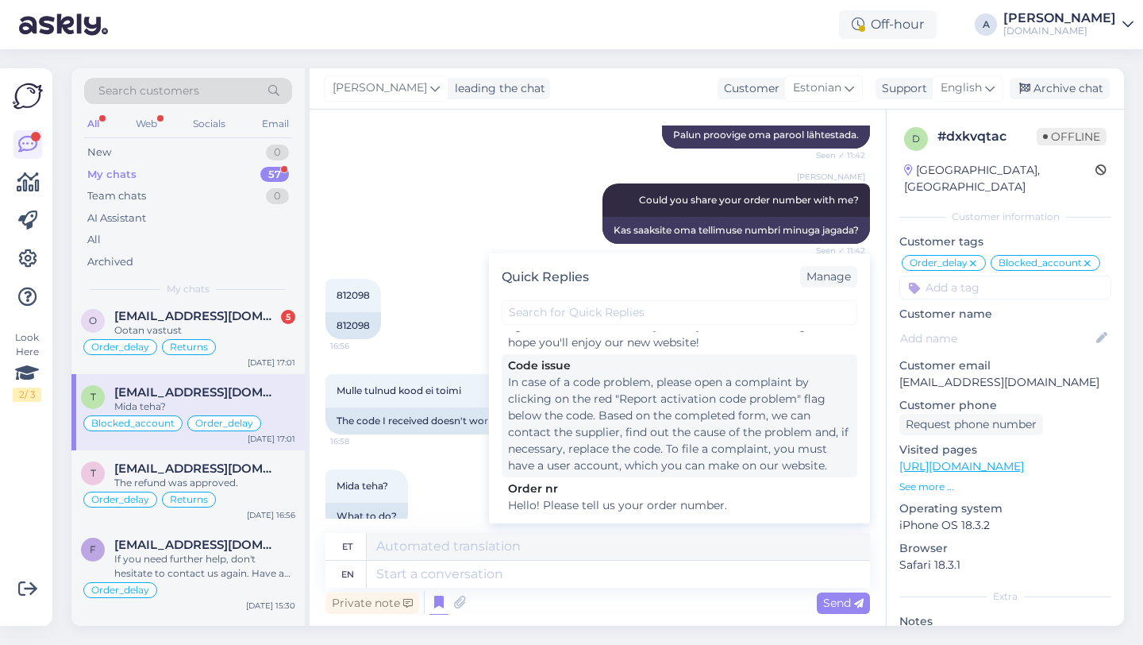
click at [576, 390] on div "In case of a code problem, please open a complaint by clicking on the red "Repo…" at bounding box center [679, 424] width 343 height 100
type textarea "Koodiprobleemi korral [MEDICAL_DATA] kaebus, klõpsates koodi all punasel lipul …"
type textarea "In case of a code problem, please open a complaint by clicking on the red "Repo…"
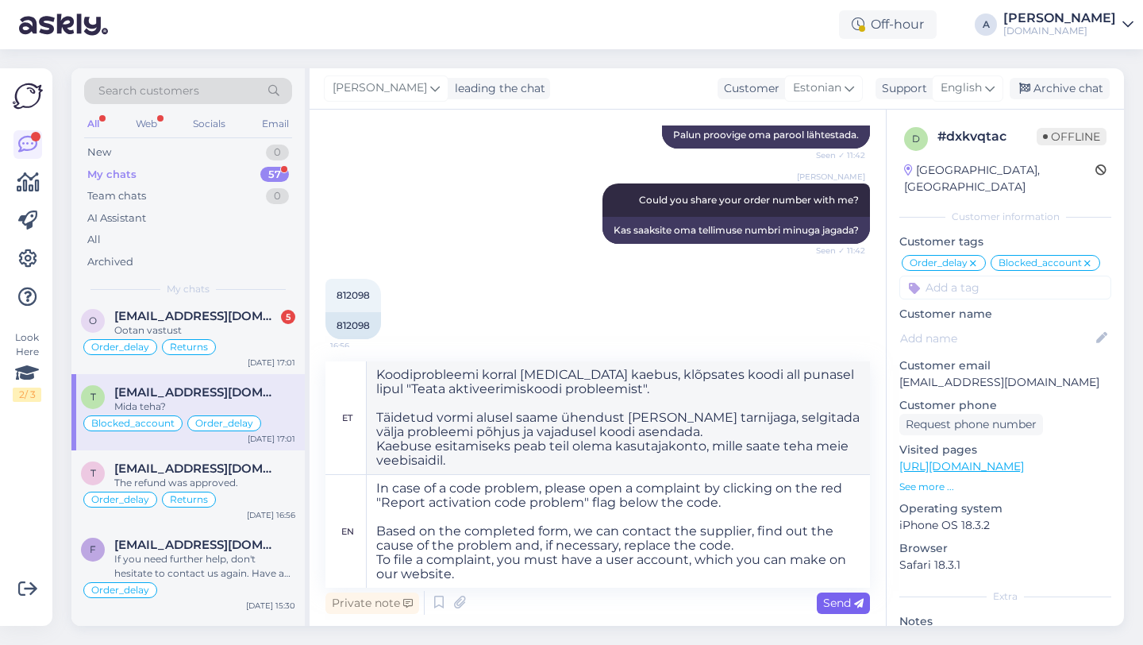
click at [843, 606] on span "Send" at bounding box center [843, 602] width 40 height 14
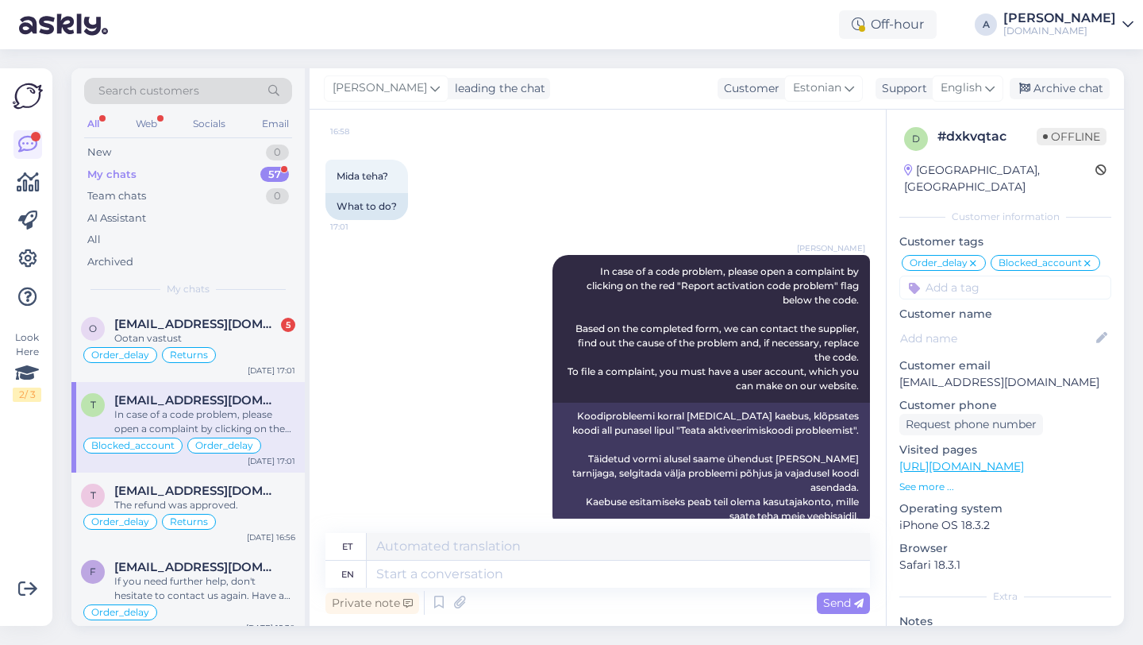
scroll to position [2, 0]
click at [240, 349] on div "Order_delay Returns" at bounding box center [188, 353] width 214 height 19
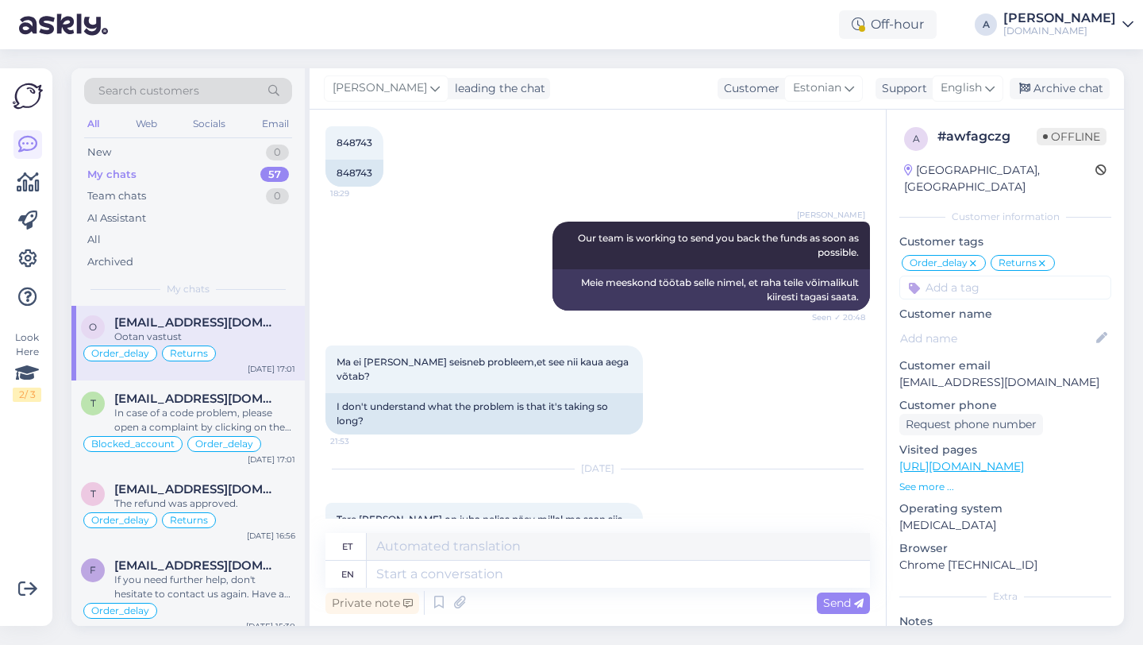
scroll to position [5646, 0]
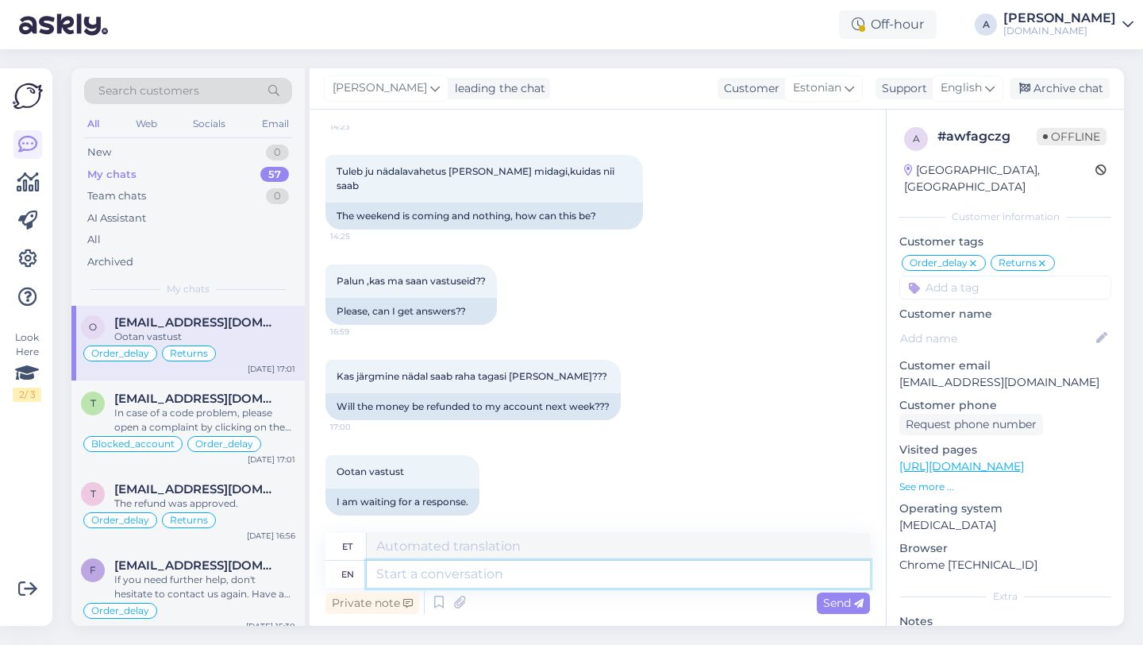
click at [462, 572] on textarea at bounding box center [618, 573] width 503 height 27
type textarea "Allow m"
type textarea "Luba"
type textarea "Allow me t"
type textarea "Lubage mul"
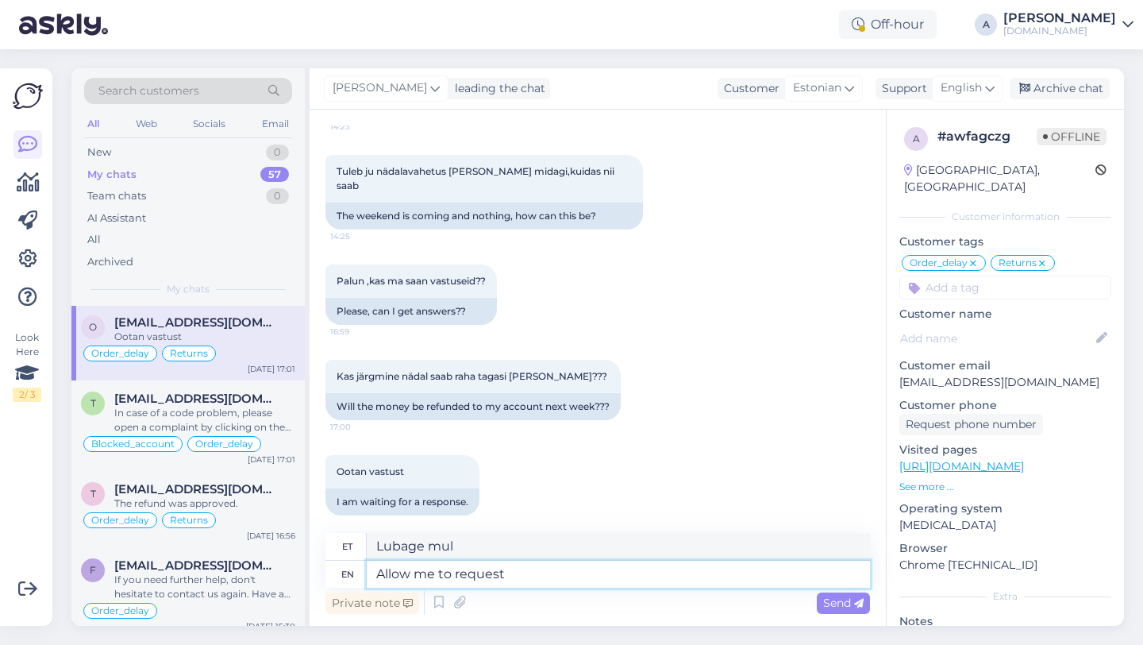
type textarea "Allow me to request"
type textarea "Lubage mul paluda"
type textarea "Allow me to request an update"
type textarea "Lubage mul värskendust taotleda"
type textarea "Allow me to request an update."
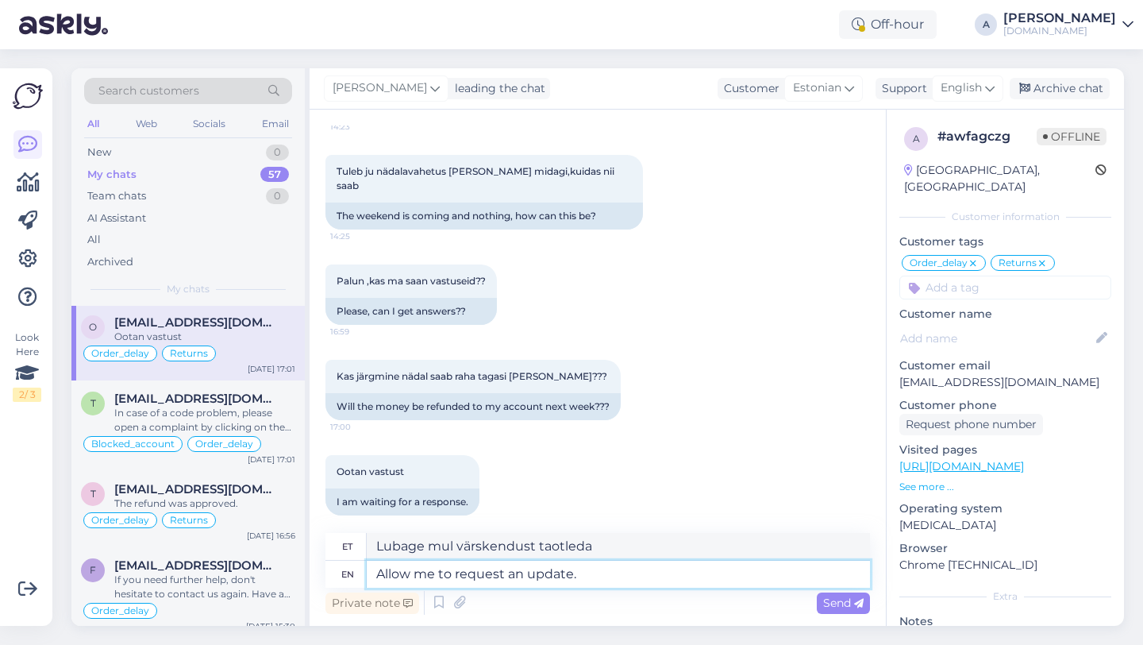
type textarea "Lubage mul värskendust küsida."
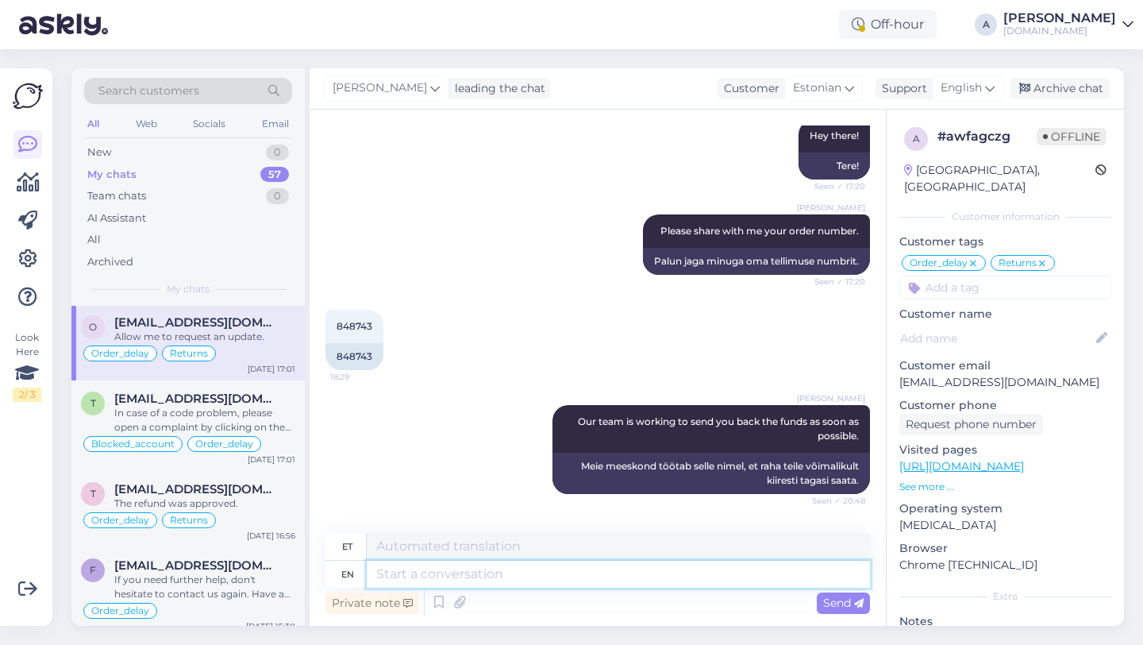
scroll to position [4953, 0]
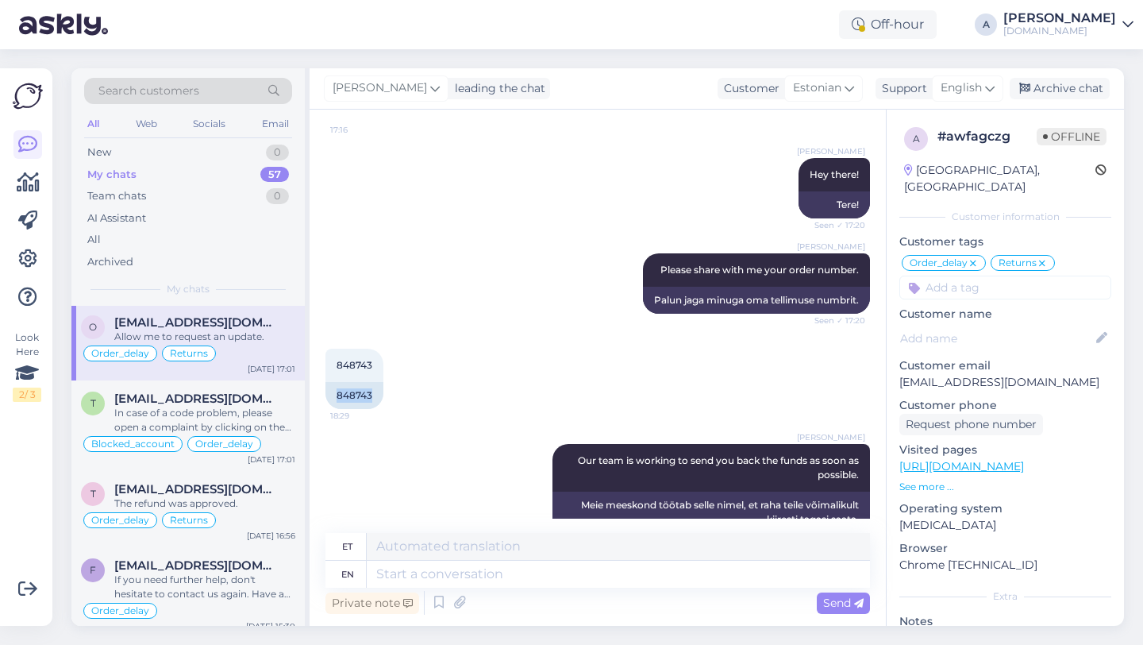
drag, startPoint x: 374, startPoint y: 394, endPoint x: 321, endPoint y: 392, distance: 53.2
click at [321, 392] on div "Chat started [DATE] [PERSON_NAME] Razer golf 200 USA kinkekaardi ,kas sõber saa…" at bounding box center [598, 368] width 576 height 516
copy div "848743"
